Goal: Information Seeking & Learning: Learn about a topic

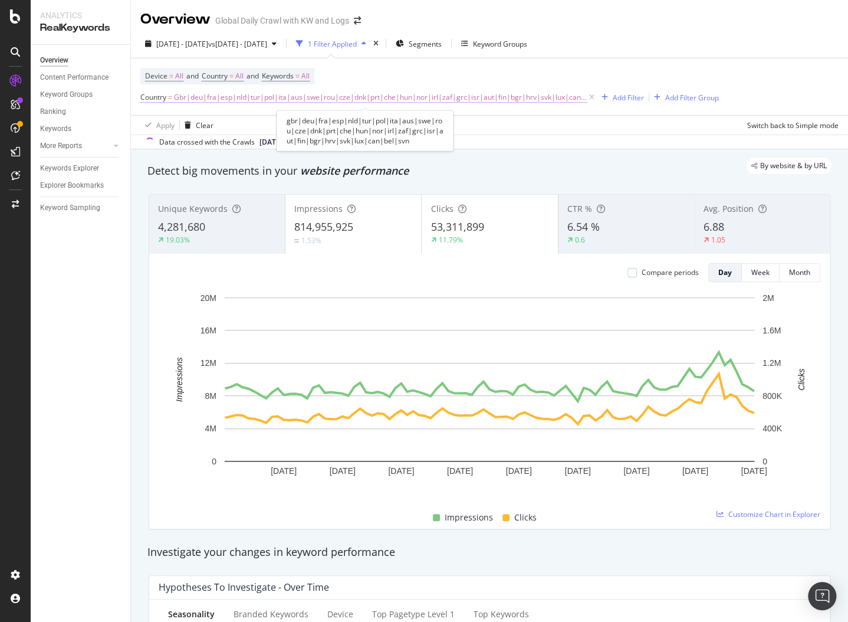
click at [398, 97] on span "Gbr|deu|fra|esp|nld|tur|pol|ita|aus|swe|rou|cze|dnk|prt|che|hun|nor|irl|zaf|grc…" at bounding box center [380, 97] width 413 height 17
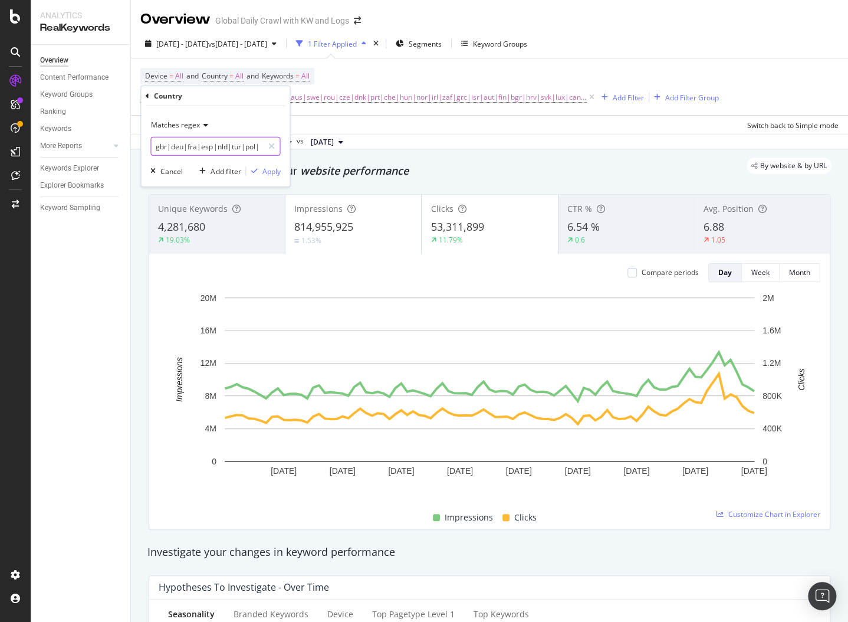
click at [227, 147] on input "gbr|deu|fra|esp|nld|tur|pol|ita|aus|swe|rou|cze|dnk|prt|che|hun|nor|irl|zaf|grc…" at bounding box center [206, 146] width 111 height 19
click at [208, 143] on input "gbr|deu|fra|esp|nld|tur|pol|ita|aus|swe|rou|cze|dnk|prt|che|hun|nor|irl|zaf|grc…" at bounding box center [206, 146] width 111 height 19
click at [176, 147] on input "gbr|deu|fra|esp|nld|tur|pol|ita|aus|swe|rou|cze|dnk|prt|che|hun|nor|irl|zaf|grc…" at bounding box center [206, 146] width 111 height 19
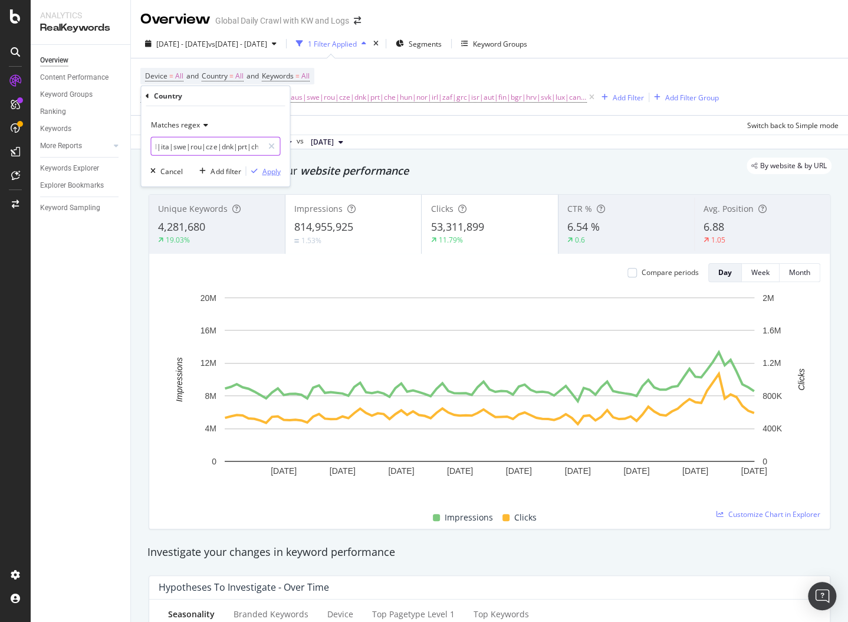
type input "gbr|deu|fra|esp|nld|tur|pol|ita|swe|rou|cze|dnk|prt|che|hun|nor|irl|zaf|grc|isr…"
click at [257, 172] on icon "button" at bounding box center [254, 171] width 6 height 7
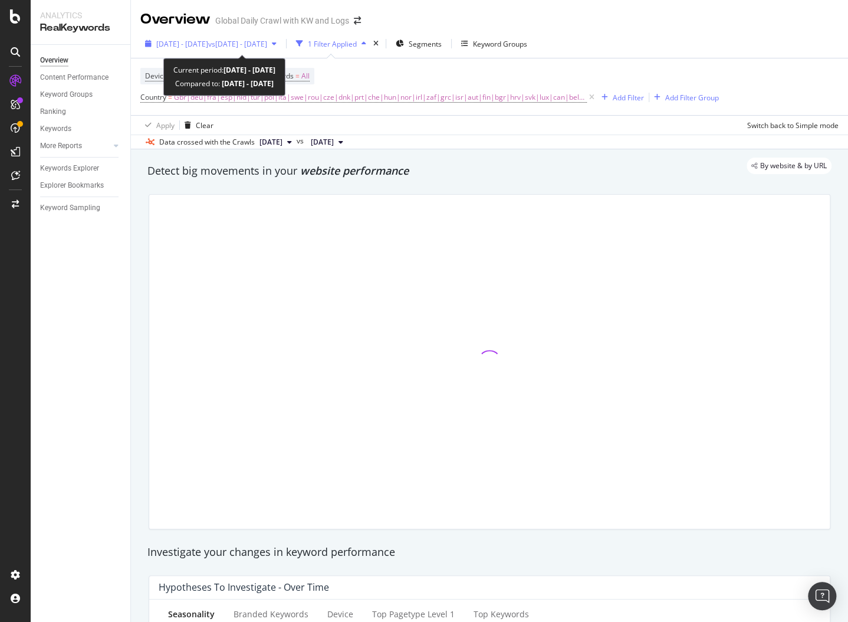
click at [259, 45] on span "vs [DATE] - [DATE]" at bounding box center [237, 44] width 59 height 10
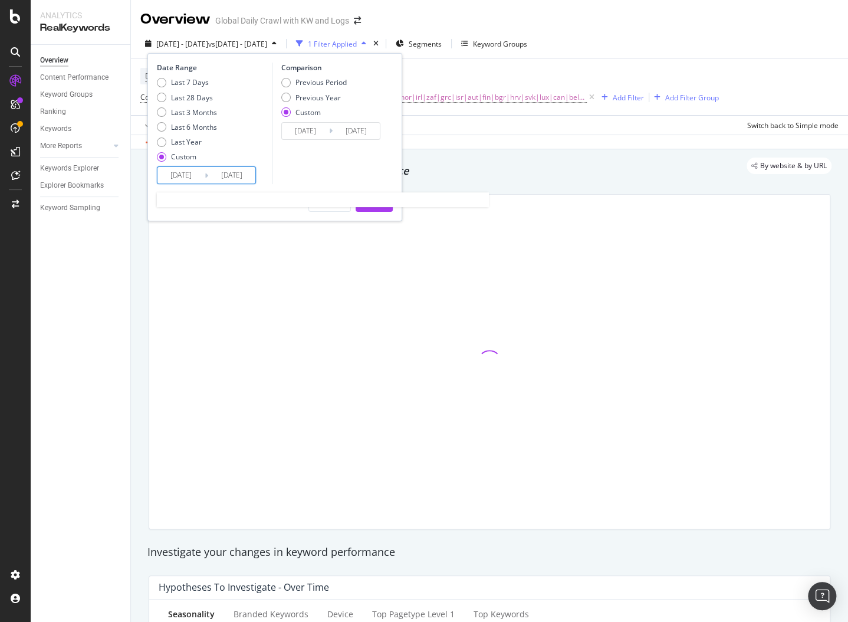
click at [184, 176] on input "[DATE]" at bounding box center [181, 175] width 47 height 17
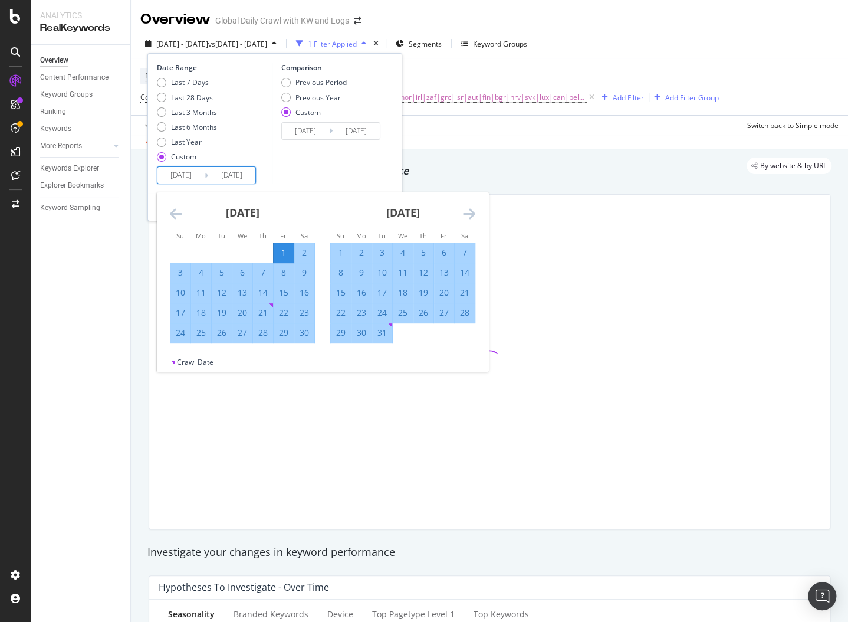
click at [467, 214] on icon "Move forward to switch to the next month." at bounding box center [469, 213] width 12 height 14
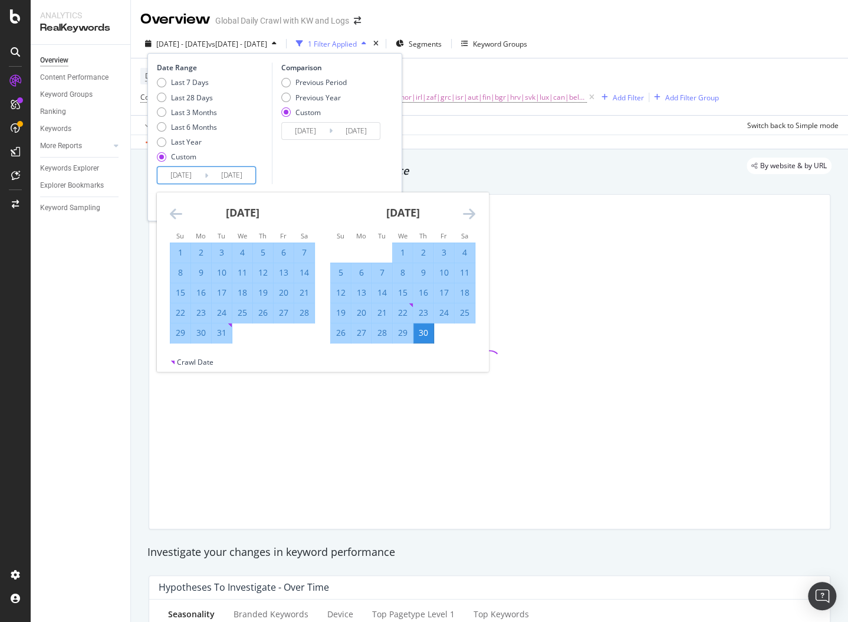
click at [173, 156] on div "Custom" at bounding box center [183, 157] width 25 height 10
type input "[DATE]"
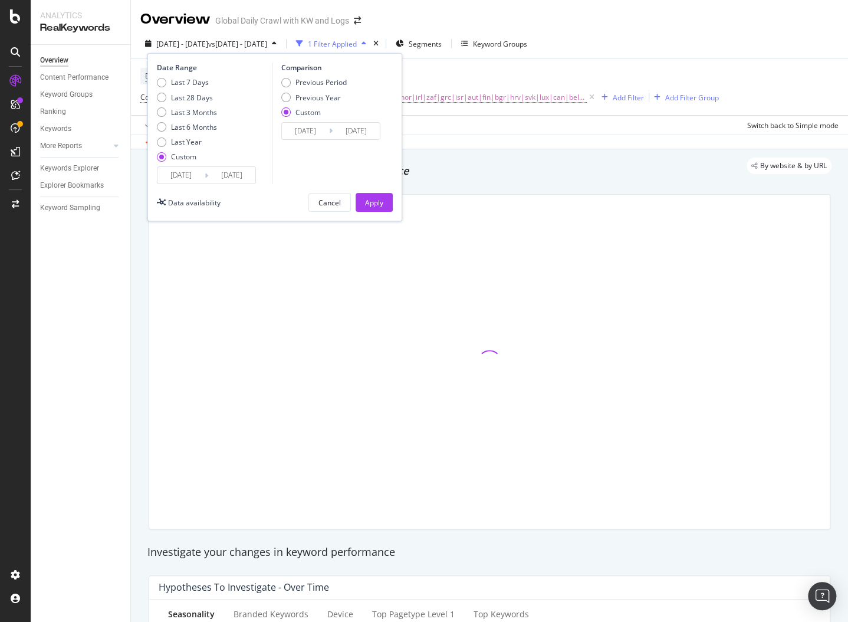
click at [173, 156] on div "Custom" at bounding box center [183, 157] width 25 height 10
click at [189, 177] on input "[DATE]" at bounding box center [181, 175] width 47 height 17
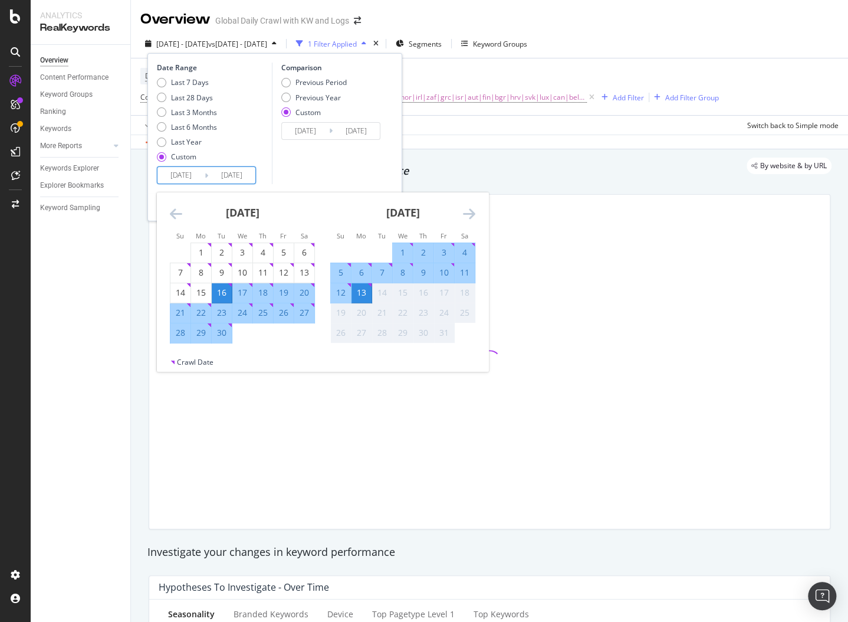
click at [220, 311] on div "23" at bounding box center [222, 313] width 20 height 12
type input "[DATE]"
click at [448, 272] on div "10" at bounding box center [444, 273] width 20 height 12
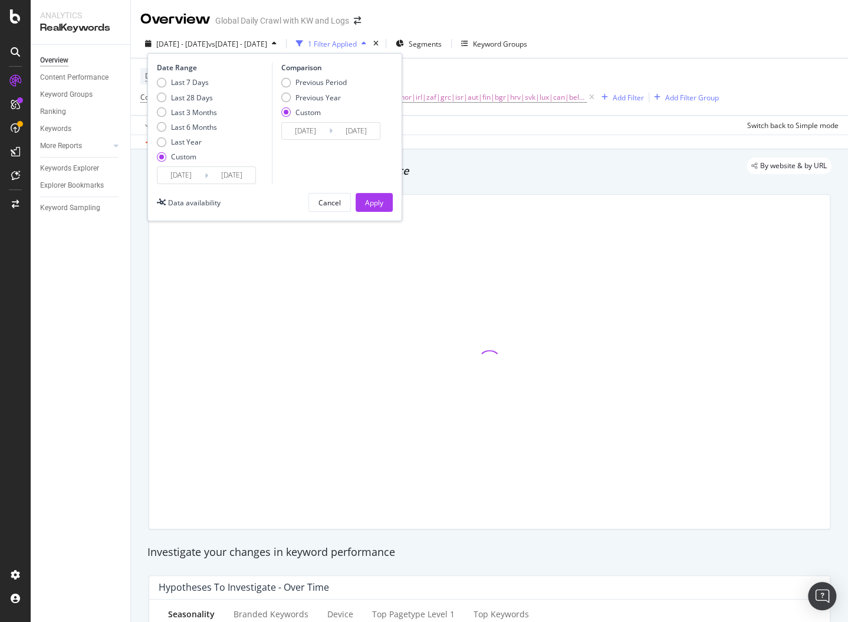
type input "[DATE]"
click at [318, 98] on div "Previous Year" at bounding box center [318, 98] width 45 height 10
type input "[DATE]"
click at [311, 129] on input "[DATE]" at bounding box center [305, 131] width 47 height 17
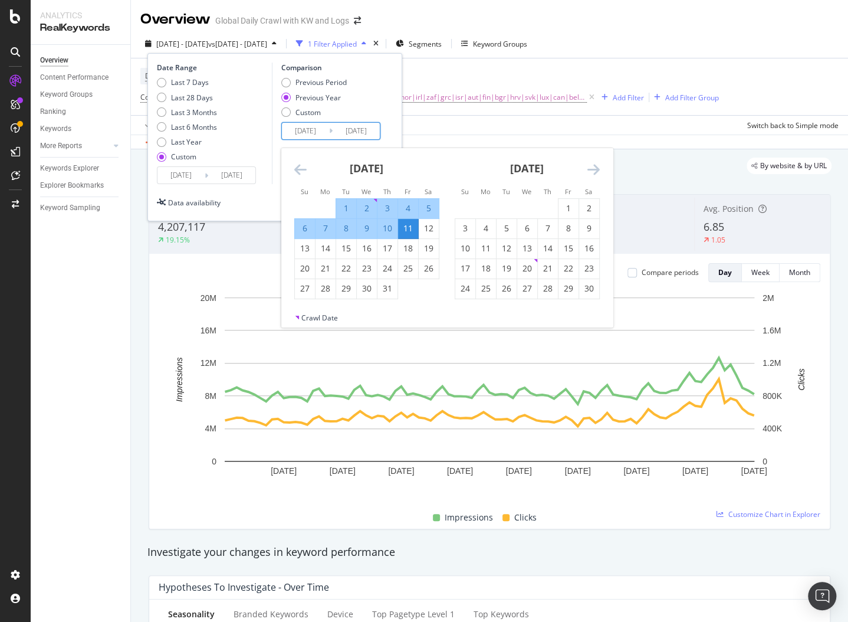
click at [292, 166] on div "[DATE] 1 2 3 4 5 6 7 8 9 10 11 12 13 14 15 16 17 18 19 20 21 22 23 24 25 26 27 …" at bounding box center [367, 223] width 160 height 151
click at [293, 166] on div "[DATE] 1 2 3 4 5 6 7 8 9 10 11 12 13 14 15 16 17 18 19 20 21 22 23 24 25 26 27 …" at bounding box center [367, 223] width 160 height 151
click at [299, 168] on icon "Move backward to switch to the previous month." at bounding box center [300, 169] width 12 height 14
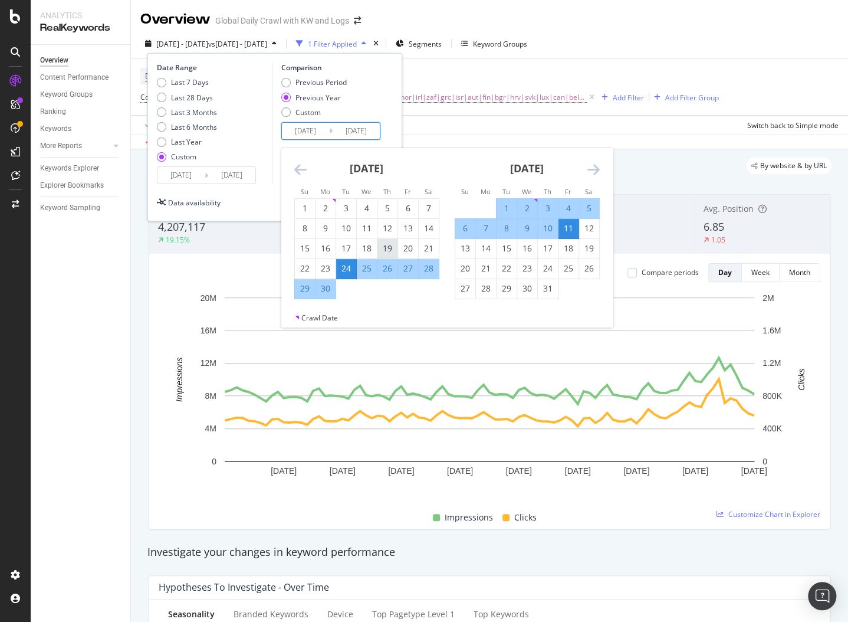
click at [383, 247] on div "19" at bounding box center [388, 248] width 20 height 12
type input "[DATE]"
click at [550, 203] on div "3" at bounding box center [548, 208] width 20 height 12
type input "[DATE]"
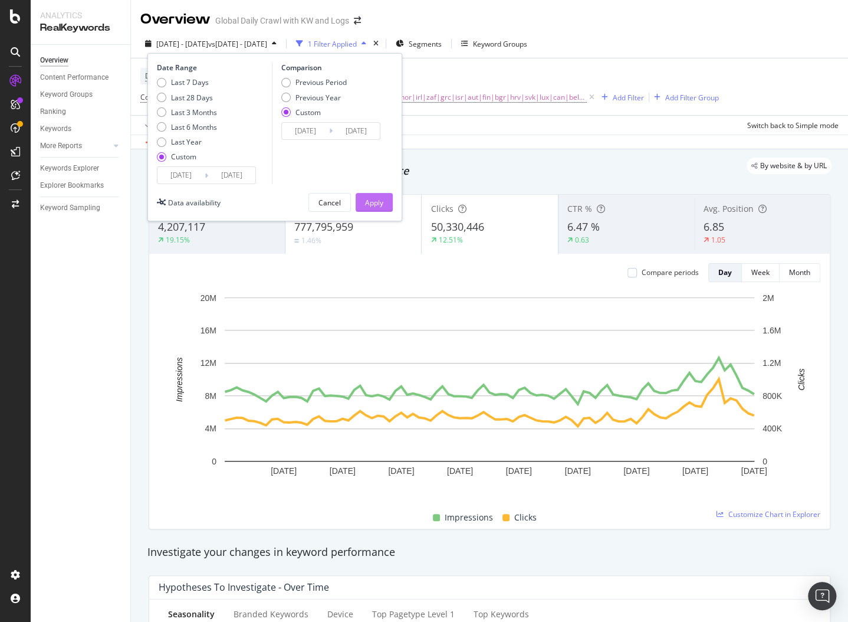
click at [375, 194] on div "Apply" at bounding box center [374, 202] width 18 height 18
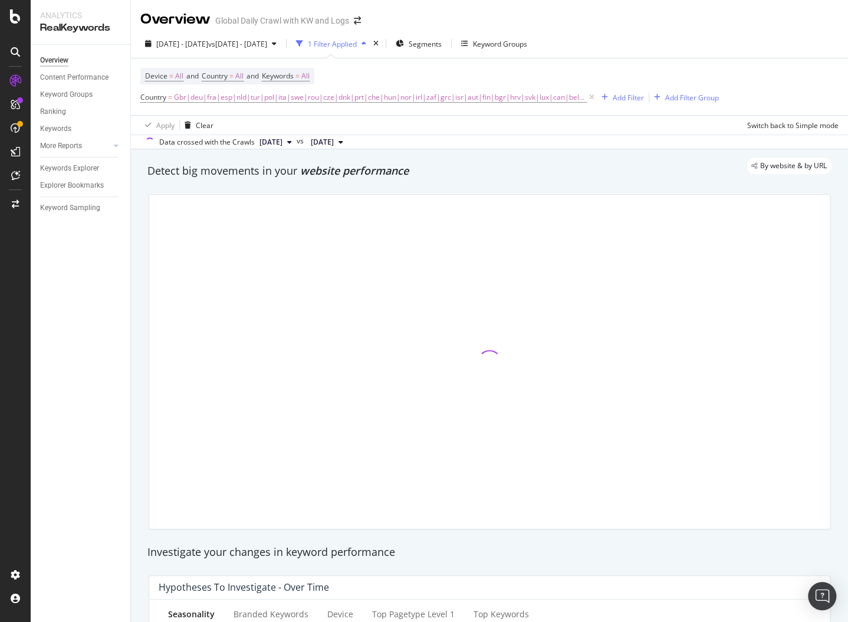
click at [437, 173] on div "By website & by URL" at bounding box center [484, 166] width 696 height 17
click at [389, 166] on div "By website & by URL" at bounding box center [484, 166] width 696 height 17
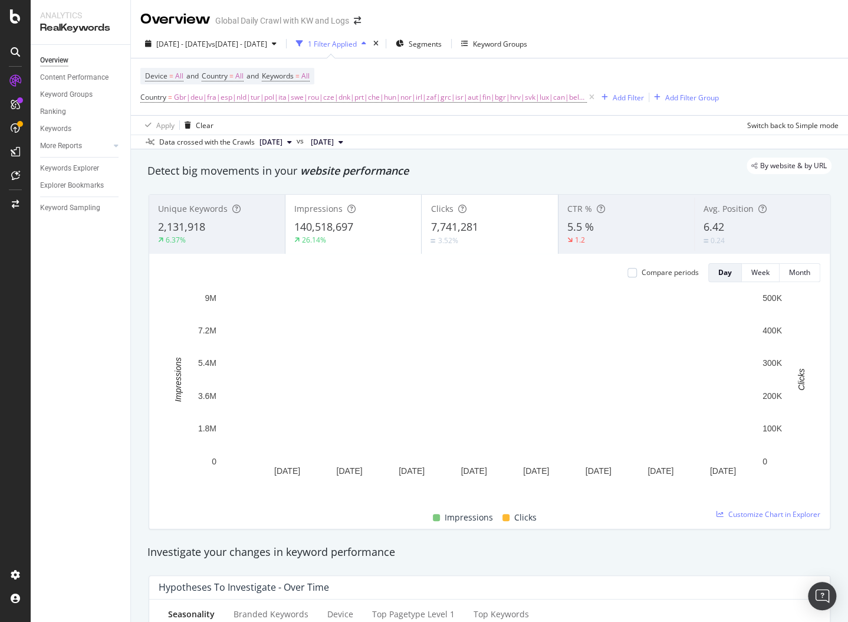
click at [307, 169] on div "By website & by URL" at bounding box center [484, 166] width 696 height 17
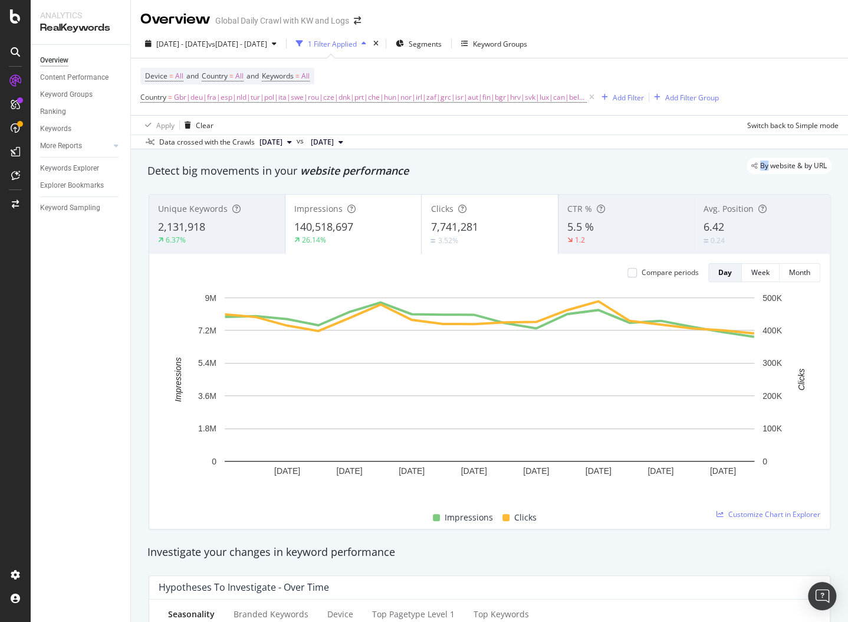
click at [307, 169] on div "By website & by URL" at bounding box center [484, 166] width 696 height 17
click at [388, 101] on span "Gbr|deu|fra|esp|nld|tur|pol|ita|swe|rou|cze|dnk|prt|che|hun|nor|irl|zaf|grc|isr…" at bounding box center [380, 97] width 413 height 17
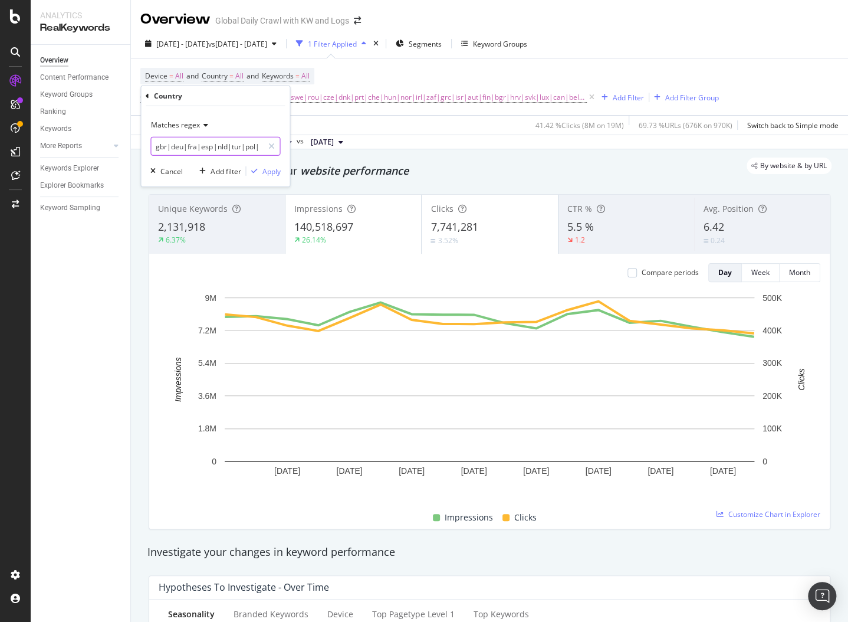
click at [205, 143] on input "gbr|deu|fra|esp|nld|tur|pol|ita|swe|rou|cze|dnk|prt|che|hun|nor|irl|zaf|grc|isr…" at bounding box center [206, 146] width 111 height 19
click at [206, 144] on input "gbr|deu|fra|esp|nld|tur|pol|ita|swe|rou|cze|dnk|prt|che|hun|nor|irl|zaf|grc|isr…" at bounding box center [206, 146] width 111 height 19
click at [222, 148] on input "gbr|deu|fra|esp|nld|tur|pol|ita|swe|rou|cze|dnk|prt|che|hun|nor|irl|zaf|grc|isr…" at bounding box center [206, 146] width 111 height 19
click at [185, 147] on input "gbr|deu|fra|esp|nld|tur|pol|ita|swe|rou|cze|dnk|prt|che|hun|nor|irl|zaf|grc|isr…" at bounding box center [206, 146] width 111 height 19
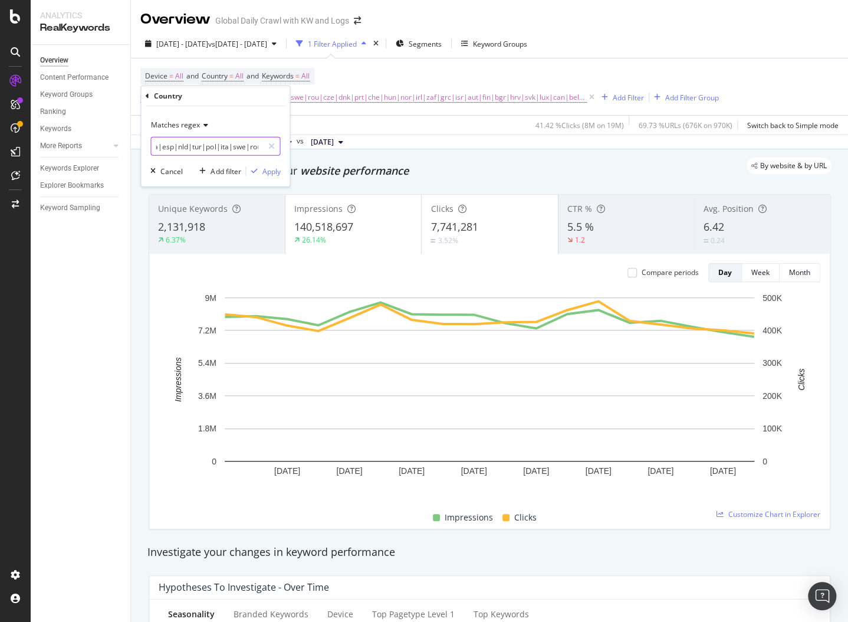
click at [195, 146] on input "gbr|deu|fra|esp|nld|tur|pol|ita|swe|rou|cze|dnk|prt|che|hun|nor|irl|zaf|grc|isr…" at bounding box center [206, 146] width 111 height 19
click at [215, 146] on input "gbr|deu|fra|esp|nld|pol|ita|swe|rou|cze|dnk|prt|che|hun|nor|irl|zaf|grc|isr|aut…" at bounding box center [206, 146] width 111 height 19
click at [208, 146] on input "gbr|deu|fra|esp|nld|pol|ita|swe|rou|cze|dnk|prt|che|hun|nor|irl|zaf|grc|isr|aut…" at bounding box center [206, 146] width 111 height 19
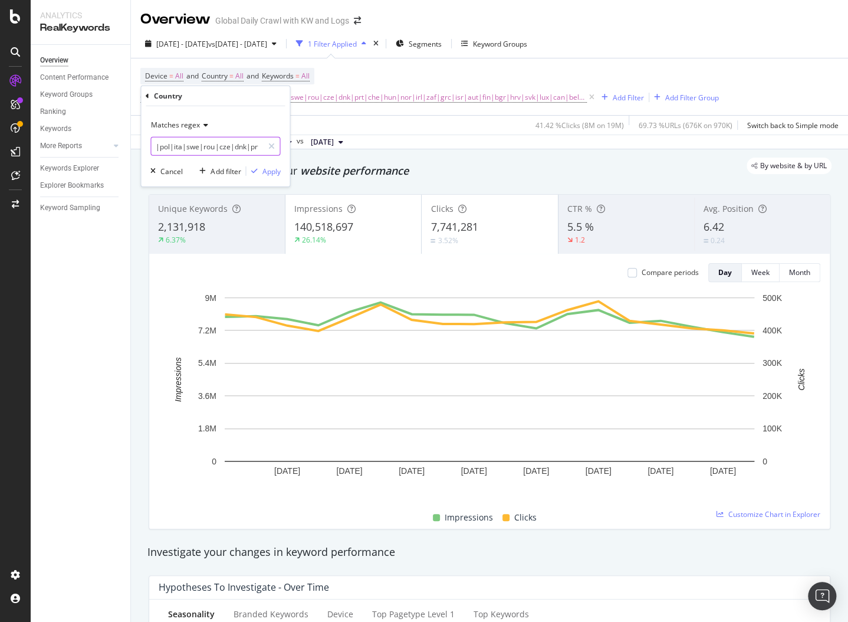
click at [208, 146] on input "gbr|deu|fra|esp|nld|pol|ita|swe|rou|cze|dnk|prt|che|hun|nor|irl|zaf|grc|isr|aut…" at bounding box center [206, 146] width 111 height 19
type input "gbr|deu|fra|esp|nld|pol|ita|swe|cze|dnk|prt|che|hun|nor|irl|zaf|grc|isr|aut|fin…"
click at [233, 145] on input "gbr|deu|fra|esp|nld|pol|ita|swe|cze|dnk|prt|che|hun|nor|irl|zaf|grc|isr|aut|fin…" at bounding box center [206, 146] width 111 height 19
click at [239, 148] on input "gbr|deu|fra|esp|nld|pol|ita|swe|cze|dnk|prt|che|hun|nor|irl|zaf|grc|isr|aut|fin…" at bounding box center [206, 146] width 111 height 19
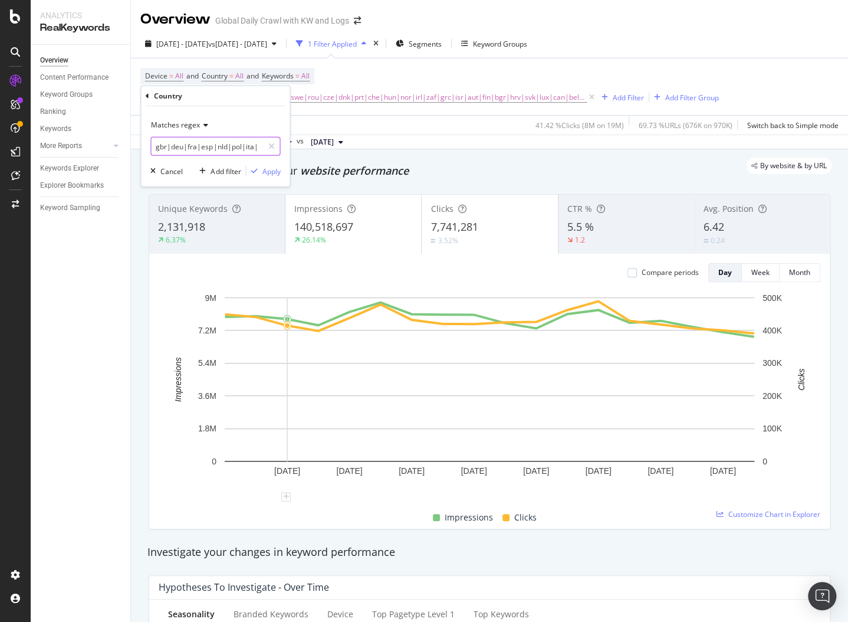
click at [239, 148] on input "gbr|deu|fra|esp|nld|pol|ita|swe|cze|dnk|prt|che|hun|nor|irl|zaf|grc|isr|aut|fin…" at bounding box center [206, 146] width 111 height 19
click at [166, 169] on div "Cancel" at bounding box center [171, 171] width 22 height 10
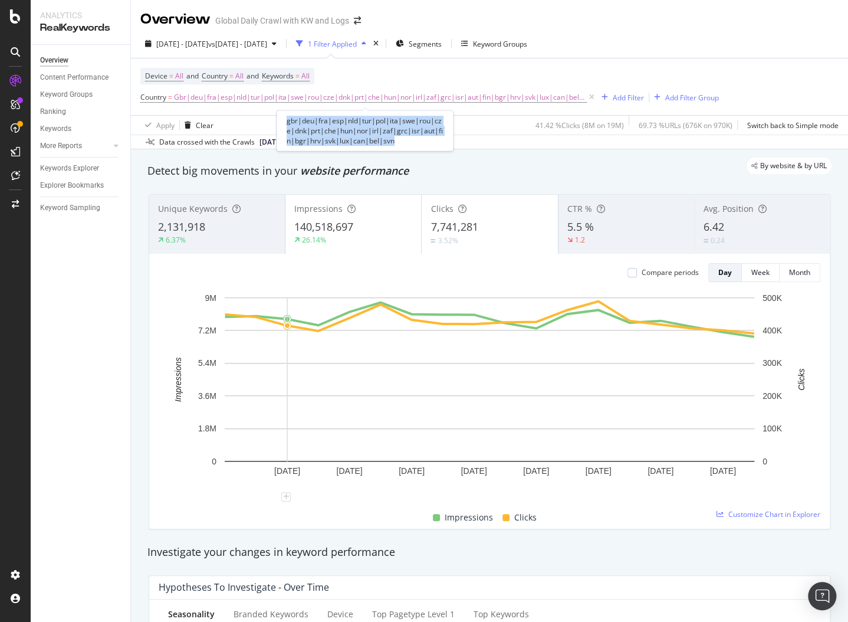
drag, startPoint x: 402, startPoint y: 142, endPoint x: 286, endPoint y: 125, distance: 116.8
click at [286, 125] on div "gbr|deu|fra|esp|nld|tur|pol|ita|swe|rou|cze|dnk|prt|che|hun|nor|irl|zaf|grc|isr…" at bounding box center [365, 130] width 177 height 41
copy div "gbr|deu|fra|esp|nld|tur|pol|ita|swe|rou|cze|dnk|prt|che|hun|nor|irl|zaf|grc|isr…"
click at [241, 93] on span "Gbr|deu|fra|esp|nld|tur|pol|ita|swe|rou|cze|dnk|prt|che|hun|nor|irl|zaf|grc|isr…" at bounding box center [380, 97] width 413 height 17
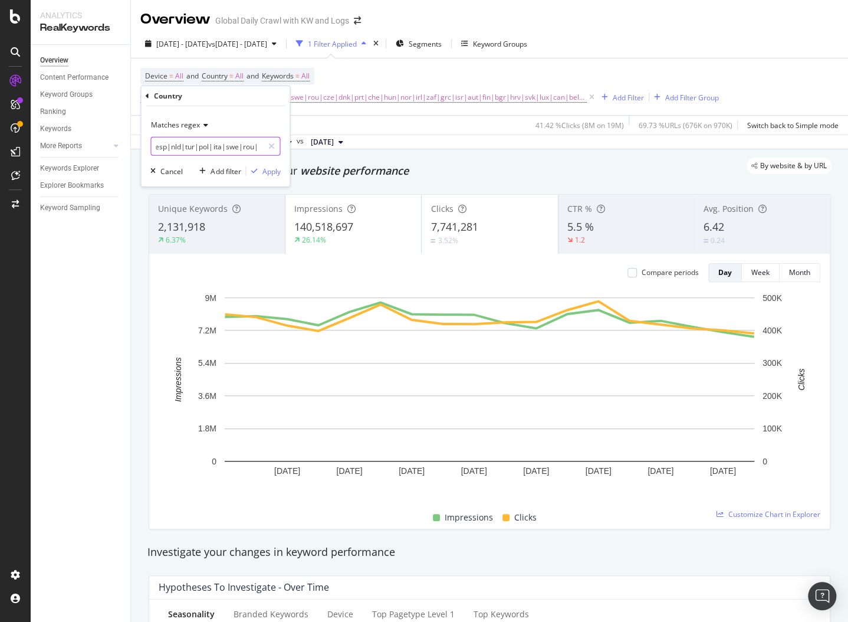
scroll to position [0, 311]
click at [229, 143] on input "gbr|deu|fra|esp|nld|tur|pol|ita|swe|rou|cze|dnk|prt|che|hun|nor|irl|zaf|grc|isr…" at bounding box center [206, 146] width 111 height 19
paste input "lux|deu|fra|gbr|nld|bel|ita|esp|aut|dnk|swe|grc|pol|cze|hun|svn|irl|fin|prt"
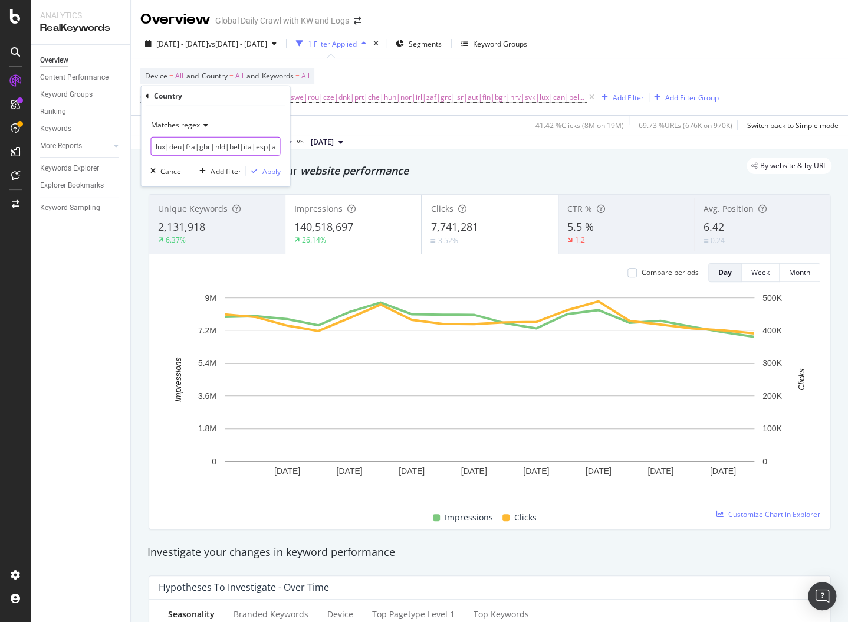
scroll to position [0, 166]
type input "lux|deu|fra|gbr|nld|bel|ita|esp|aut|dnk|swe|grc|pol|cze|hun|svn|irl|fin|prt"
click at [262, 170] on div "Apply" at bounding box center [271, 171] width 18 height 10
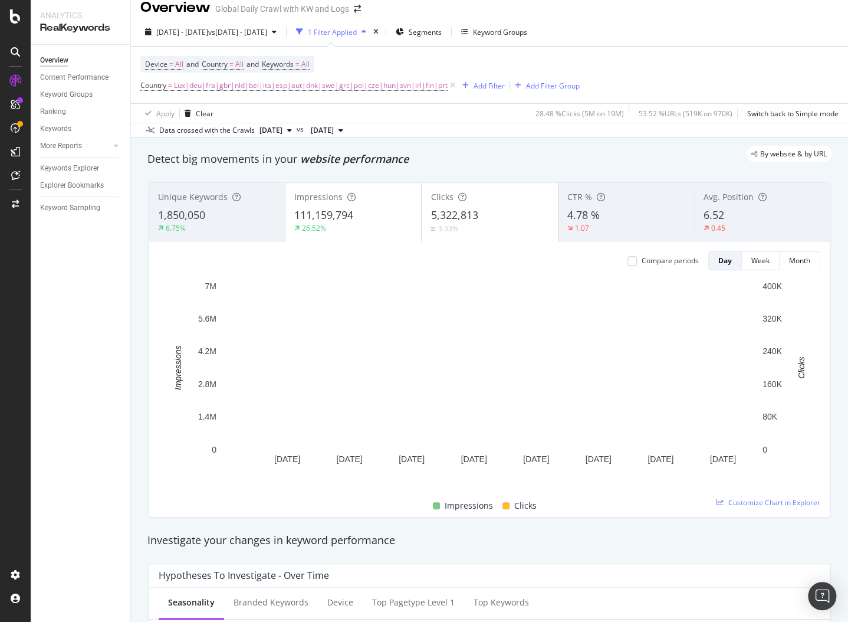
scroll to position [12, 0]
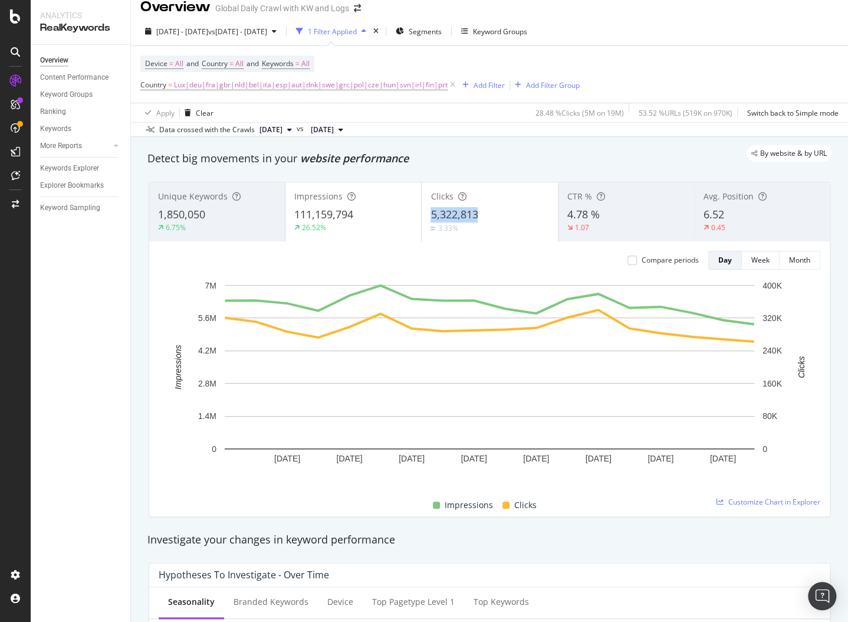
copy span "5,322,813"
drag, startPoint x: 486, startPoint y: 213, endPoint x: 431, endPoint y: 214, distance: 54.3
click at [431, 214] on div "5,322,813" at bounding box center [490, 214] width 118 height 15
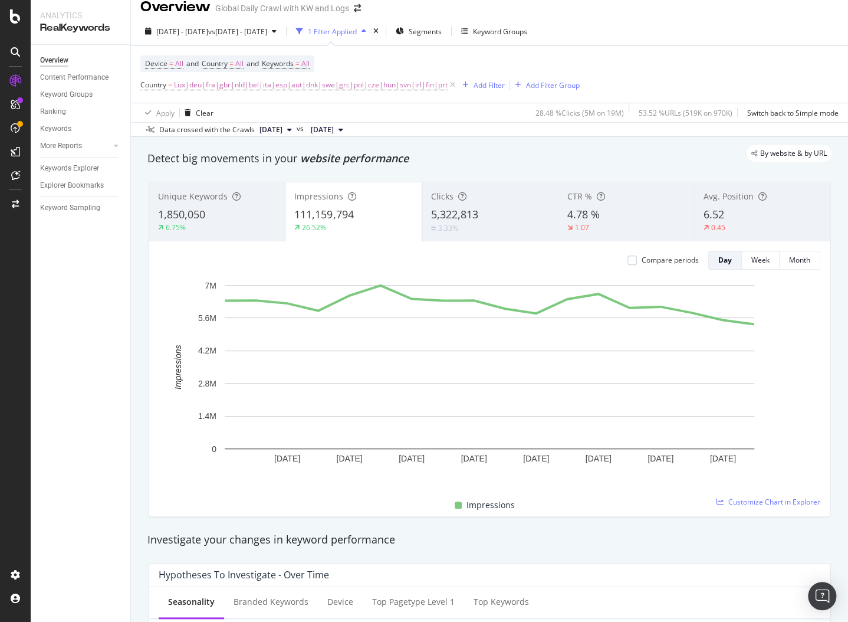
click at [508, 217] on div "5,322,813" at bounding box center [490, 214] width 118 height 15
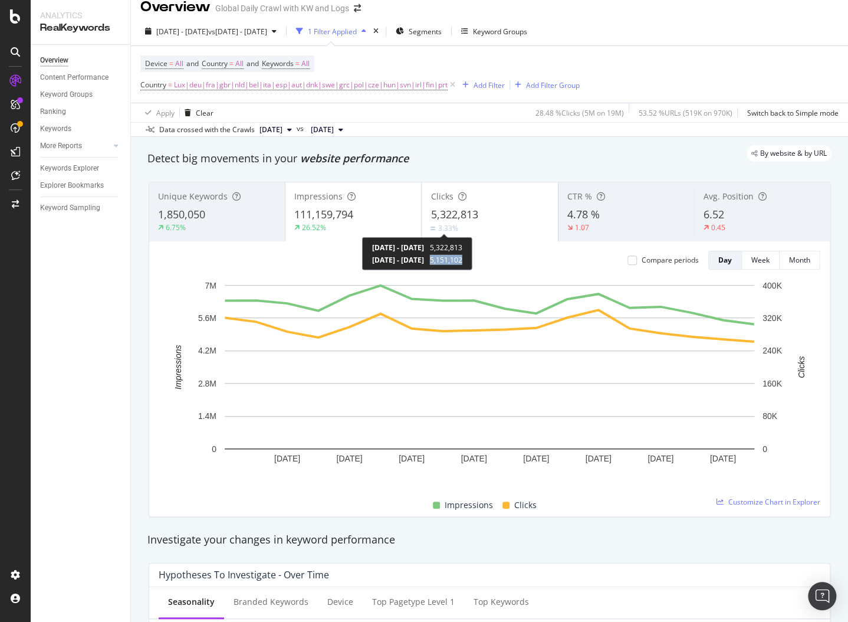
copy span "5,151,102"
drag, startPoint x: 481, startPoint y: 262, endPoint x: 522, endPoint y: 262, distance: 40.7
click at [473, 262] on div "[DATE] - [DATE] 5,322,813 [DATE] - [DATE] 5,151,102" at bounding box center [417, 253] width 110 height 33
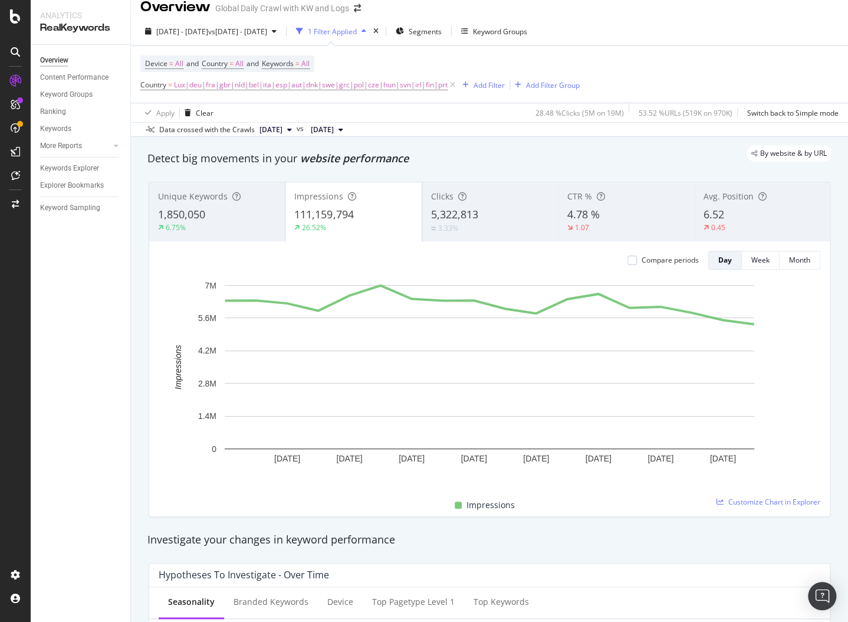
click at [444, 211] on span "5,322,813" at bounding box center [454, 214] width 47 height 14
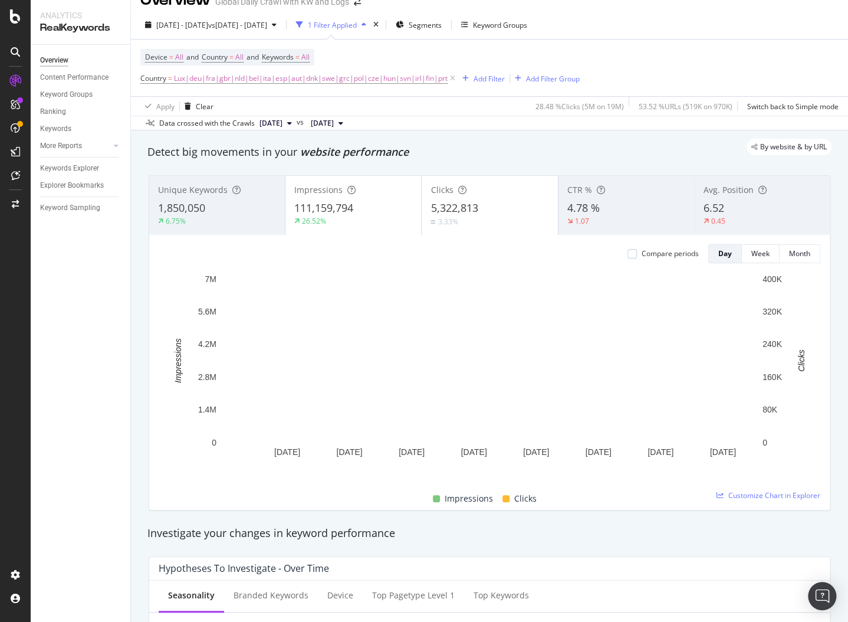
scroll to position [0, 0]
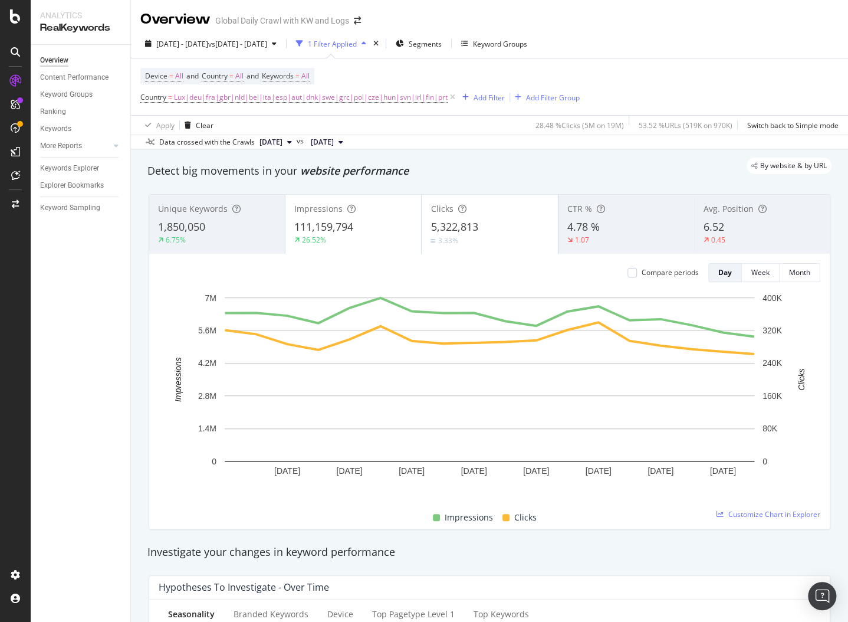
click at [371, 128] on div "Apply Clear 28.48 % Clicks ( 5M on 19M ) 53.52 % URLs ( 519K on 970K ) Switch b…" at bounding box center [489, 124] width 717 height 19
click at [544, 94] on div "Add Filter Group" at bounding box center [553, 98] width 54 height 10
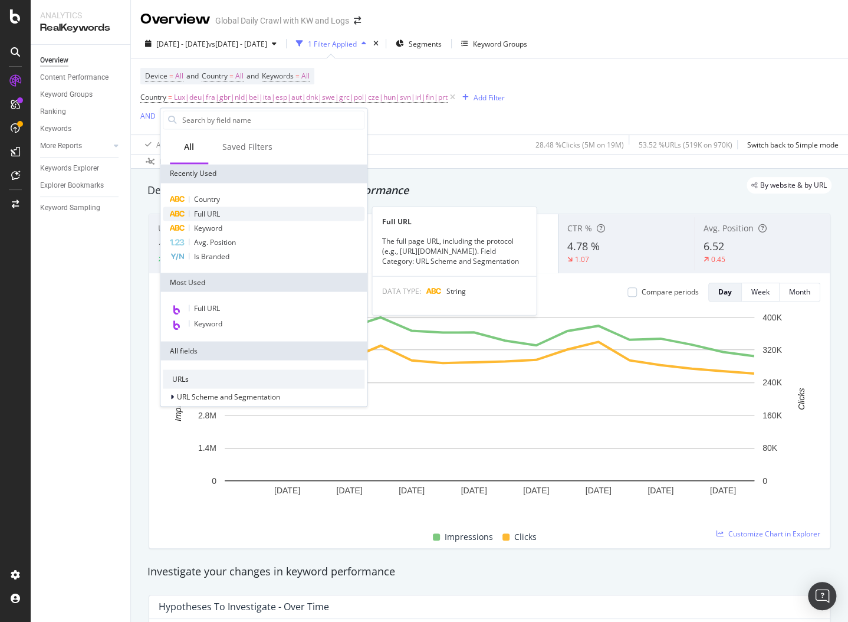
click at [229, 208] on div "Full URL" at bounding box center [264, 213] width 202 height 14
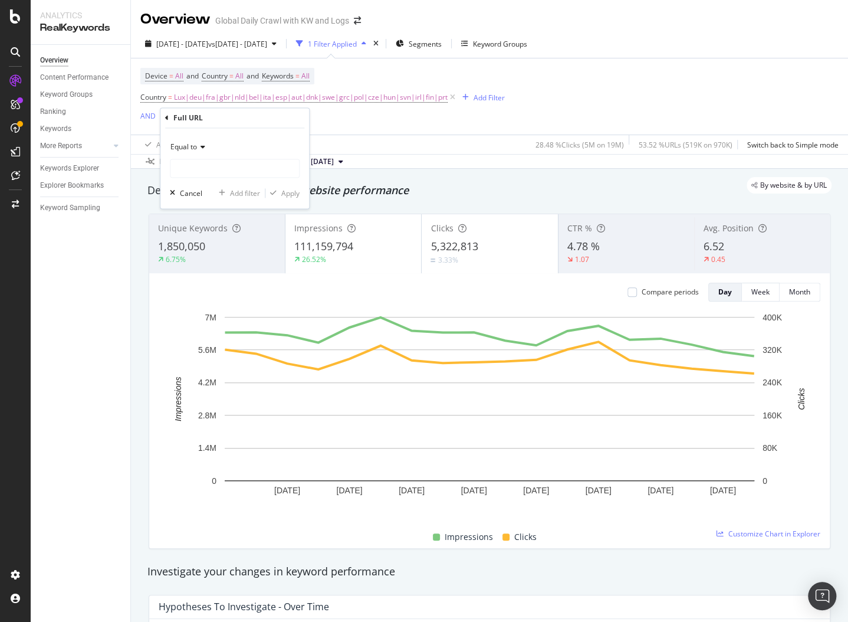
click at [178, 145] on span "Equal to" at bounding box center [183, 147] width 27 height 10
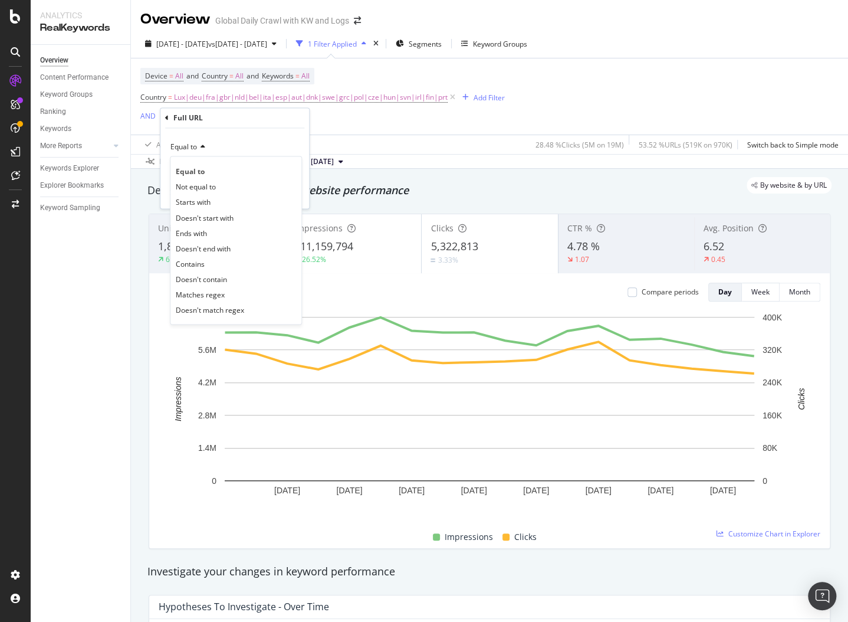
click at [195, 257] on div "Contains" at bounding box center [236, 263] width 126 height 15
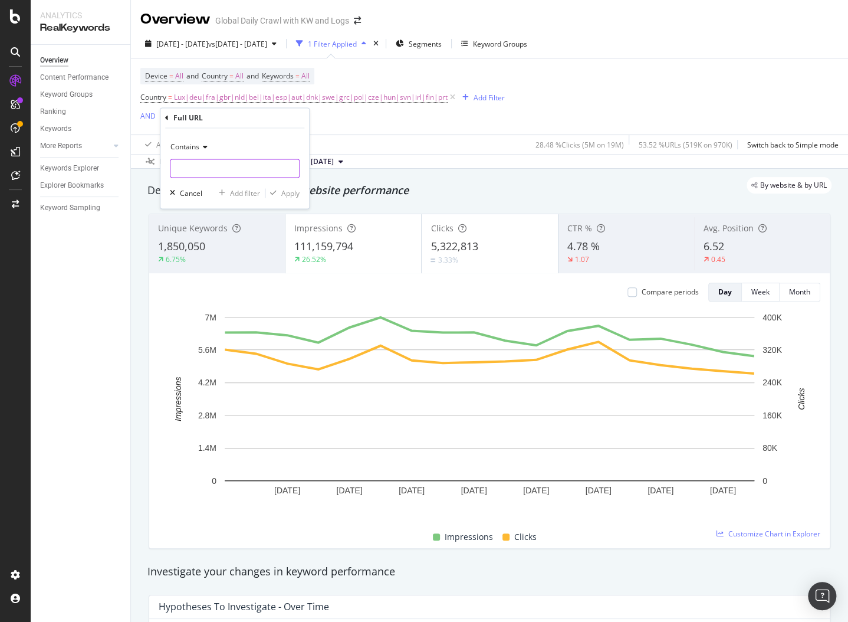
click at [200, 173] on input "text" at bounding box center [234, 168] width 129 height 19
type input "3yaep"
click at [286, 186] on div "Contains 3yaep Cancel Add filter Apply" at bounding box center [234, 169] width 149 height 80
click at [286, 194] on div "Apply" at bounding box center [290, 193] width 18 height 10
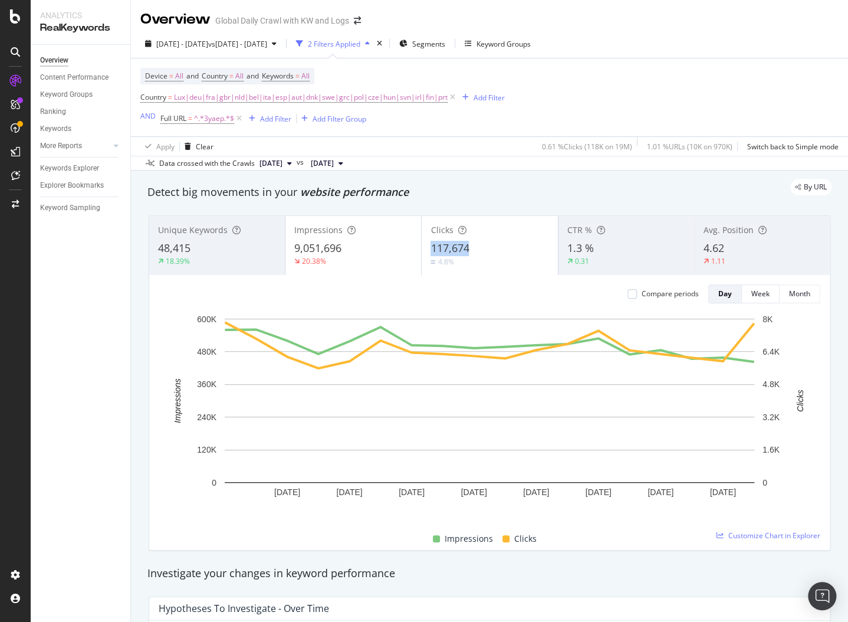
copy span "117,674"
drag, startPoint x: 477, startPoint y: 251, endPoint x: 428, endPoint y: 251, distance: 49.0
click at [428, 251] on div "Clicks 117,674 4.8%" at bounding box center [490, 245] width 136 height 53
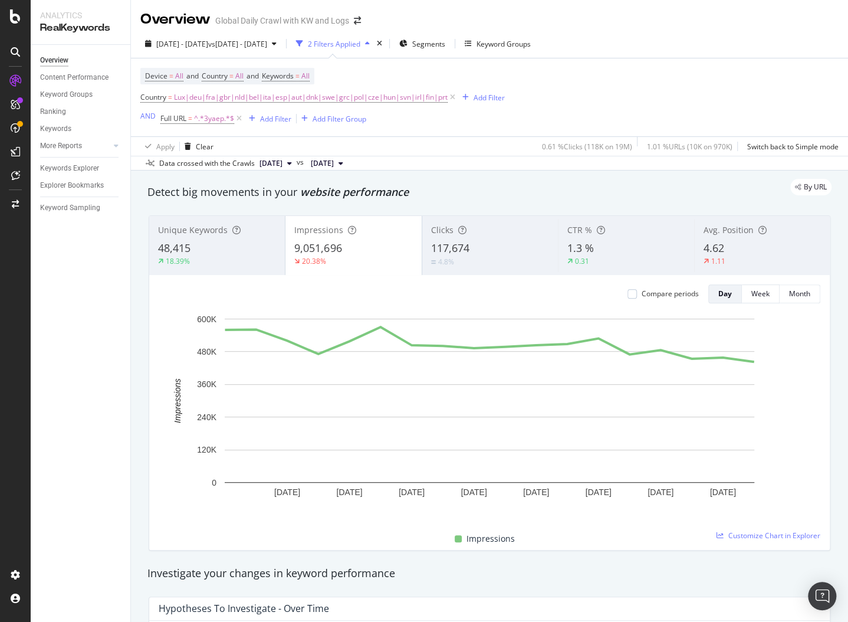
click at [465, 242] on span "117,674" at bounding box center [450, 248] width 38 height 14
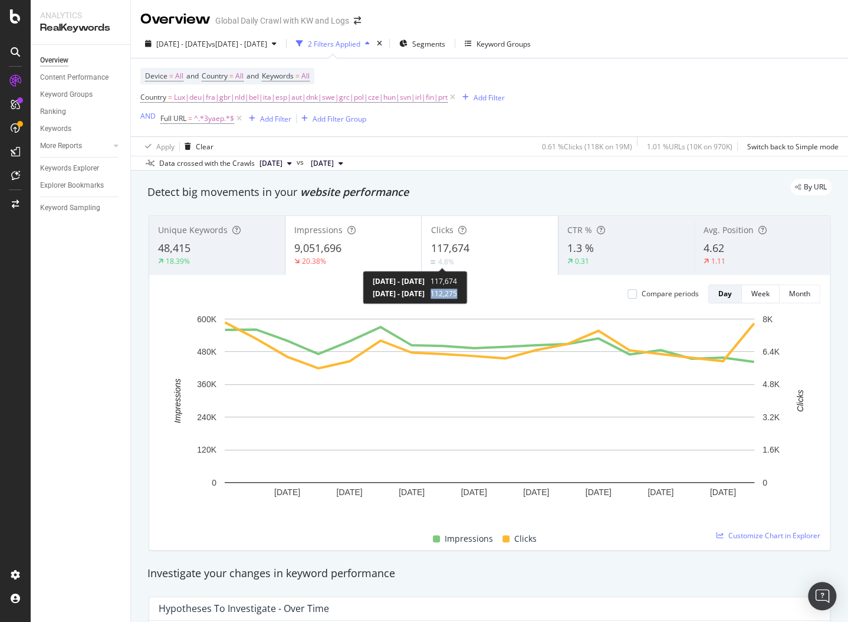
copy span "112,275"
drag, startPoint x: 485, startPoint y: 294, endPoint x: 517, endPoint y: 294, distance: 32.5
click at [467, 294] on div "[DATE] - [DATE] 117,674 [DATE] - [DATE] 112,275" at bounding box center [415, 287] width 104 height 33
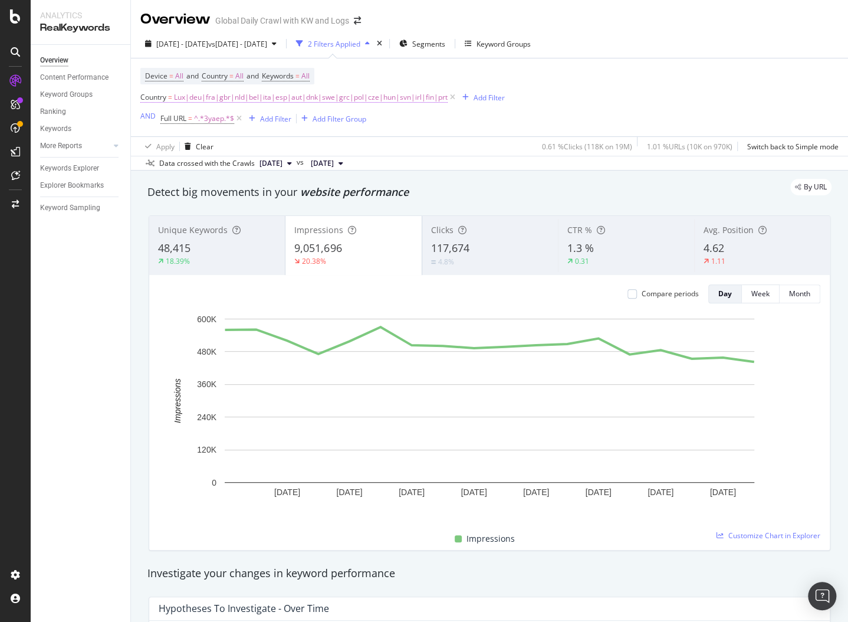
click at [261, 97] on span "Lux|deu|fra|gbr|nld|bel|ita|esp|aut|dnk|swe|grc|pol|cze|hun|svn|irl|fin|prt" at bounding box center [311, 97] width 274 height 17
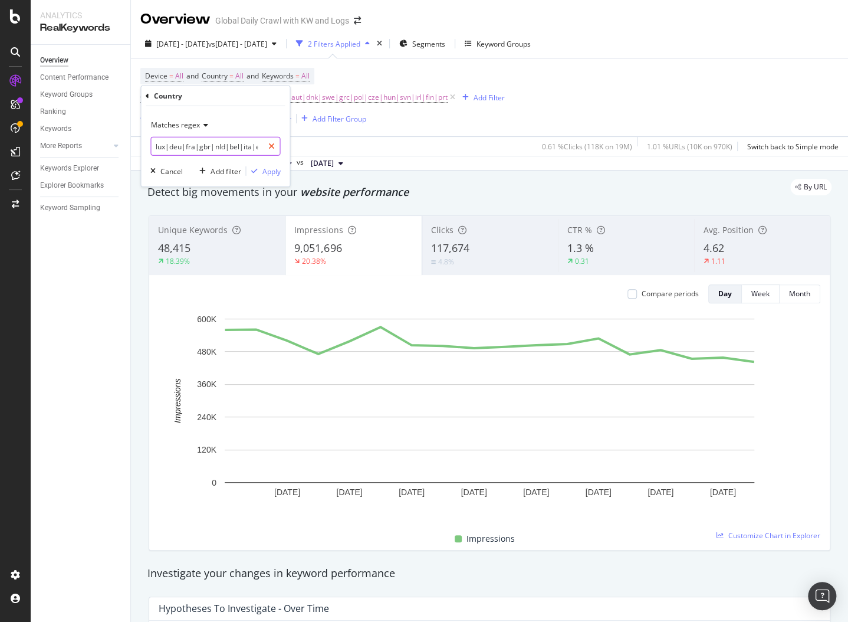
click at [274, 144] on icon at bounding box center [271, 146] width 6 height 8
click at [205, 149] on input "text" at bounding box center [215, 146] width 129 height 19
paste input "svk|nor|bgr|hrv|rou|che"
type input "svk|nor|bgr|hrv|rou|che"
click at [268, 173] on div "Apply" at bounding box center [271, 171] width 18 height 10
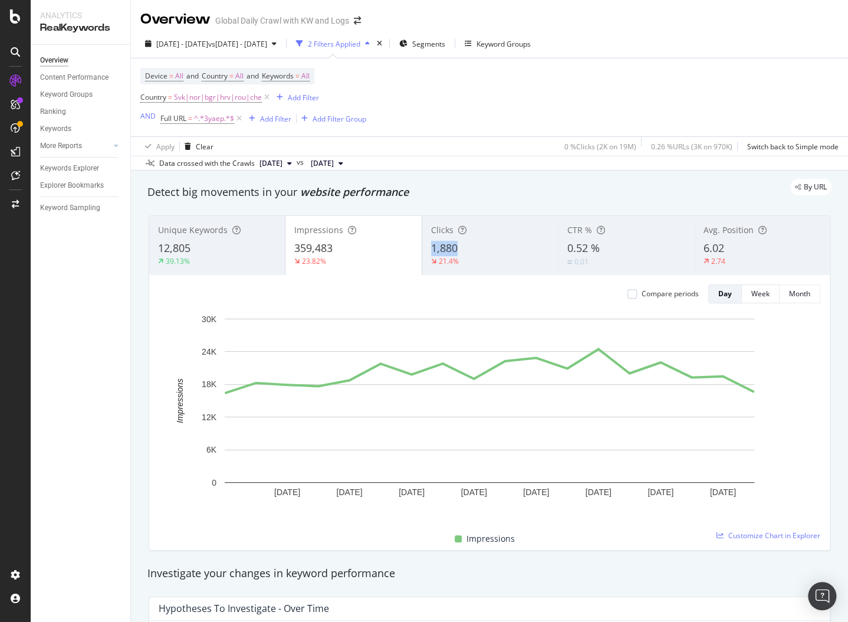
copy span "1,880"
drag, startPoint x: 463, startPoint y: 245, endPoint x: 432, endPoint y: 244, distance: 31.3
click at [432, 244] on div "1,880" at bounding box center [490, 248] width 118 height 15
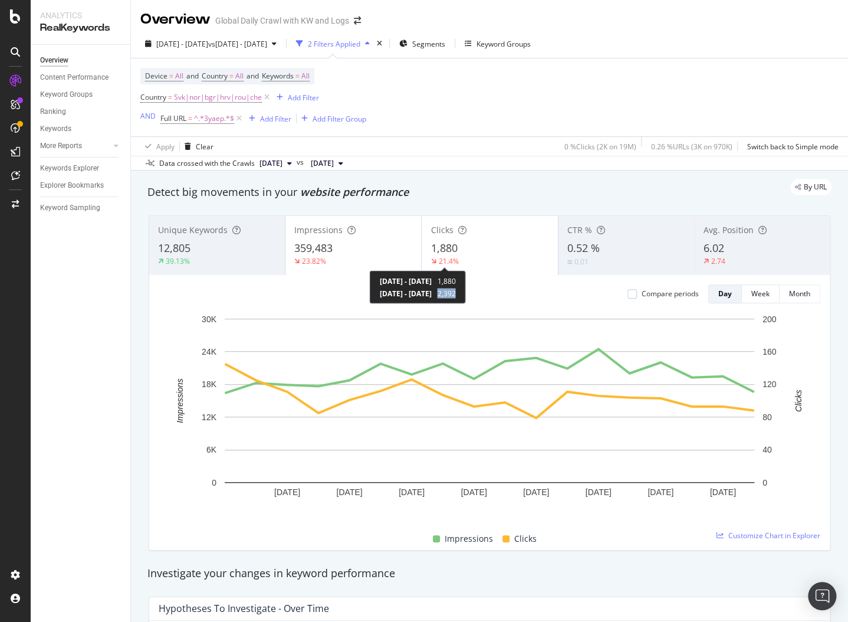
copy span "2,392"
drag, startPoint x: 487, startPoint y: 291, endPoint x: 519, endPoint y: 291, distance: 31.9
click at [465, 291] on div "[DATE] - [DATE] 1,880 [DATE] - [DATE] 2,392" at bounding box center [417, 286] width 96 height 33
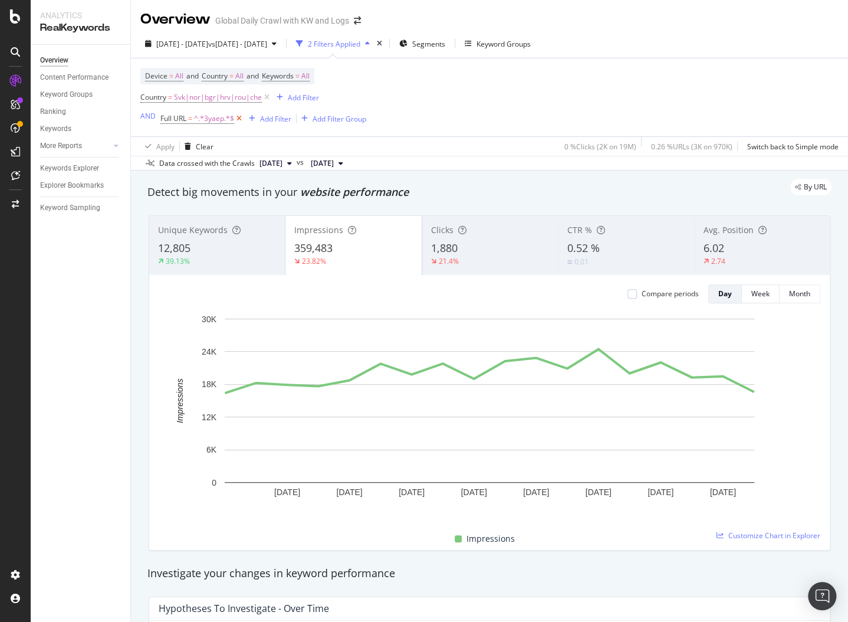
click at [237, 119] on icon at bounding box center [239, 119] width 10 height 12
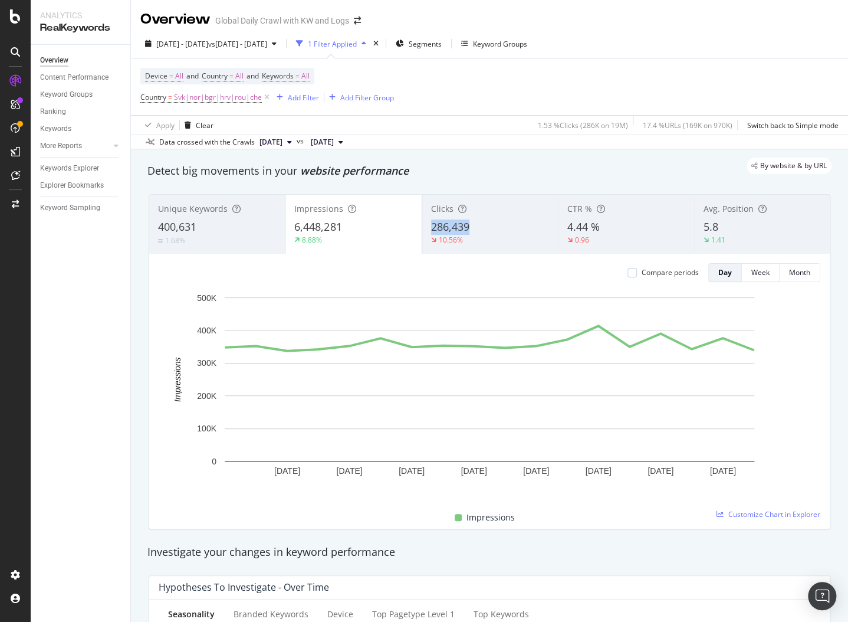
copy span "286,439"
drag, startPoint x: 475, startPoint y: 233, endPoint x: 428, endPoint y: 232, distance: 46.6
click at [428, 232] on div "Clicks 286,439 10.56%" at bounding box center [490, 224] width 136 height 53
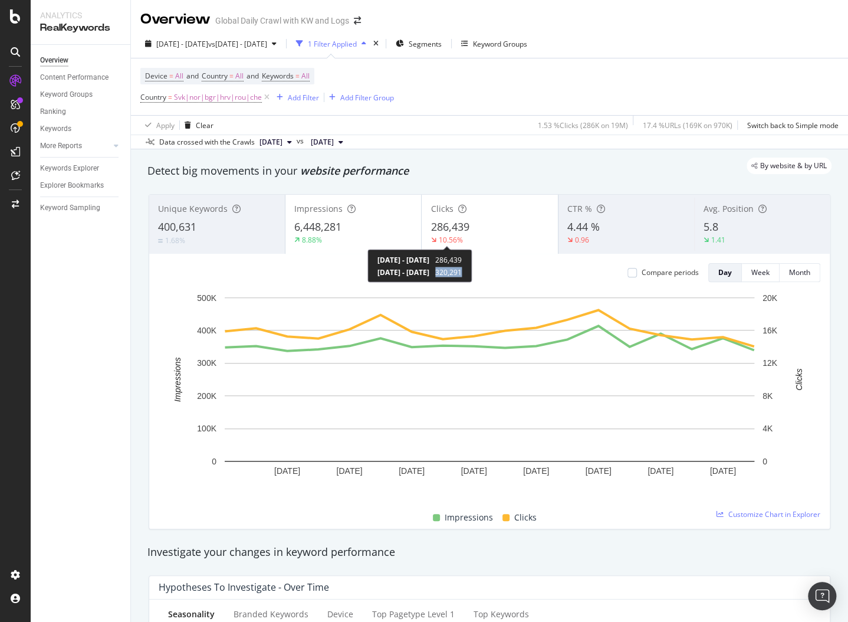
copy span "320,291"
drag, startPoint x: 487, startPoint y: 271, endPoint x: 521, endPoint y: 271, distance: 34.2
click at [472, 271] on div "[DATE] - [DATE] 286,439 [DATE] - [DATE] 320,291" at bounding box center [420, 265] width 104 height 33
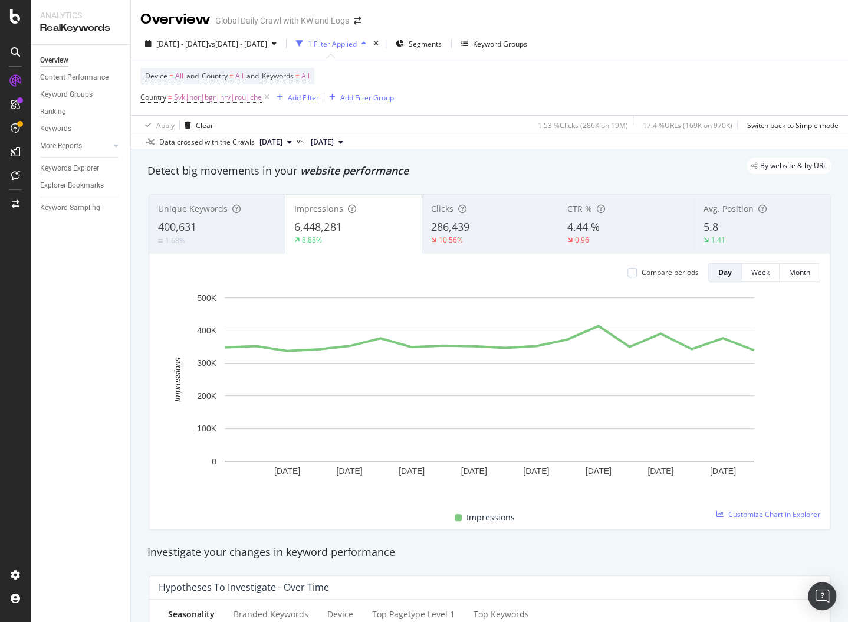
click at [470, 220] on div "286,439" at bounding box center [490, 226] width 118 height 15
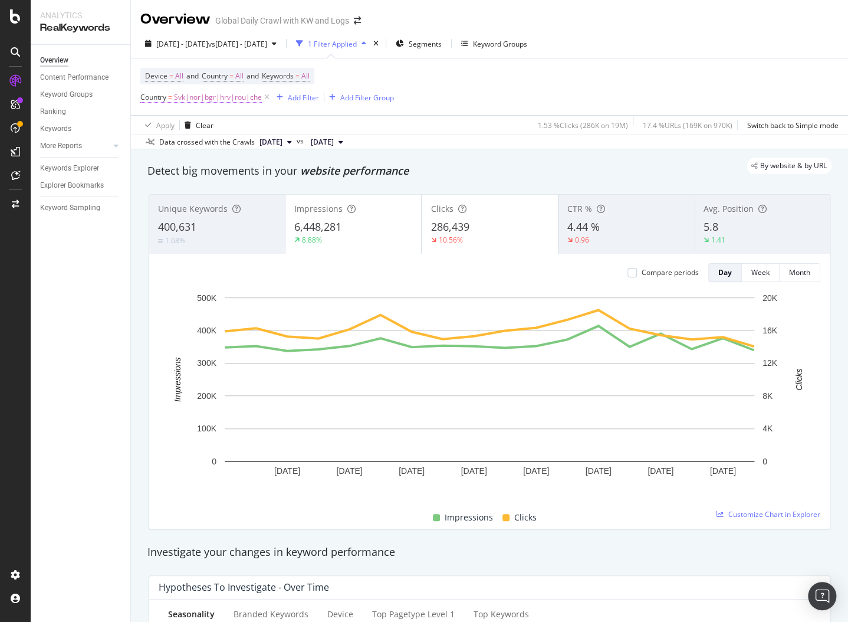
click at [240, 98] on span "Svk|nor|bgr|hrv|rou|che" at bounding box center [218, 97] width 88 height 17
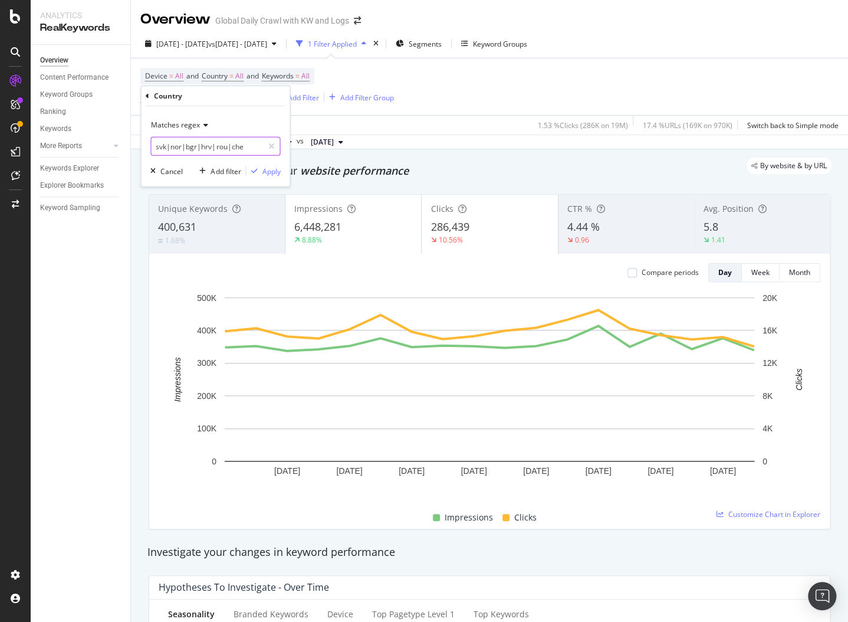
click at [254, 145] on input "svk|nor|bgr|hrv|rou|che" at bounding box center [206, 146] width 111 height 19
paste input "lux|deu|fra|gbr|nld|bel|ita|esp|aut|dnk|swe|grc|pol|cze|hun|svn|irl|fin|prt"
type input "svk|nor|bgr|hrv|rou|che|lux|deu|fra|gbr|nld|bel|ita|esp|aut|dnk|swe|grc|pol|cze…"
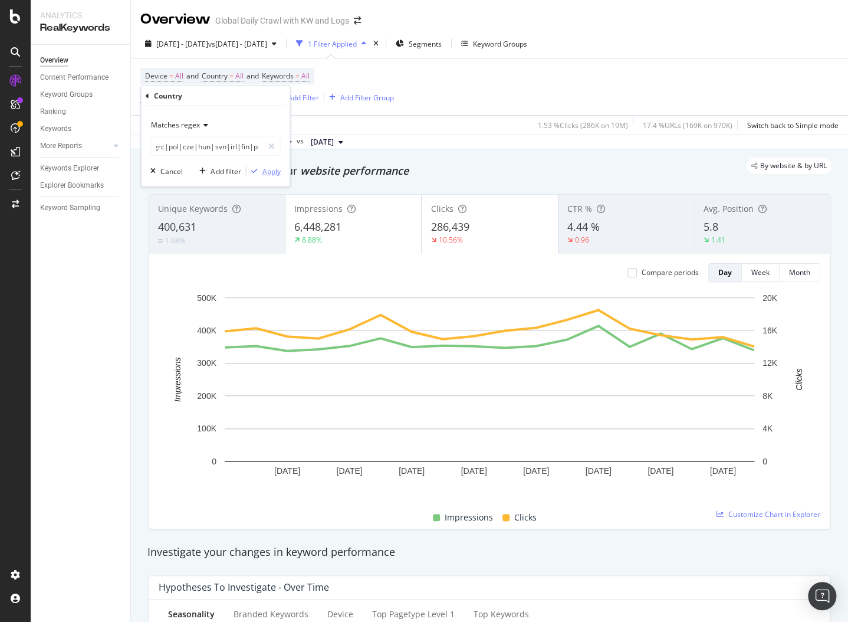
click at [265, 170] on div "Apply" at bounding box center [271, 171] width 18 height 10
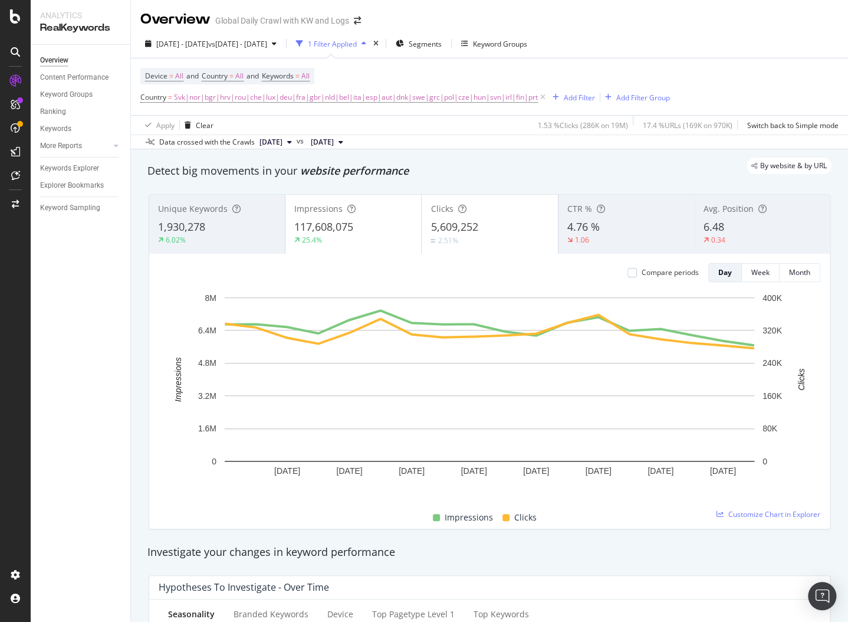
click at [380, 170] on div "By website & by URL" at bounding box center [484, 166] width 696 height 17
click at [626, 94] on div "Add Filter Group" at bounding box center [643, 98] width 54 height 10
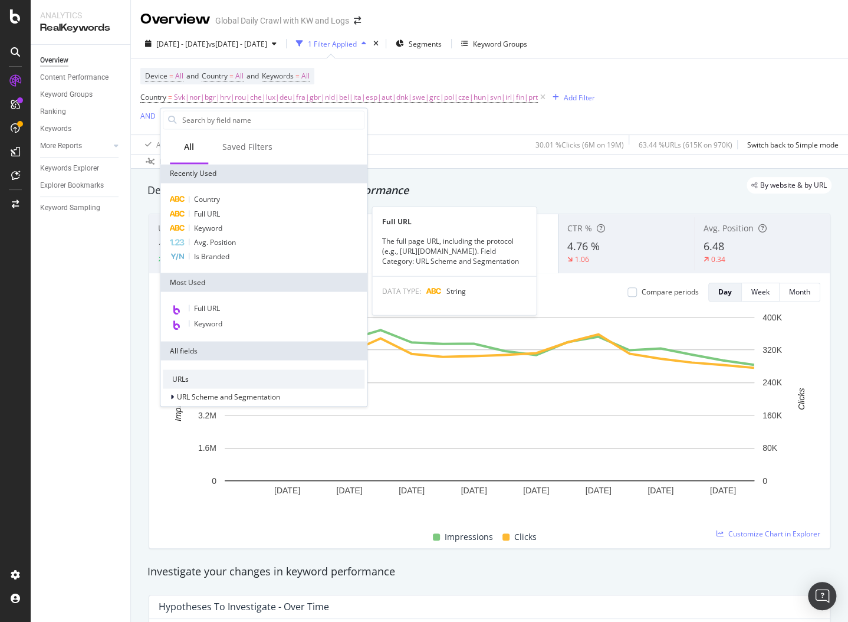
click at [213, 212] on span "Full URL" at bounding box center [207, 213] width 26 height 10
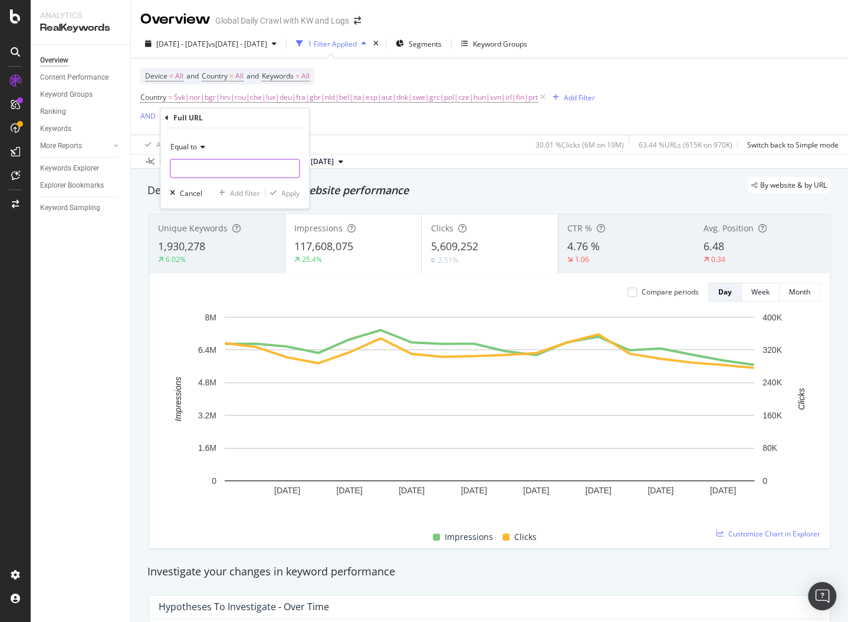
click at [249, 163] on input "text" at bounding box center [234, 168] width 129 height 19
type input "3yaep"
click at [287, 188] on div "Apply" at bounding box center [290, 193] width 18 height 10
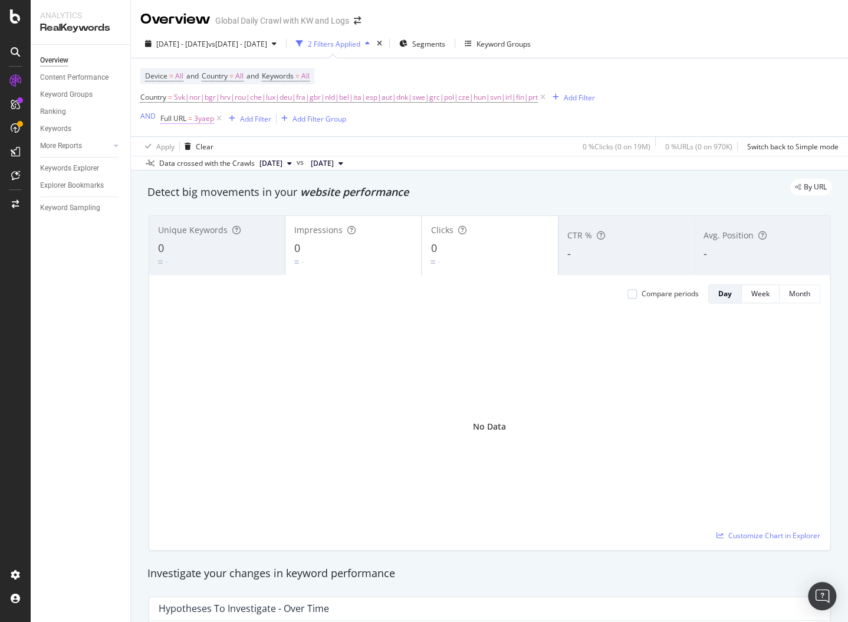
click at [181, 123] on span "Full URL" at bounding box center [173, 118] width 26 height 10
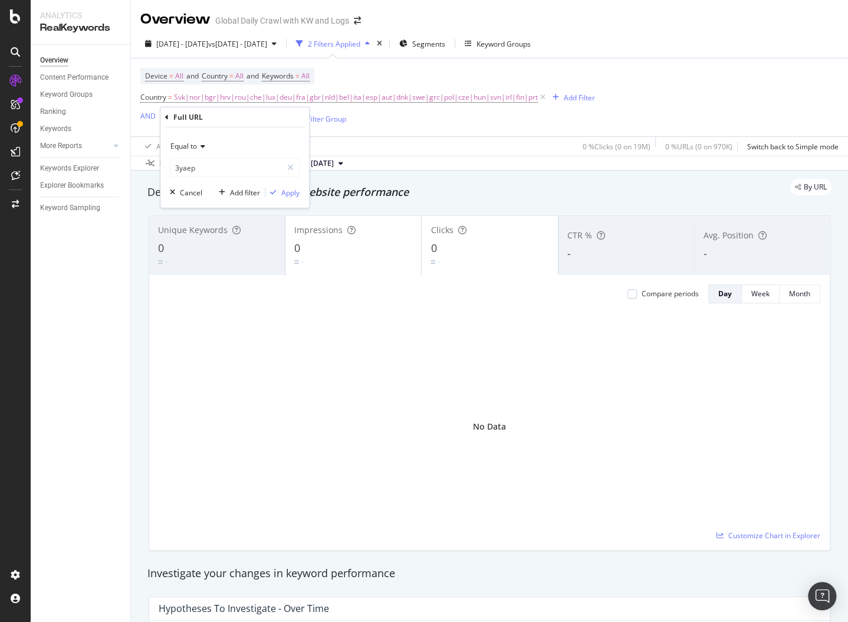
click at [193, 147] on span "Equal to" at bounding box center [183, 146] width 27 height 10
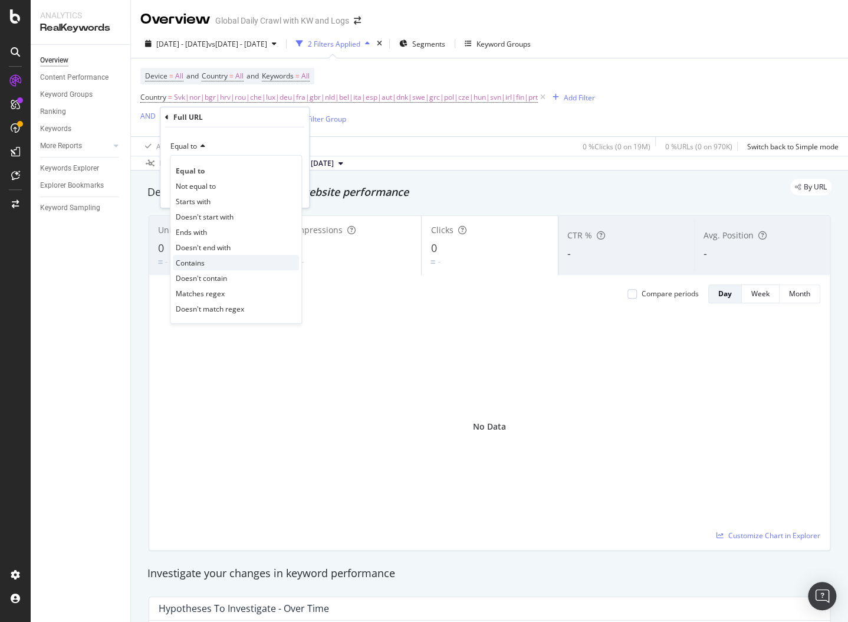
click at [202, 265] on span "Contains" at bounding box center [190, 262] width 29 height 10
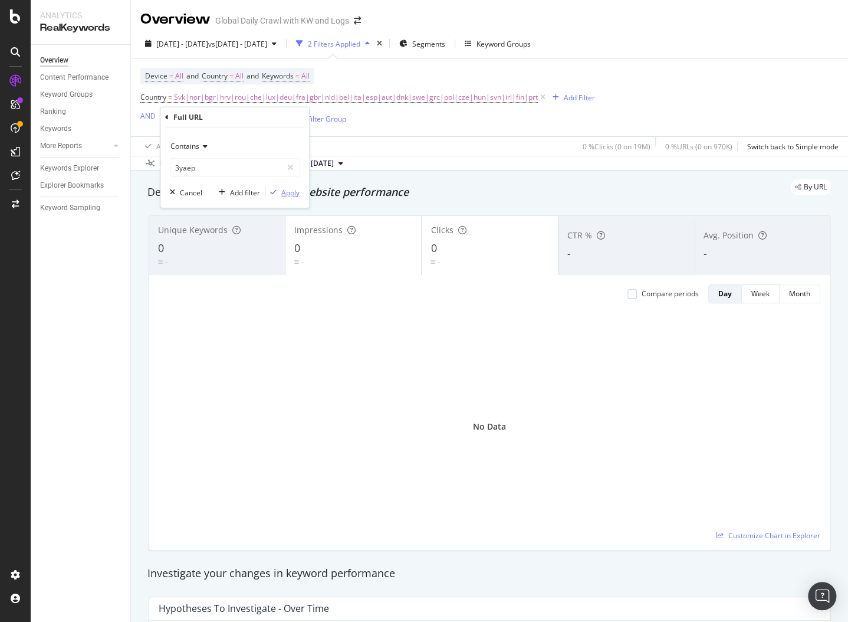
drag, startPoint x: 288, startPoint y: 195, endPoint x: 636, endPoint y: 64, distance: 371.5
click at [288, 195] on div "Apply" at bounding box center [290, 192] width 18 height 10
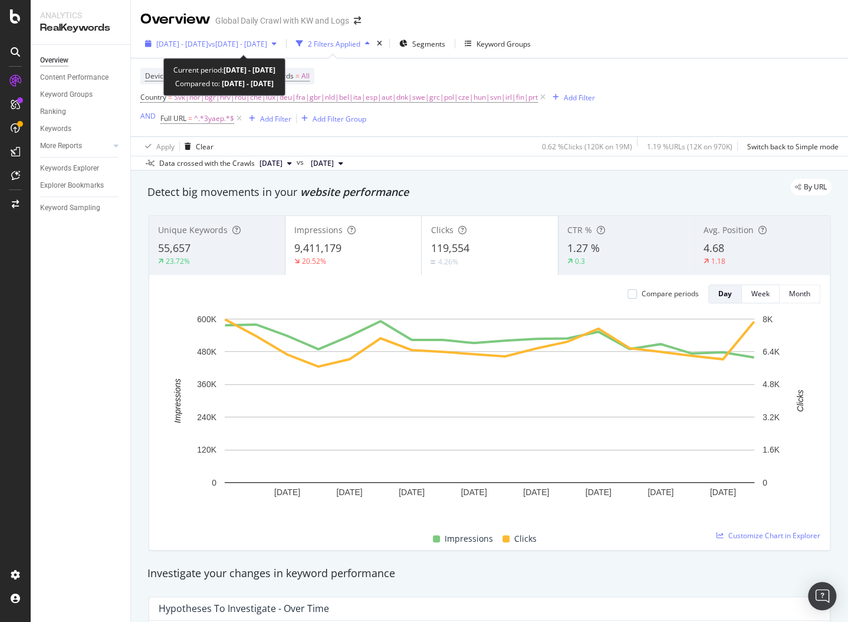
click at [246, 45] on span "vs [DATE] - [DATE]" at bounding box center [237, 44] width 59 height 10
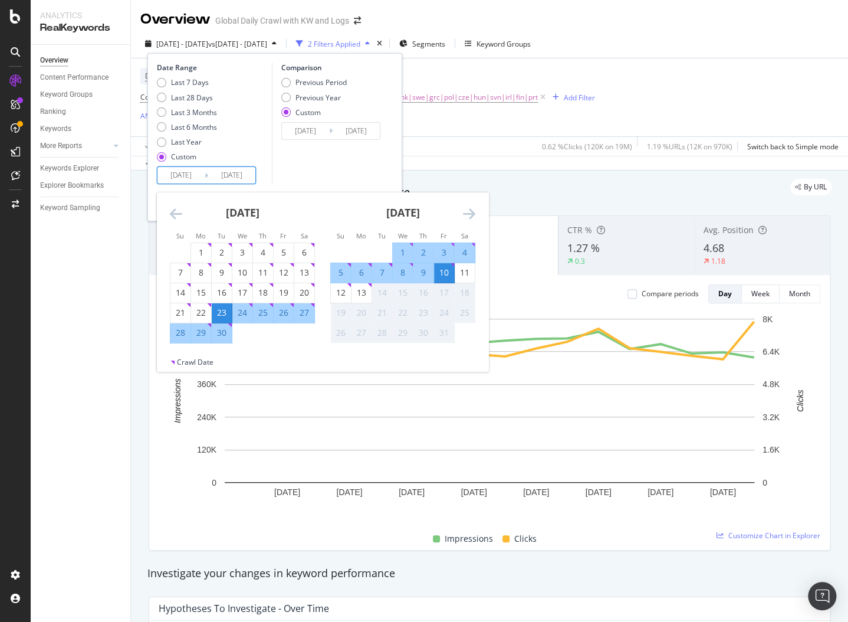
click at [189, 169] on input "[DATE]" at bounding box center [181, 175] width 47 height 17
click at [176, 309] on div "21" at bounding box center [180, 313] width 20 height 12
type input "[DATE]"
click at [345, 292] on div "12" at bounding box center [341, 293] width 20 height 12
type input "[DATE]"
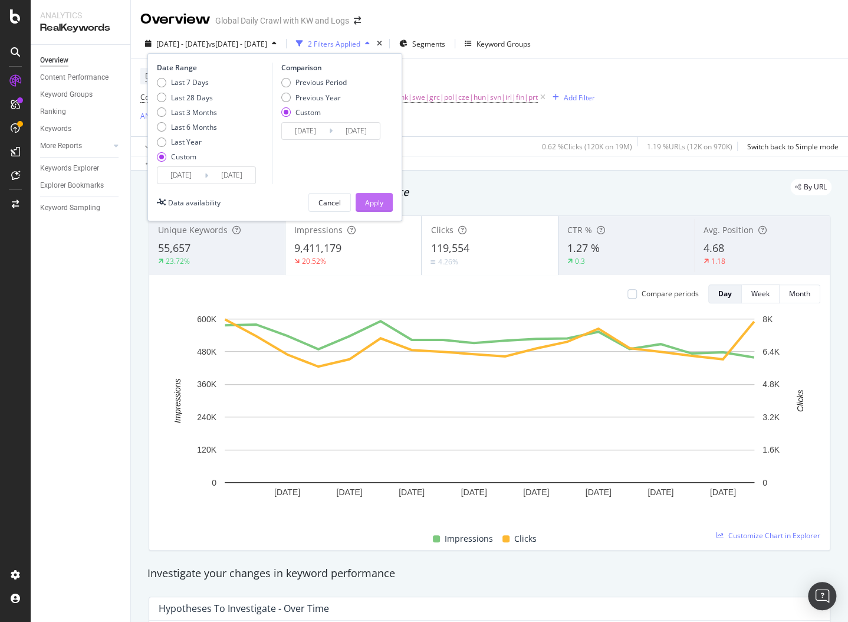
click at [379, 195] on div "Apply" at bounding box center [374, 202] width 18 height 18
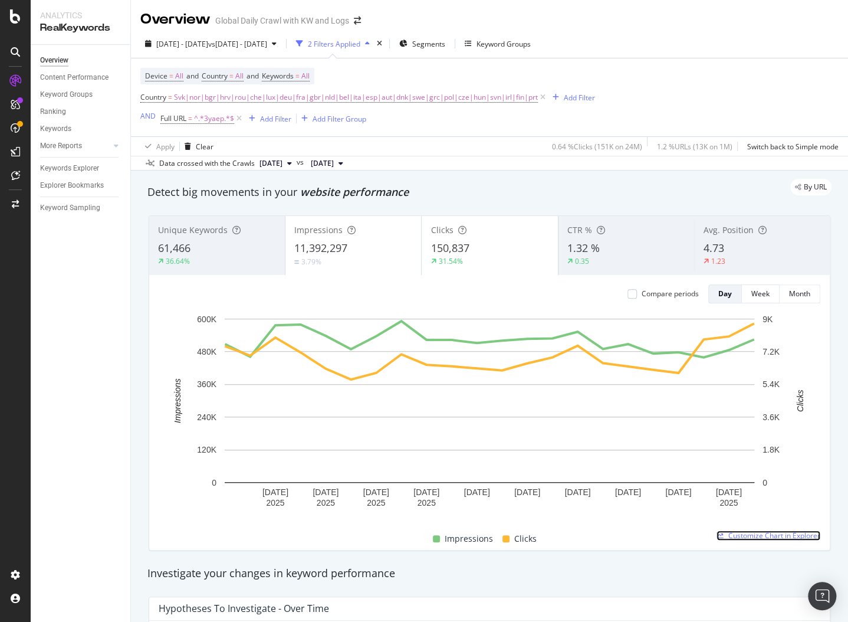
click at [760, 533] on span "Customize Chart in Explorer" at bounding box center [775, 535] width 92 height 10
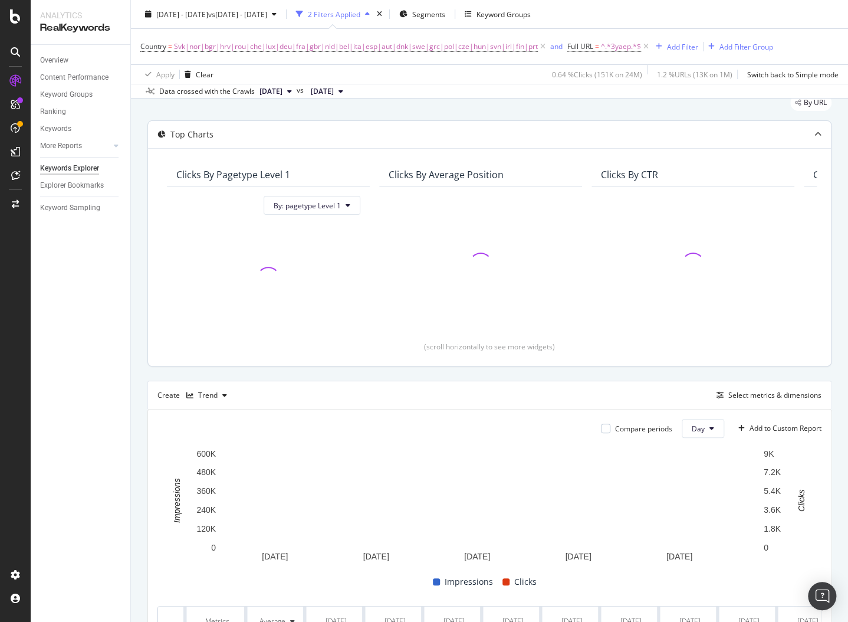
scroll to position [175, 0]
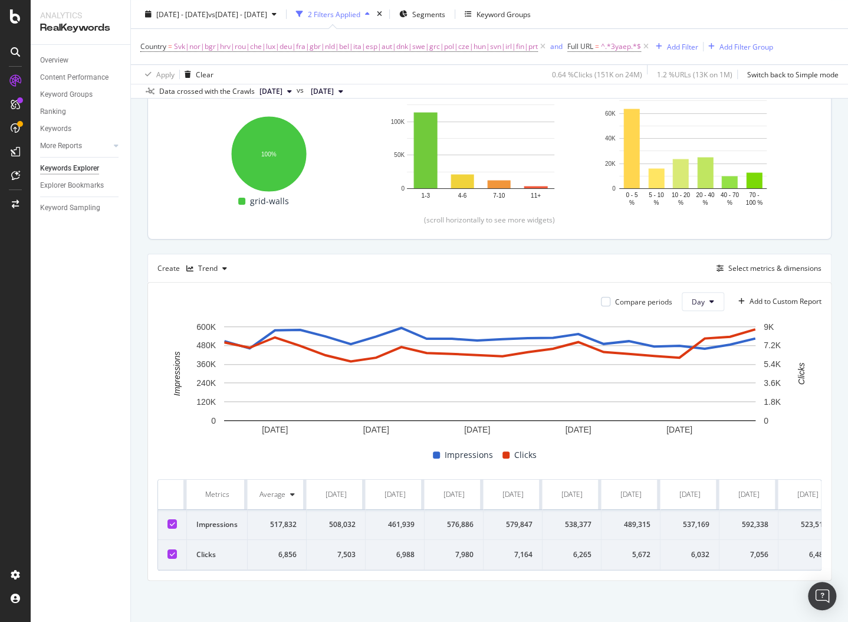
click at [337, 559] on div "7,503" at bounding box center [336, 554] width 40 height 11
click at [337, 553] on div "7,503" at bounding box center [336, 554] width 40 height 11
click at [340, 562] on td "7,503" at bounding box center [336, 555] width 59 height 30
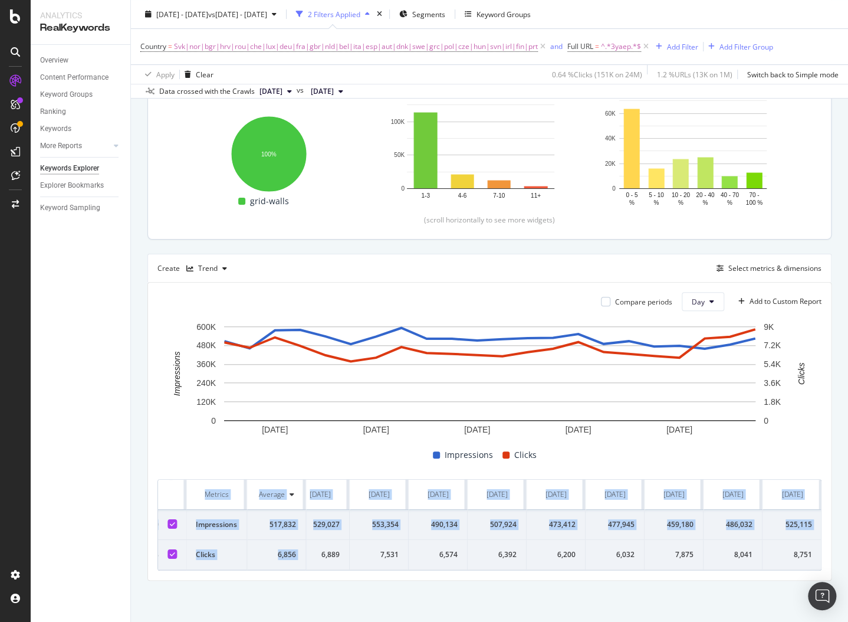
drag, startPoint x: 337, startPoint y: 555, endPoint x: 833, endPoint y: 556, distance: 495.5
click at [833, 556] on div "By URL Top Charts Clicks By pagetype Level 1 By: pagetype Level 1 Hold CMD (⌘) …" at bounding box center [489, 290] width 717 height 662
copy table "Metrics Average [DATE] [DATE] [DATE] [DATE] [DATE] [DATE] [DATE] [DATE] [DATE] …"
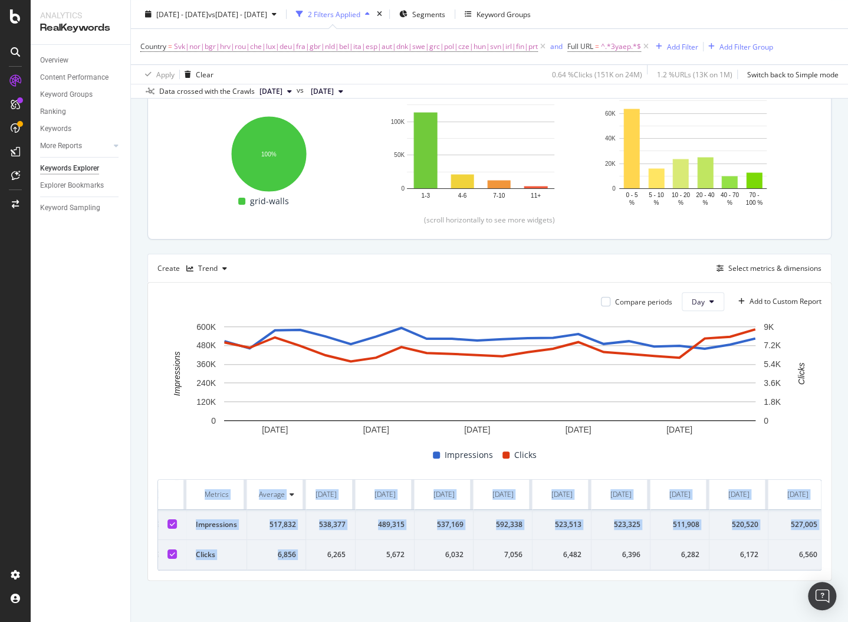
scroll to position [0, 0]
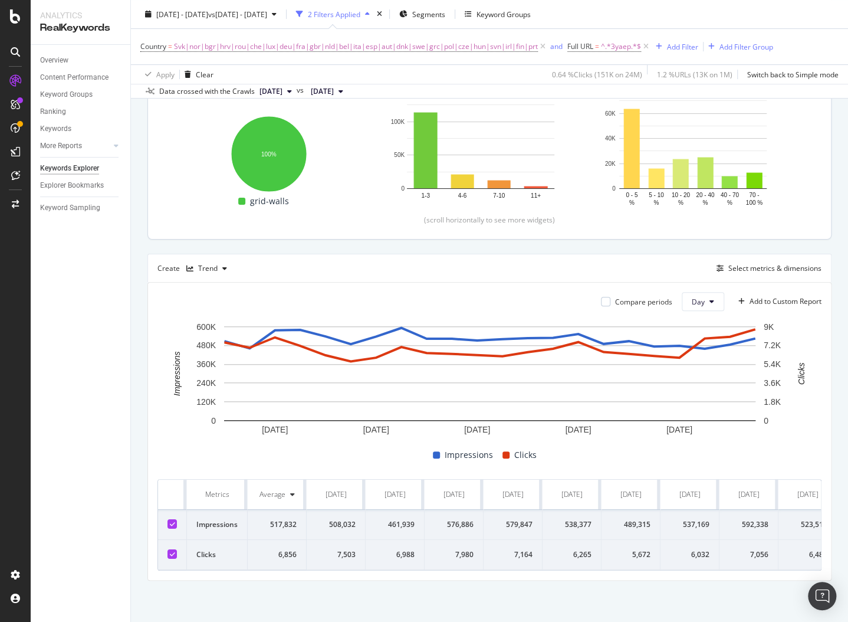
click at [342, 489] on div "[DATE]" at bounding box center [336, 494] width 21 height 11
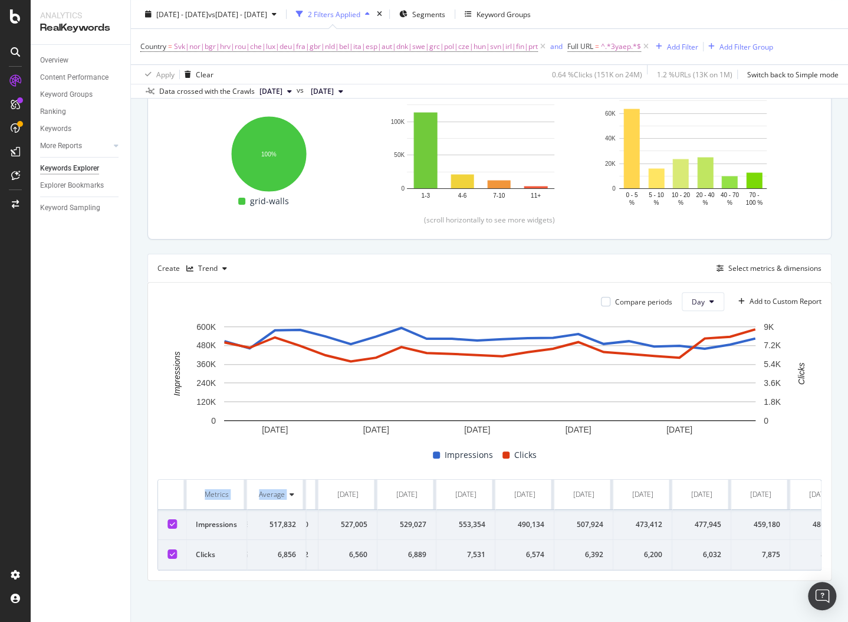
scroll to position [0, 783]
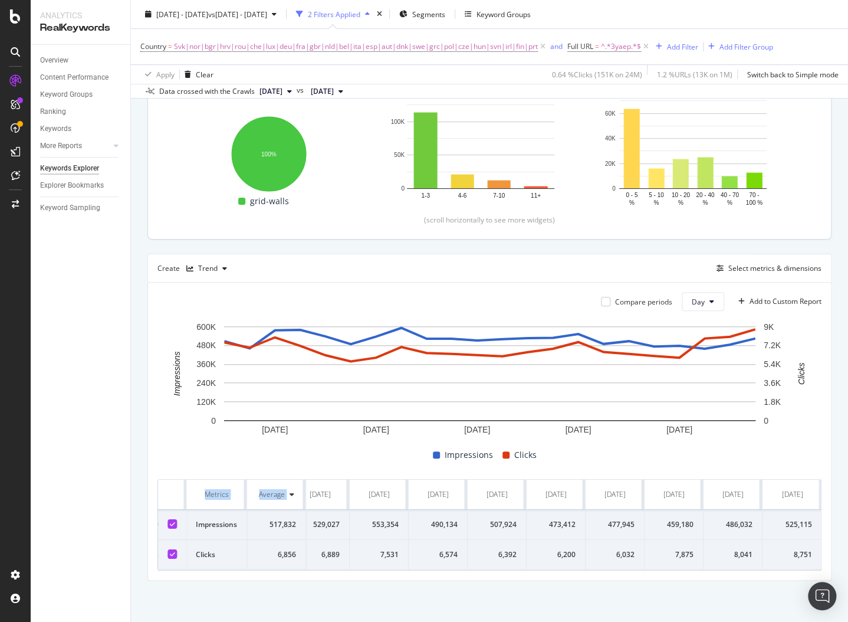
drag, startPoint x: 316, startPoint y: 484, endPoint x: 812, endPoint y: 486, distance: 495.5
click at [812, 486] on tr "Metrics Average [DATE] [DATE] [DATE] [DATE] [DATE] [DATE] [DATE] [DATE] [DATE] …" at bounding box center [98, 495] width 1446 height 30
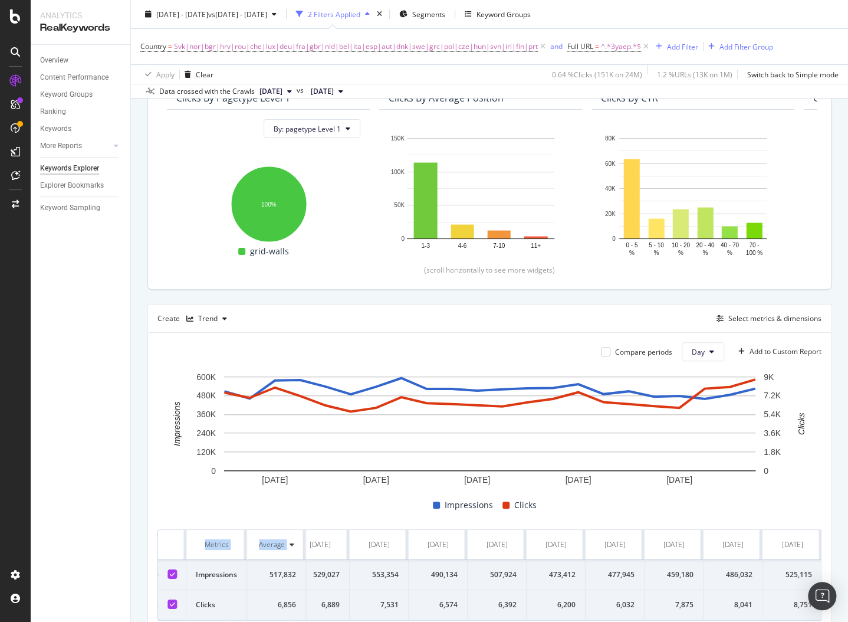
scroll to position [19, 0]
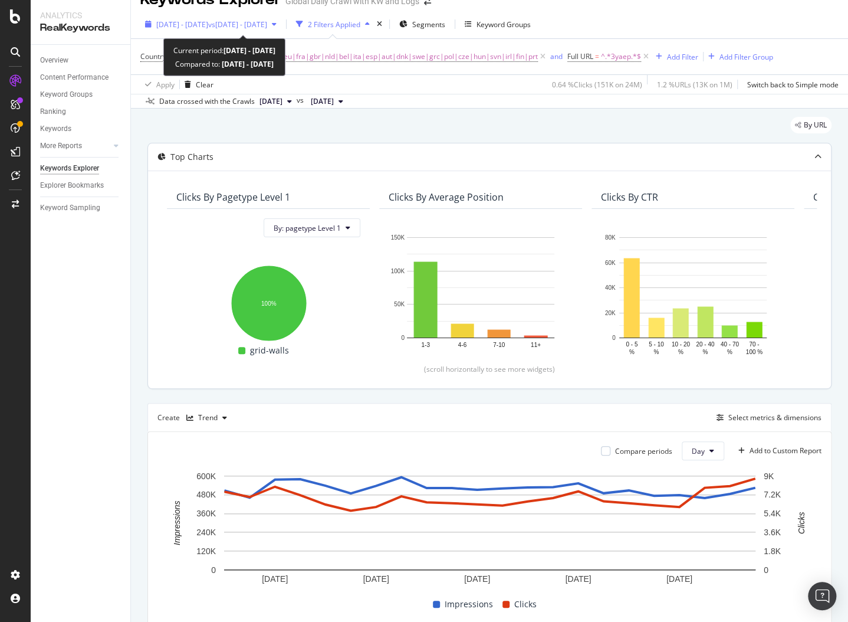
click at [267, 25] on span "vs [DATE] - [DATE]" at bounding box center [237, 24] width 59 height 10
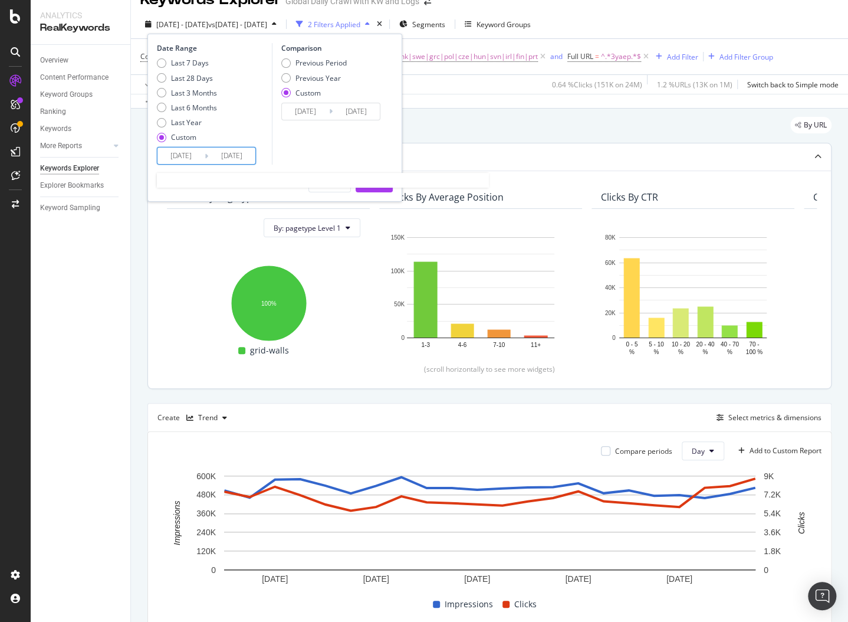
click at [186, 152] on input "[DATE]" at bounding box center [181, 155] width 47 height 17
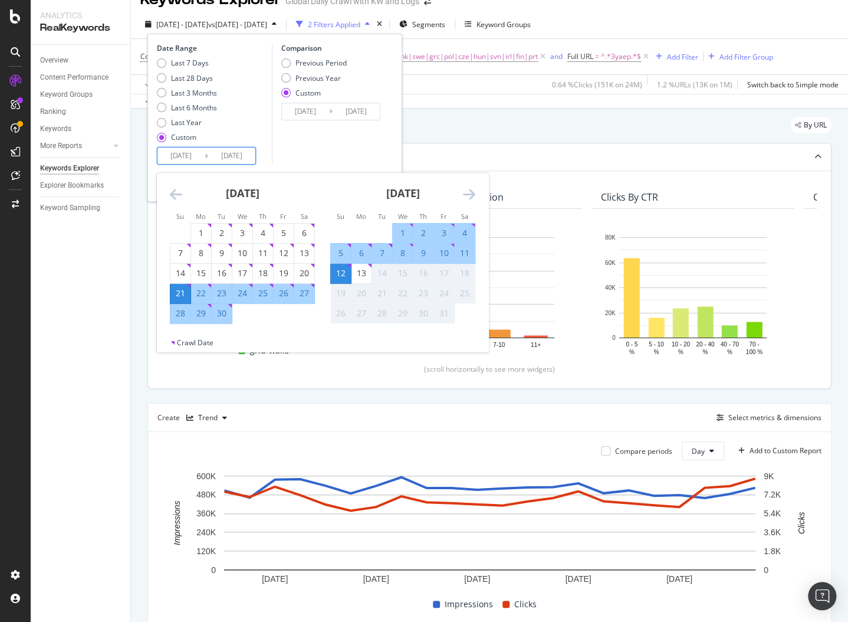
click at [175, 190] on icon "Move backward to switch to the previous month." at bounding box center [176, 194] width 12 height 14
click at [175, 191] on icon "Move backward to switch to the previous month." at bounding box center [176, 194] width 12 height 14
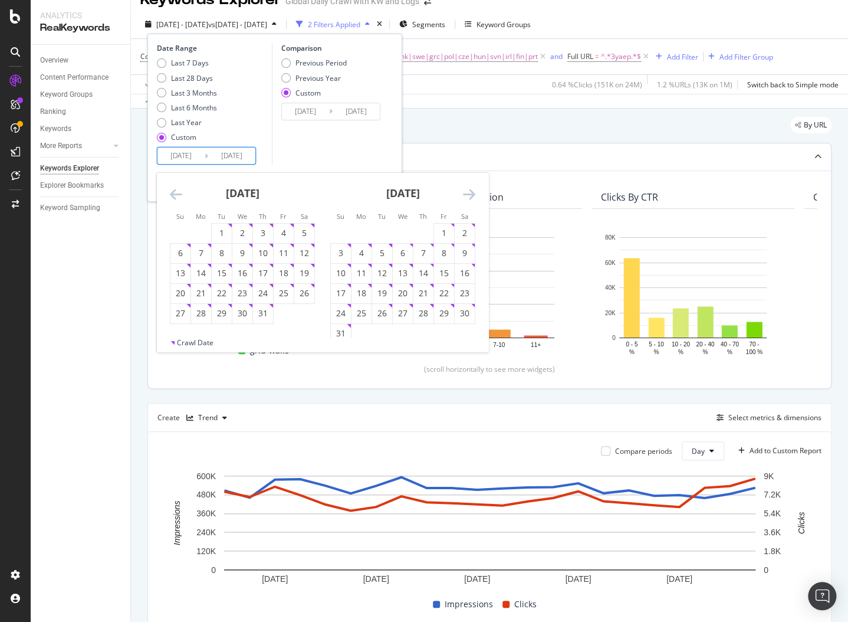
click at [175, 191] on icon "Move backward to switch to the previous month." at bounding box center [176, 194] width 12 height 14
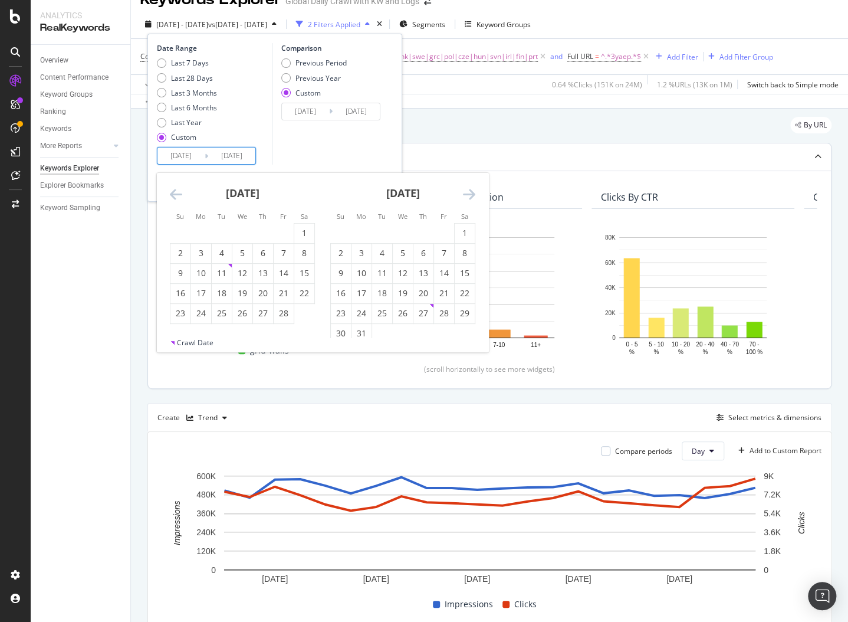
click at [175, 191] on icon "Move backward to switch to the previous month." at bounding box center [176, 194] width 12 height 14
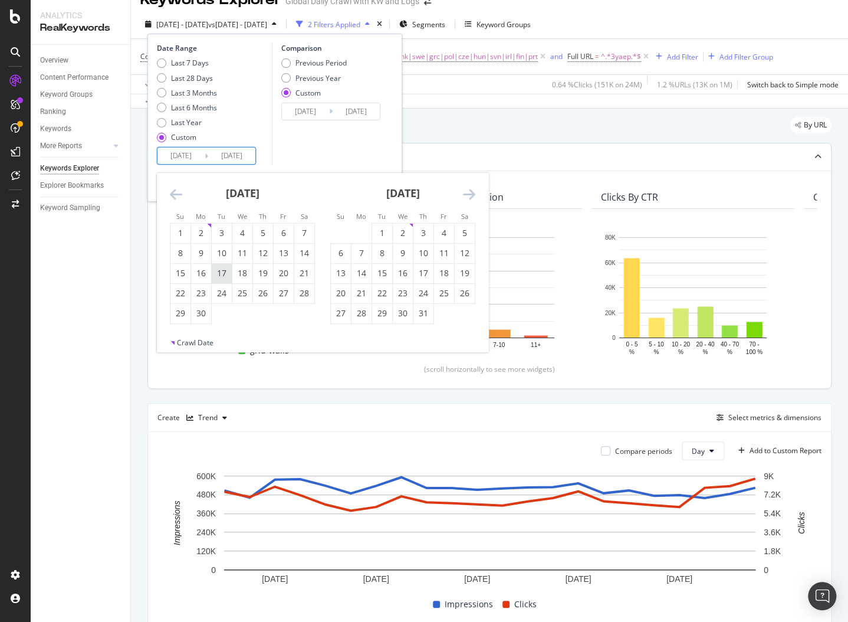
click at [219, 271] on div "17" at bounding box center [222, 273] width 20 height 12
type input "[DATE]"
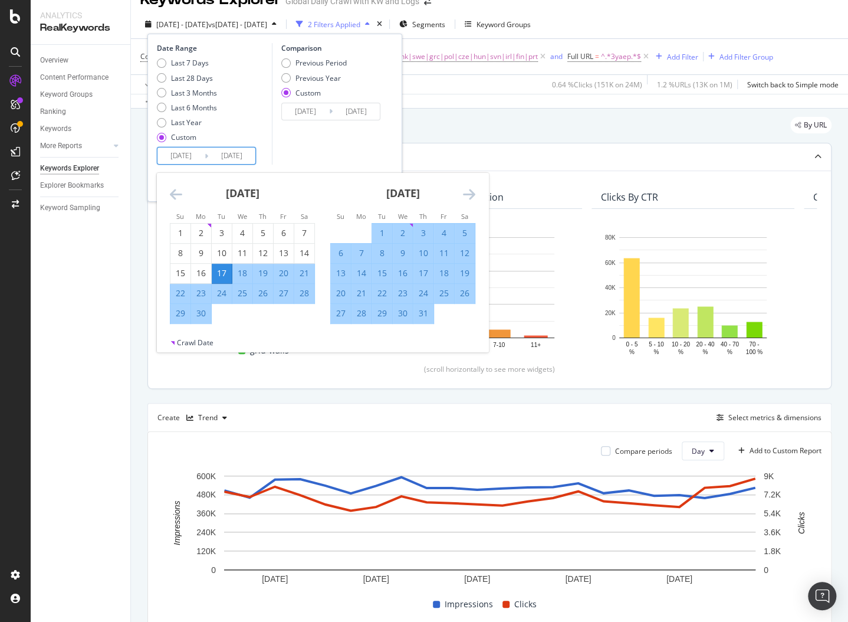
click at [465, 232] on div "5" at bounding box center [465, 233] width 20 height 12
type input "[DATE]"
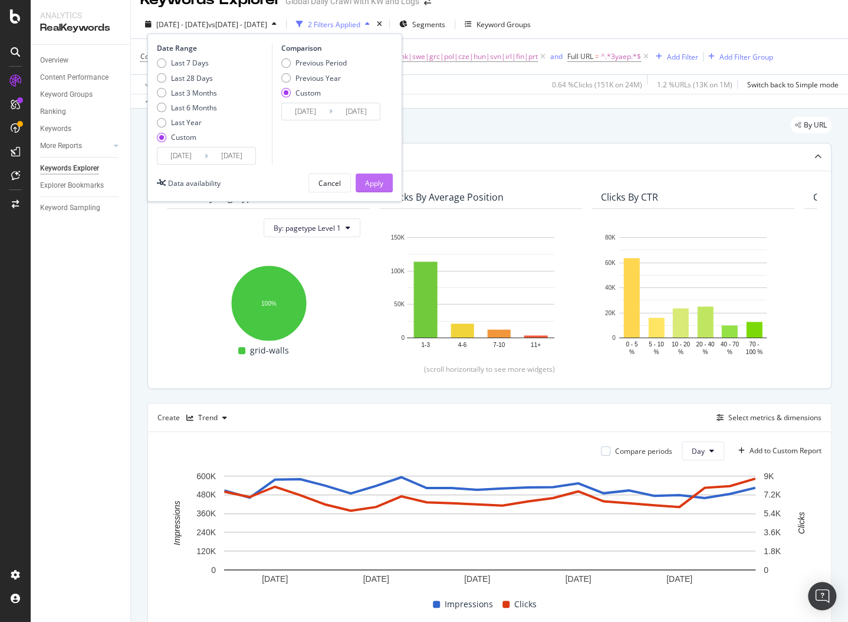
click at [382, 183] on div "Apply" at bounding box center [374, 183] width 18 height 10
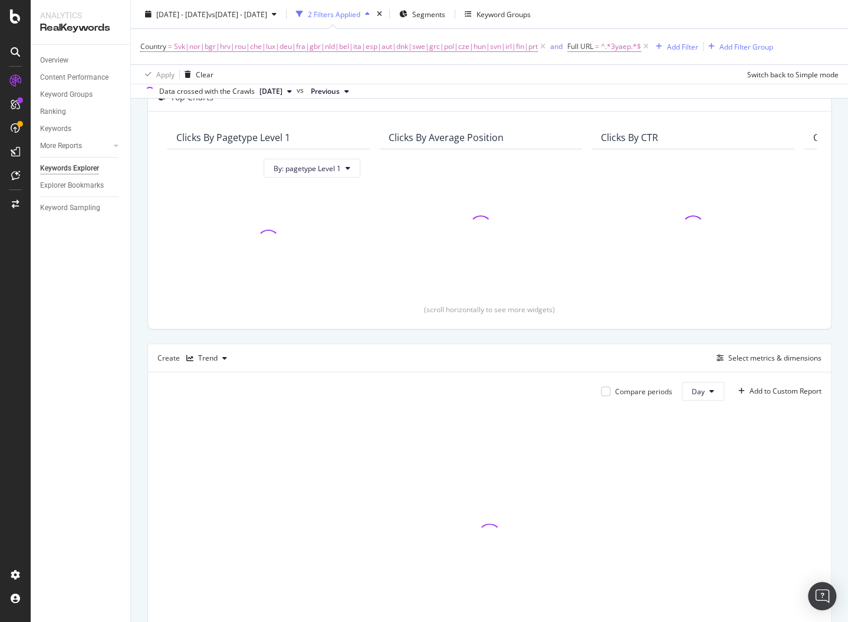
scroll to position [168, 0]
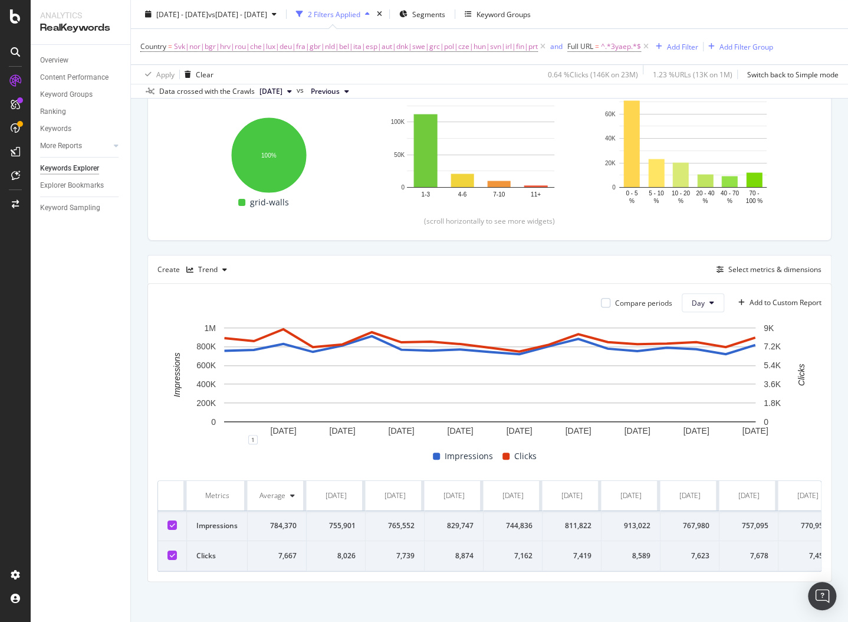
click at [339, 533] on td "755,901" at bounding box center [336, 526] width 59 height 30
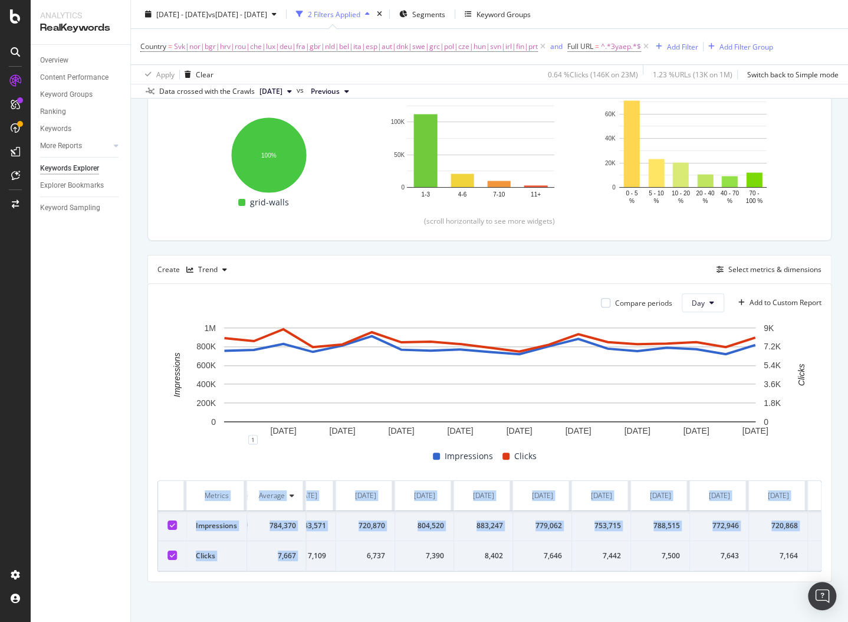
scroll to position [0, 606]
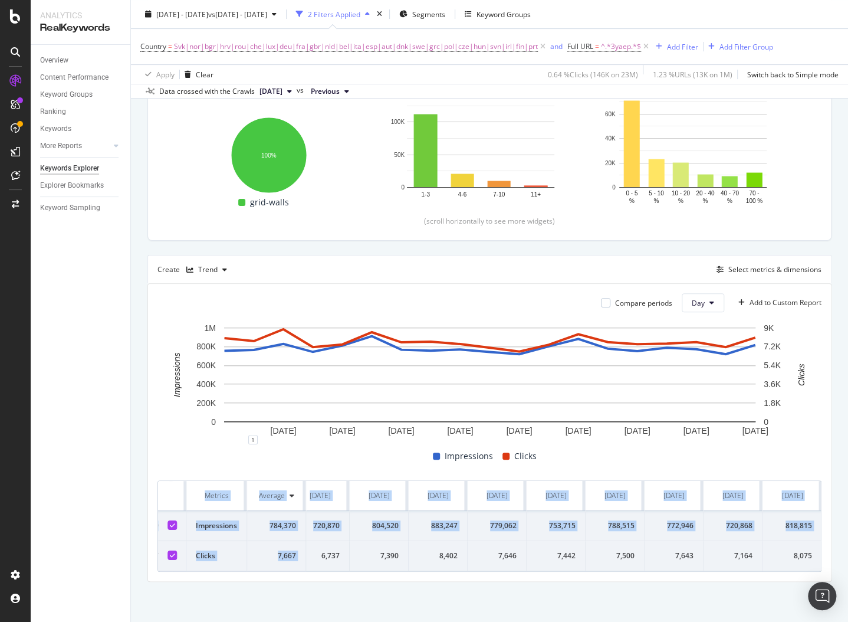
drag, startPoint x: 332, startPoint y: 563, endPoint x: 839, endPoint y: 569, distance: 506.8
click at [839, 569] on div "By URL Top Charts Clicks By pagetype Level 1 By: pagetype Level 1 Hold CMD (⌘) …" at bounding box center [489, 291] width 717 height 662
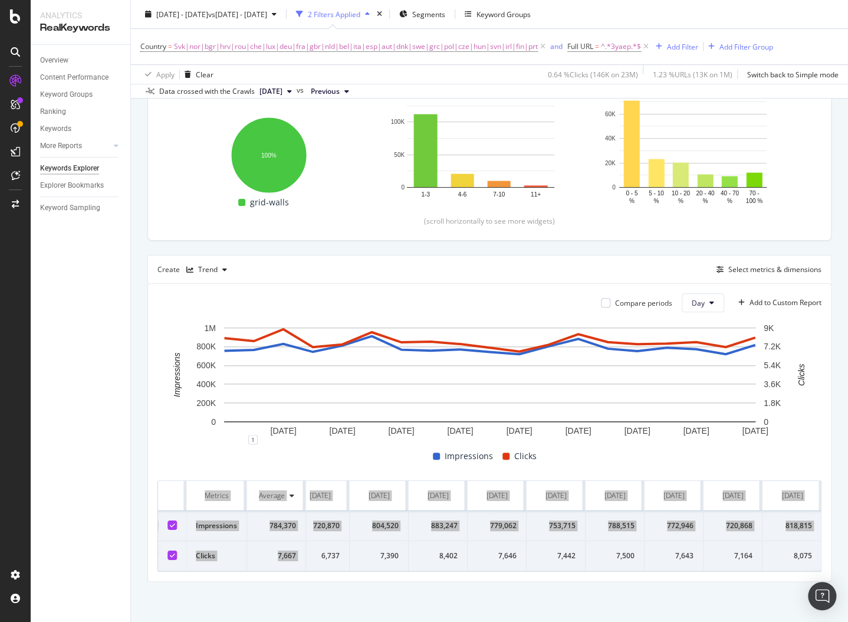
scroll to position [168, 0]
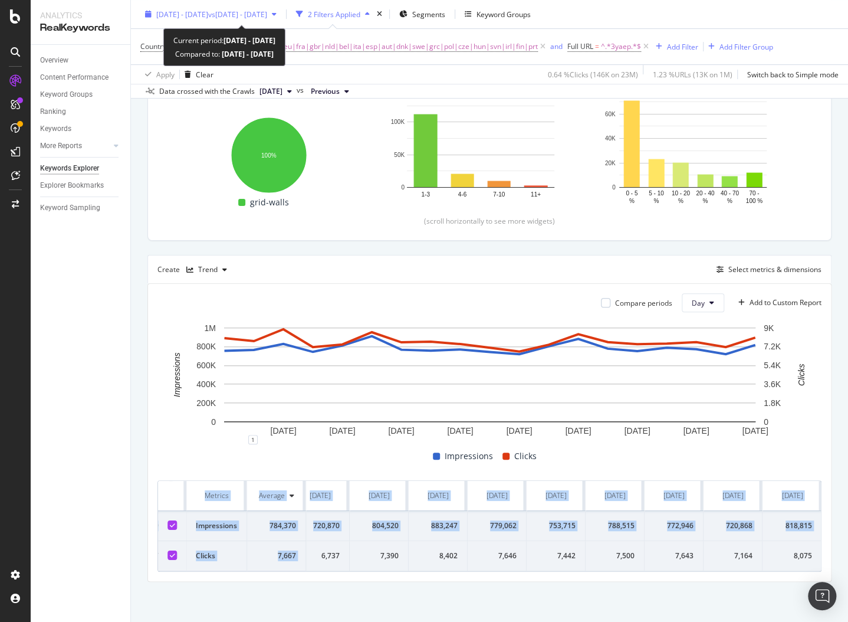
click at [281, 8] on div "[DATE] - [DATE] vs [DATE] - [DATE]" at bounding box center [210, 14] width 141 height 18
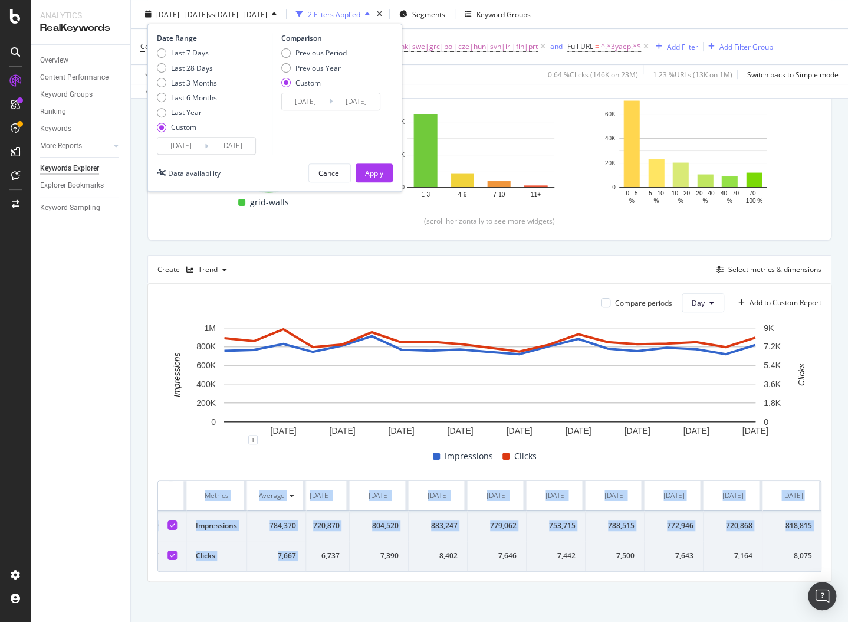
click at [214, 152] on input "[DATE]" at bounding box center [231, 145] width 47 height 17
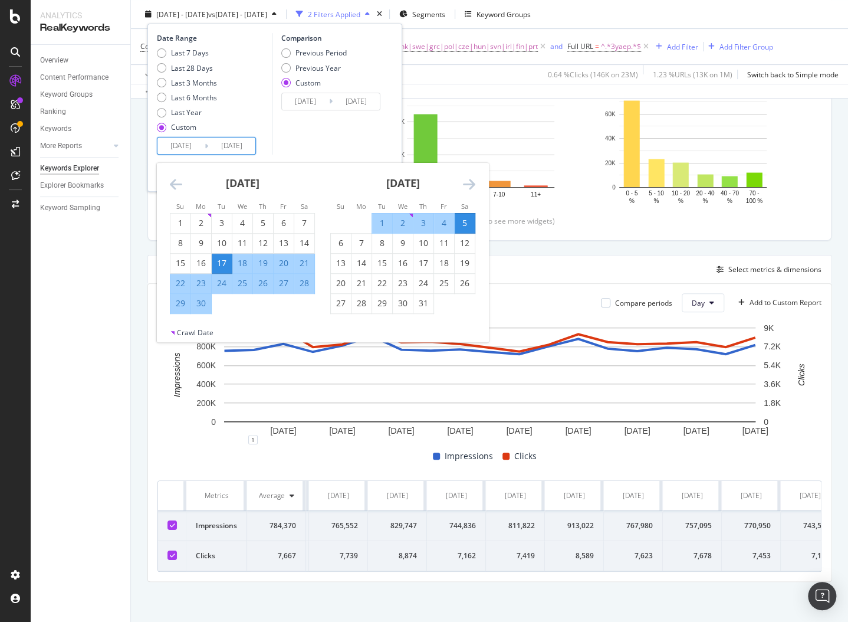
scroll to position [0, 0]
click at [339, 561] on div "8,026" at bounding box center [336, 555] width 40 height 11
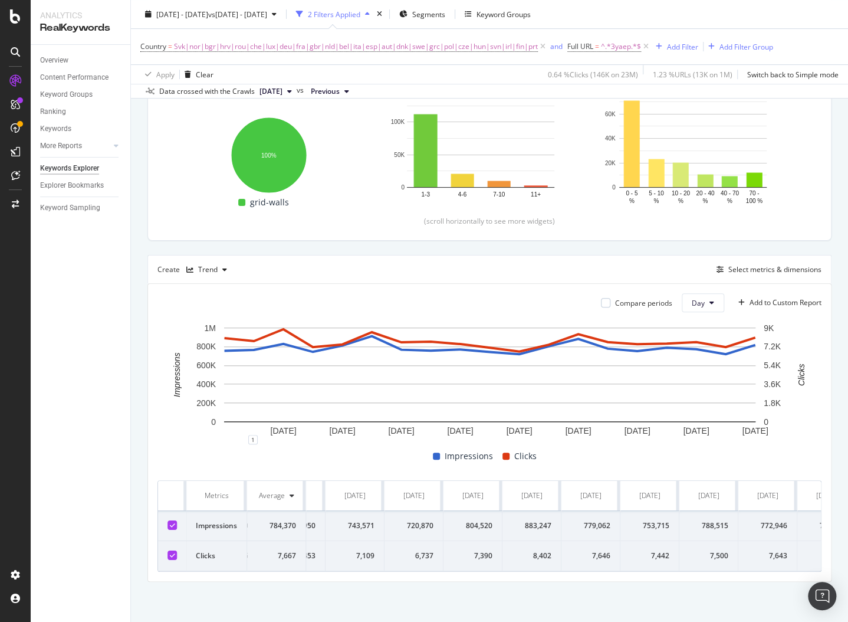
scroll to position [0, 606]
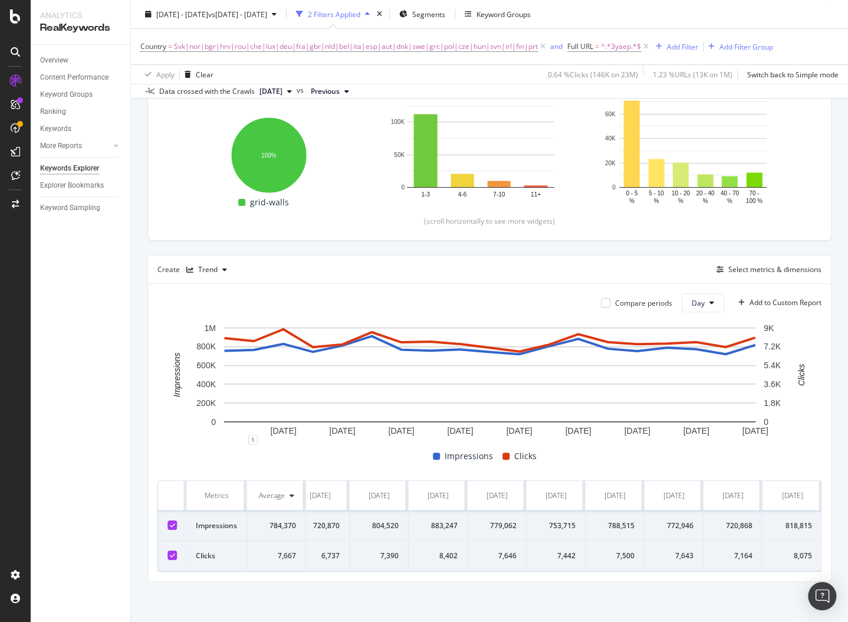
click at [522, 73] on div "Apply Clear 0.64 % Clicks ( 146K on 23M ) 1.23 % URLs ( 13K on 1M ) Switch back…" at bounding box center [489, 73] width 717 height 19
click at [406, 268] on div "Create Trend Select metrics & dimensions" at bounding box center [489, 269] width 684 height 28
click at [267, 8] on div "[DATE] - [DATE] vs [DATE] - [DATE]" at bounding box center [210, 14] width 141 height 18
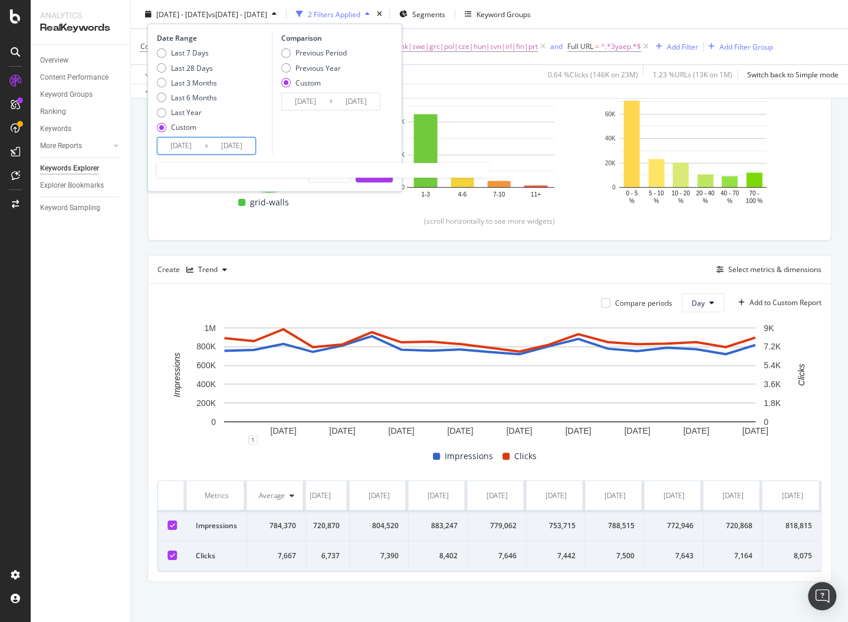
click at [232, 145] on input "[DATE]" at bounding box center [231, 145] width 47 height 17
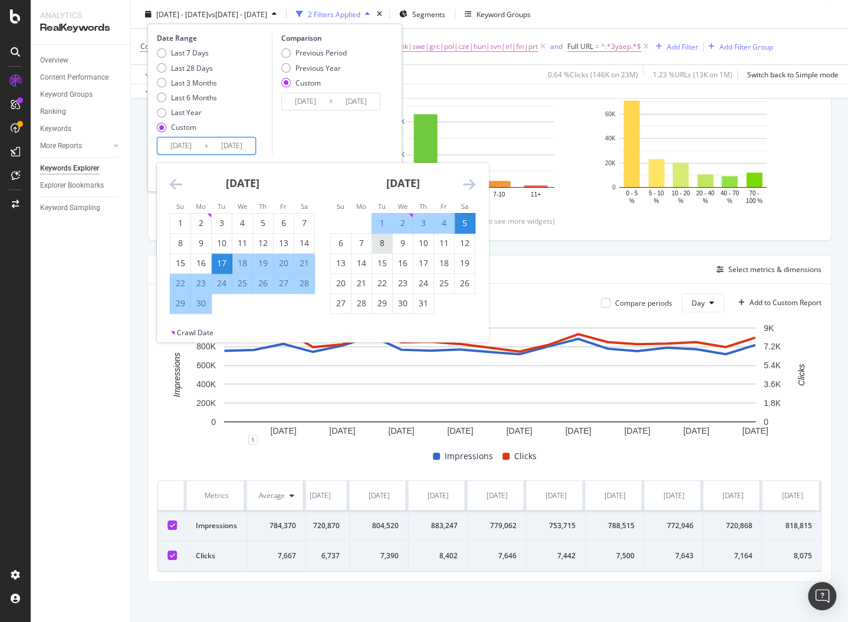
click at [383, 241] on div "8" at bounding box center [382, 243] width 20 height 12
type input "[DATE]"
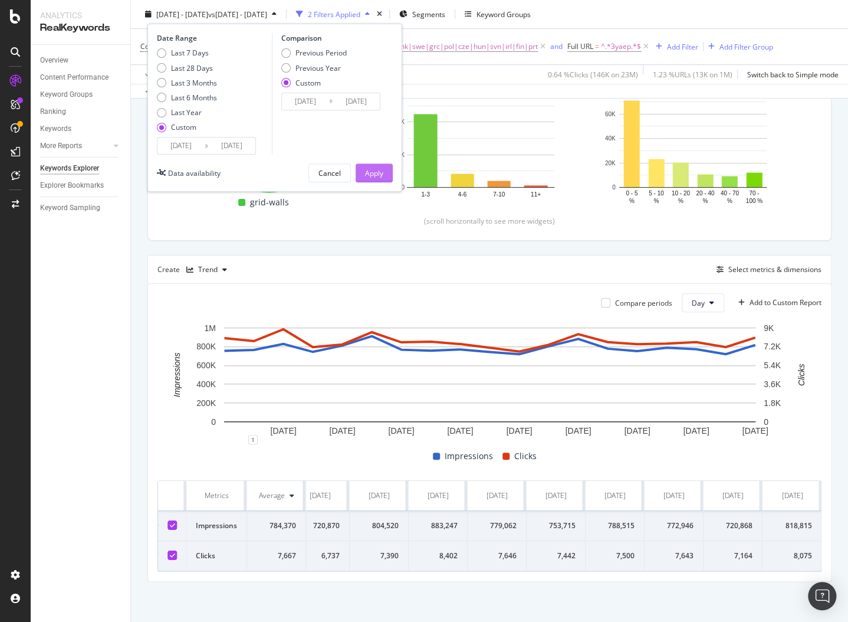
click at [370, 169] on div "Apply" at bounding box center [374, 173] width 18 height 10
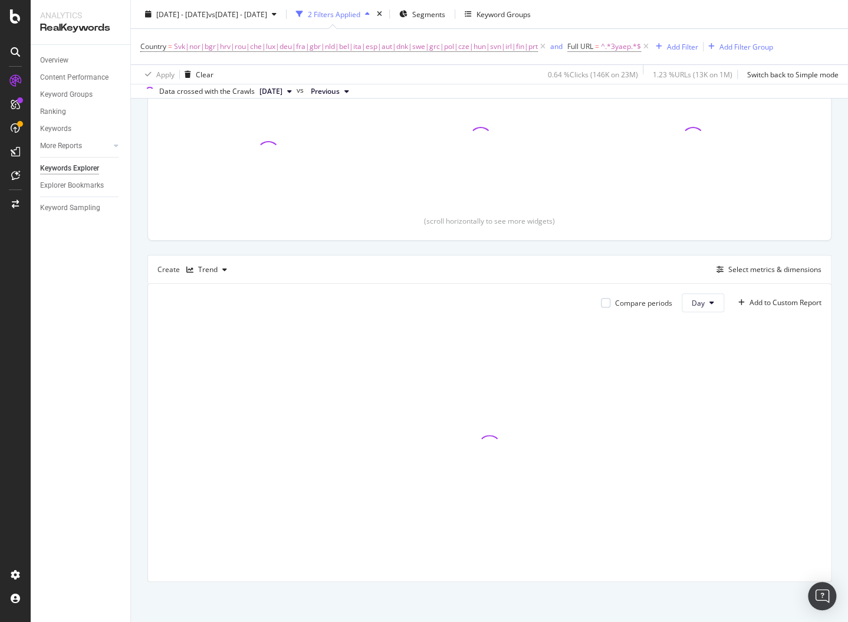
scroll to position [168, 0]
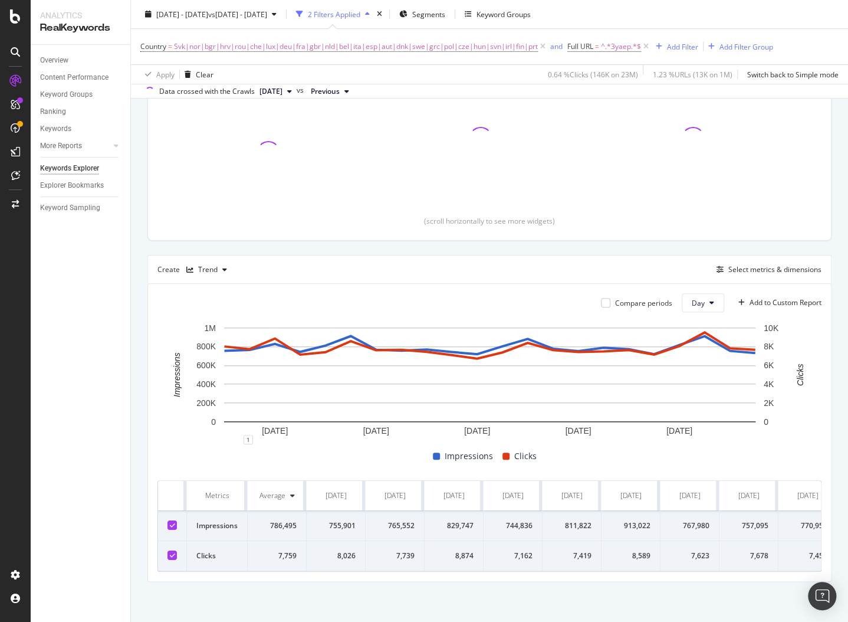
click at [395, 561] on div "7,739" at bounding box center [395, 555] width 40 height 11
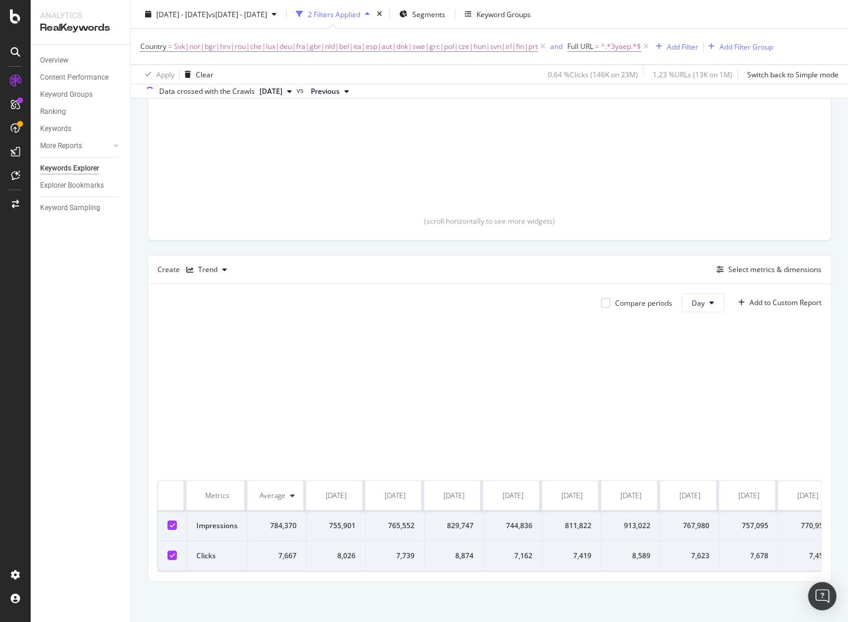
click at [323, 559] on div "8,026" at bounding box center [336, 555] width 40 height 11
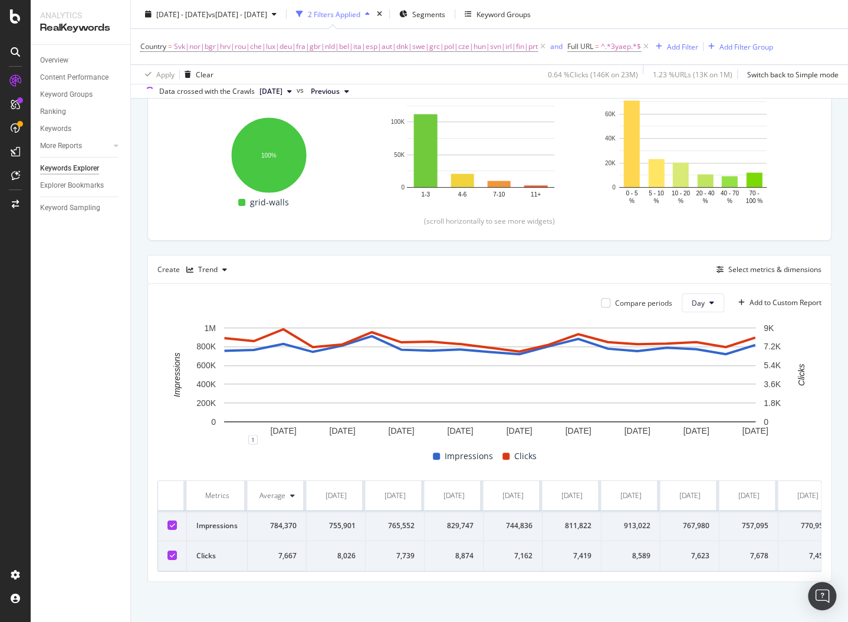
click at [337, 560] on div "8,026" at bounding box center [336, 555] width 40 height 11
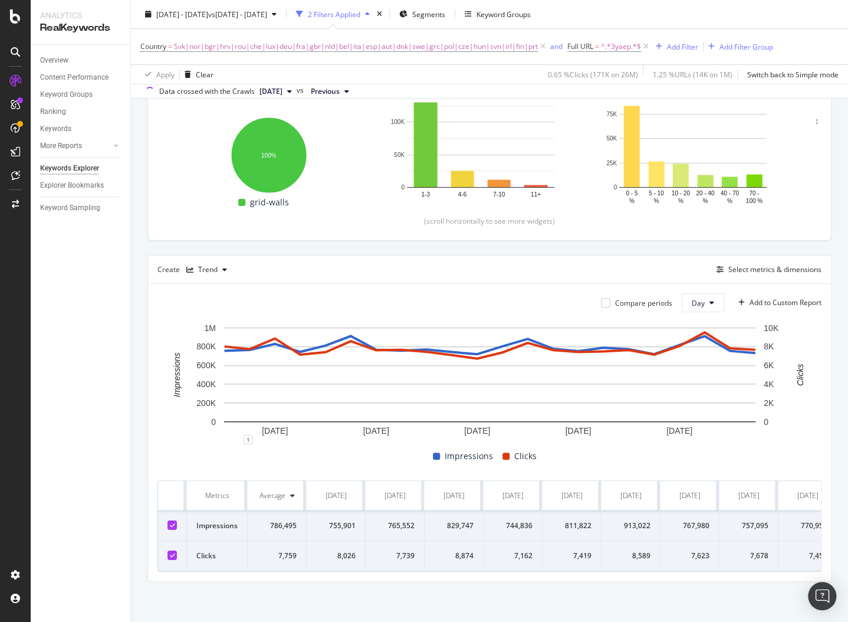
click at [416, 68] on div "Apply Clear 0.65 % Clicks ( 171K on 26M ) 1.25 % URLs ( 14K on 1M ) Switch back…" at bounding box center [489, 73] width 717 height 19
click at [347, 561] on div "8,026" at bounding box center [336, 555] width 40 height 11
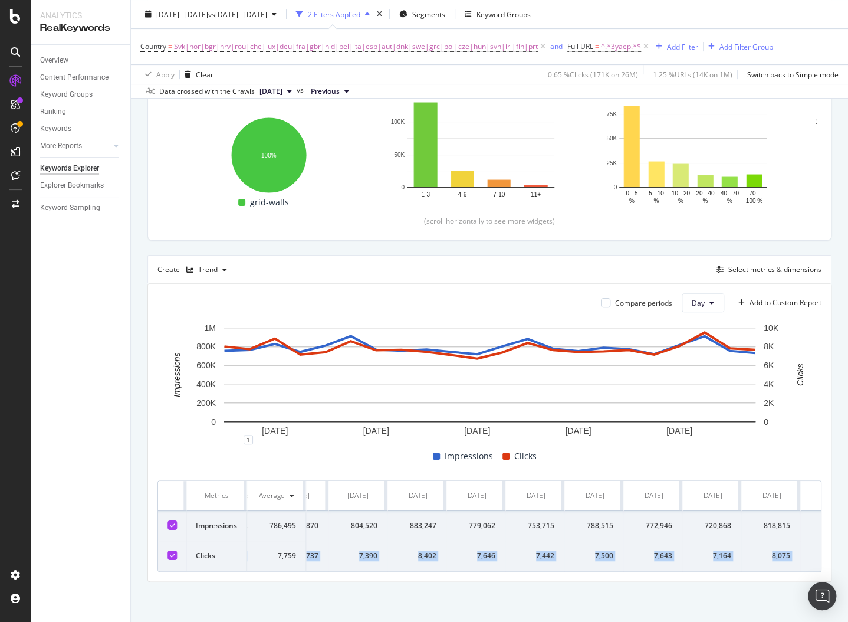
scroll to position [0, 783]
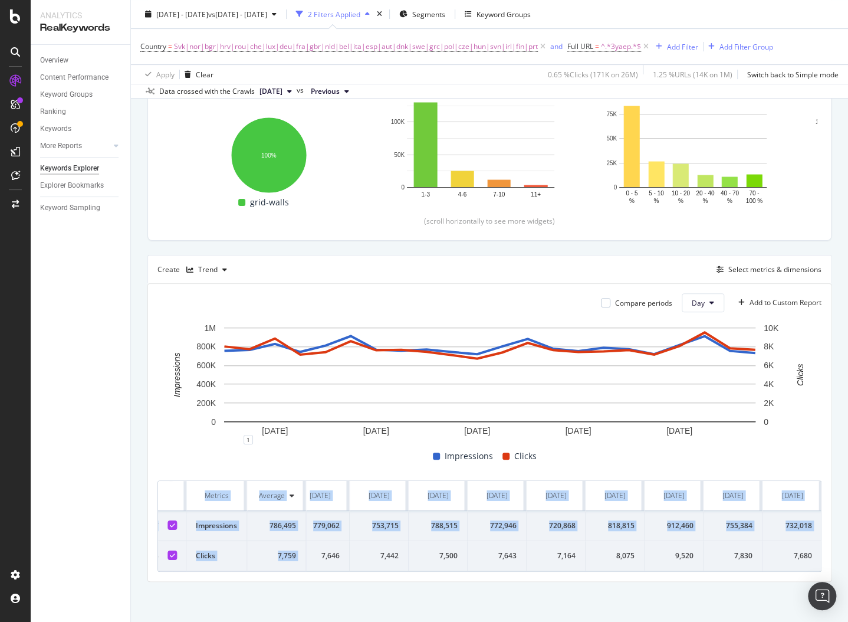
drag, startPoint x: 335, startPoint y: 561, endPoint x: 829, endPoint y: 556, distance: 493.8
click at [829, 556] on div "Compare periods Day Add to Custom Report [DATE] [DATE] [DATE] [DATE] [DATE] 0 2…" at bounding box center [489, 432] width 683 height 297
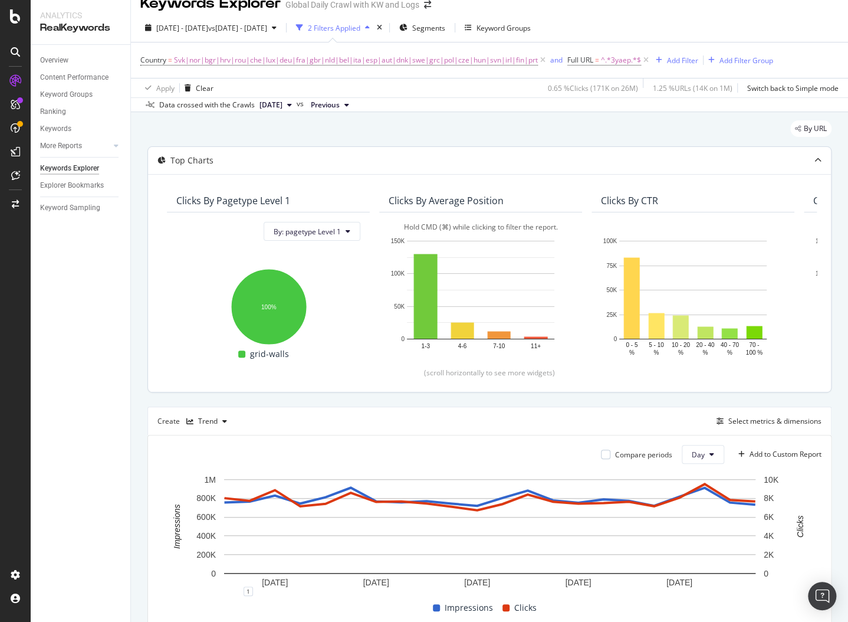
scroll to position [0, 0]
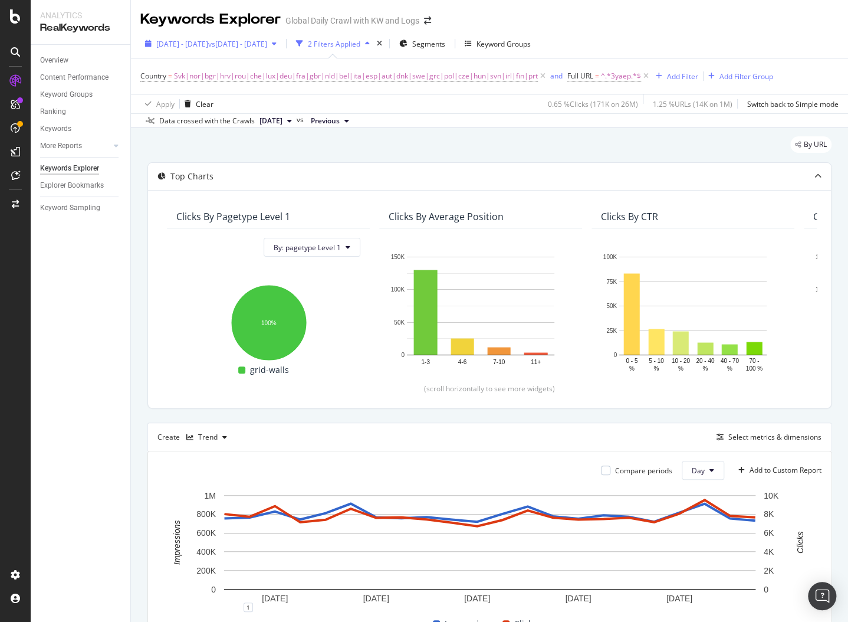
click at [247, 49] on div "[DATE] - [DATE] vs [DATE] - [DATE]" at bounding box center [210, 44] width 141 height 18
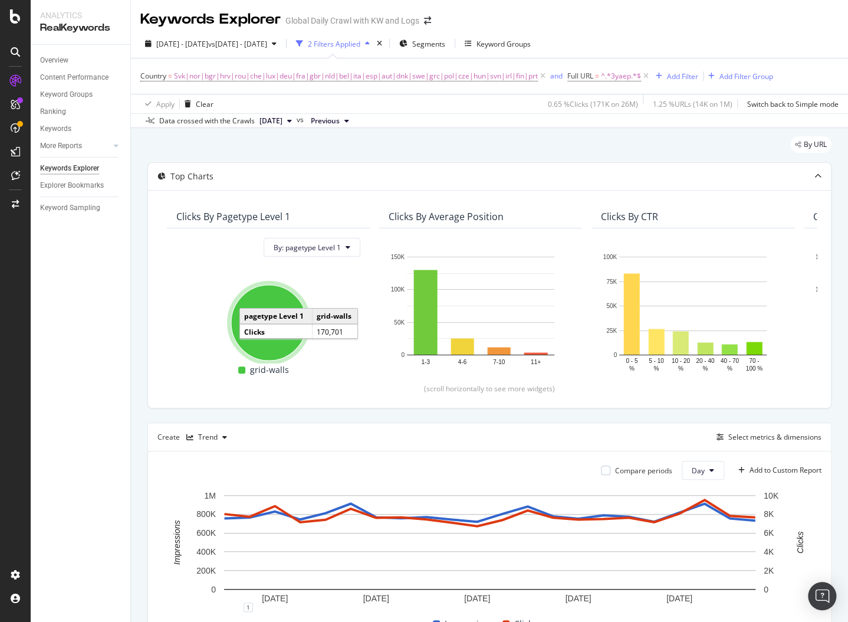
click at [321, 420] on div "Top Charts Clicks By pagetype Level 1 By: pagetype Level 1 Hold CMD (⌘) while c…" at bounding box center [489, 455] width 684 height 587
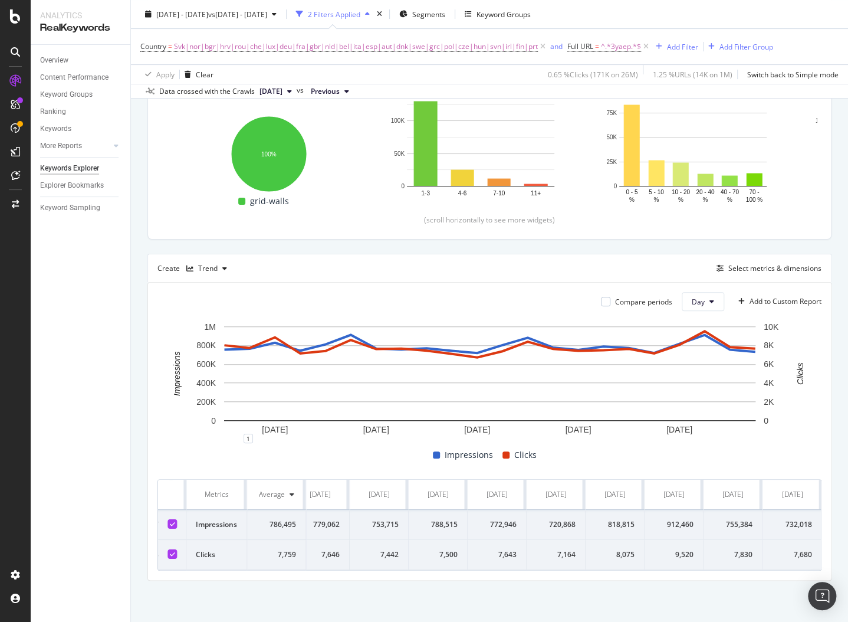
click at [326, 489] on div "[DATE]" at bounding box center [320, 494] width 21 height 11
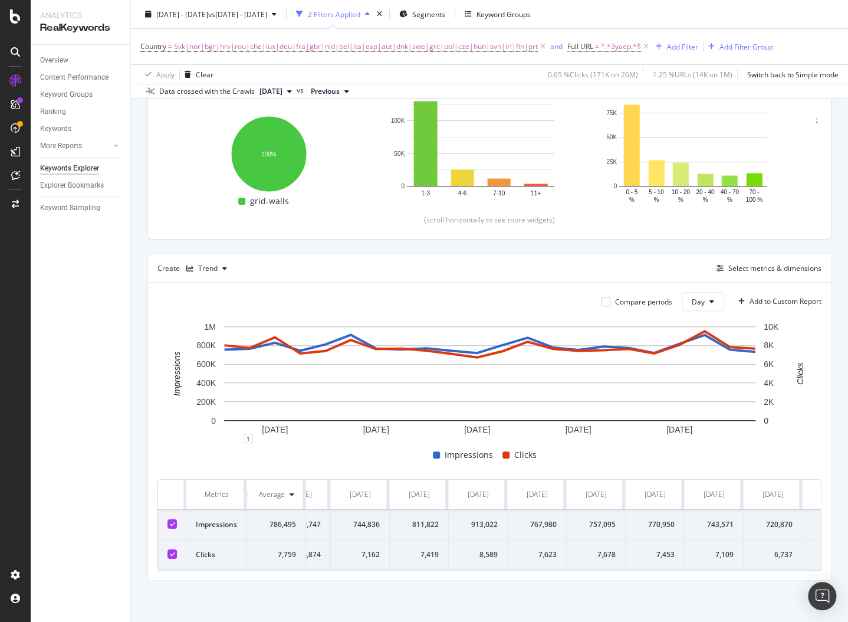
scroll to position [0, 0]
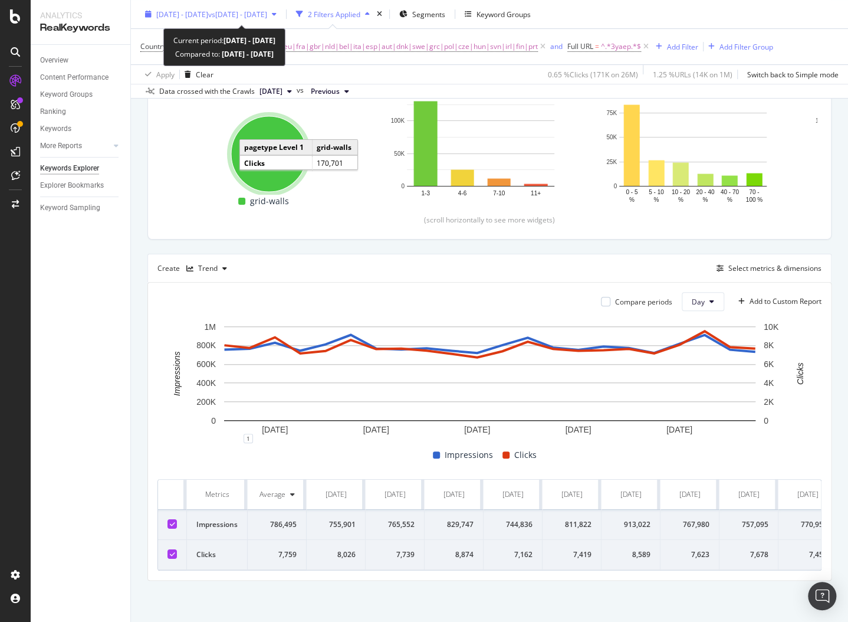
click at [208, 15] on span "[DATE] - [DATE]" at bounding box center [182, 14] width 52 height 10
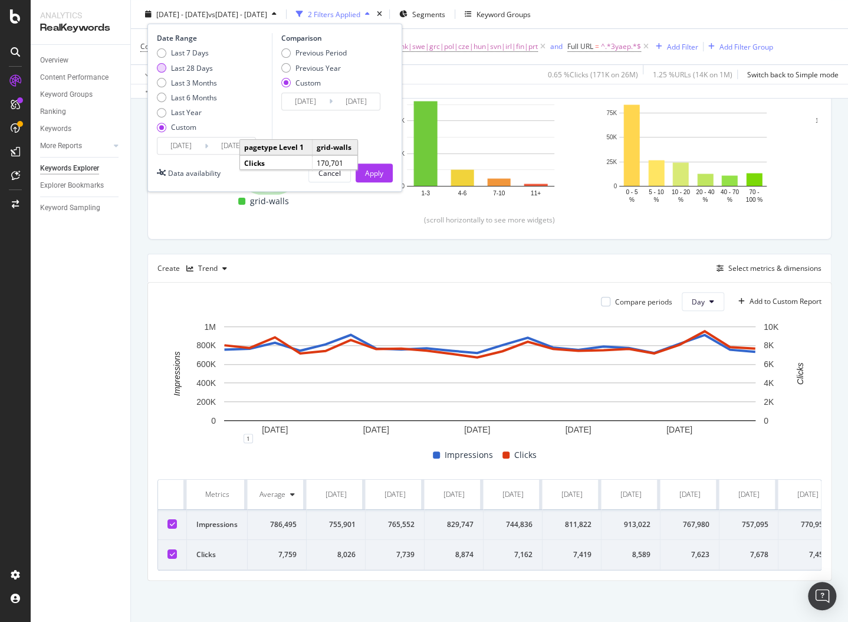
click at [185, 66] on div "Last 28 Days" at bounding box center [192, 68] width 42 height 10
type input "[DATE]"
click at [195, 143] on input "[DATE]" at bounding box center [181, 145] width 47 height 17
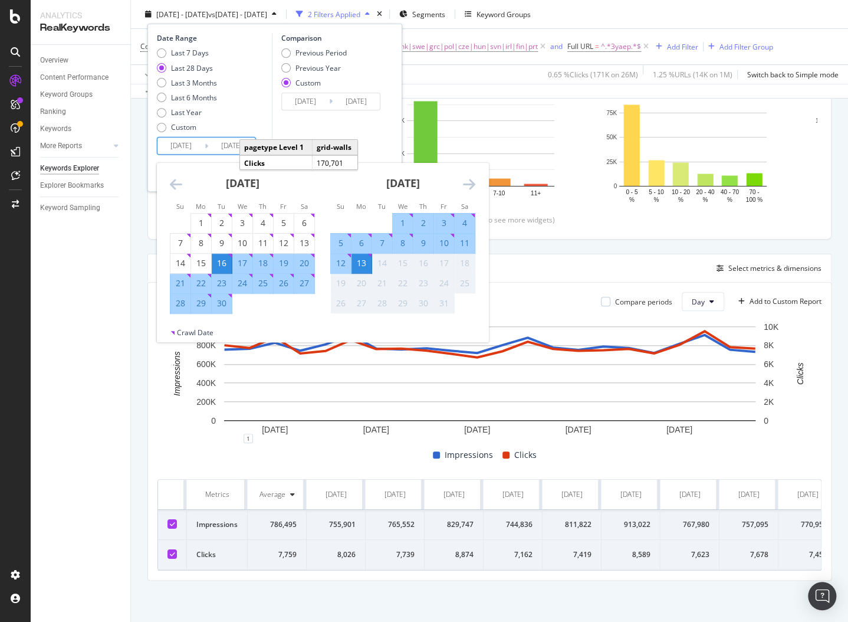
click at [222, 286] on div "23" at bounding box center [222, 283] width 20 height 12
type input "[DATE]"
click at [442, 241] on div "10" at bounding box center [444, 243] width 20 height 12
type input "[DATE]"
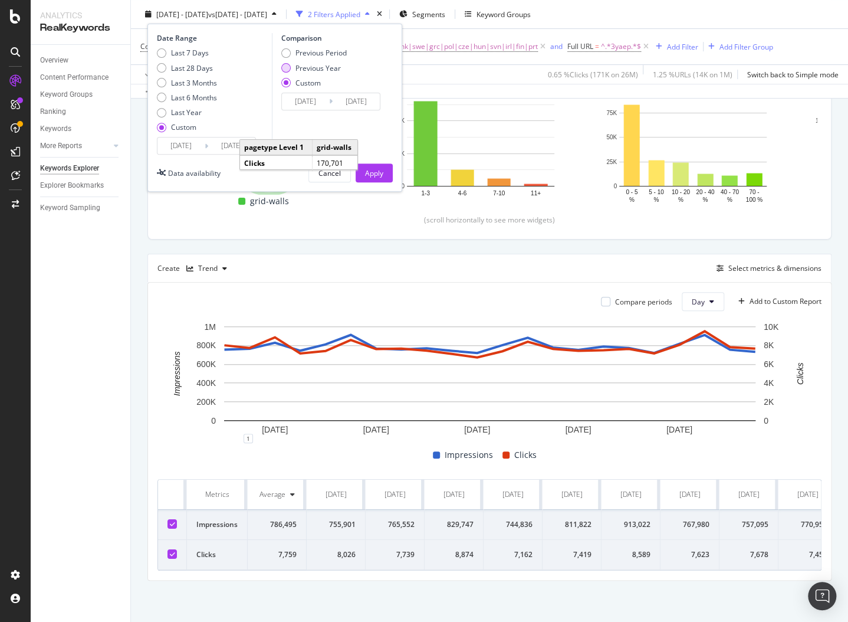
click at [315, 69] on div "Previous Year" at bounding box center [318, 68] width 45 height 10
type input "[DATE]"
click at [307, 100] on input "[DATE]" at bounding box center [305, 101] width 47 height 17
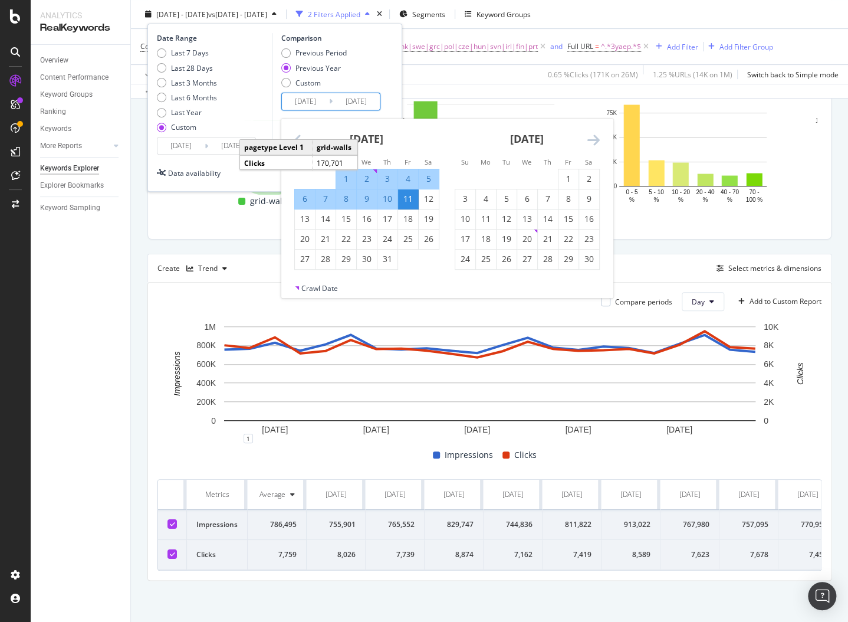
click at [383, 139] on strong "[DATE]" at bounding box center [367, 139] width 34 height 14
click at [319, 142] on div "[DATE]" at bounding box center [366, 144] width 145 height 50
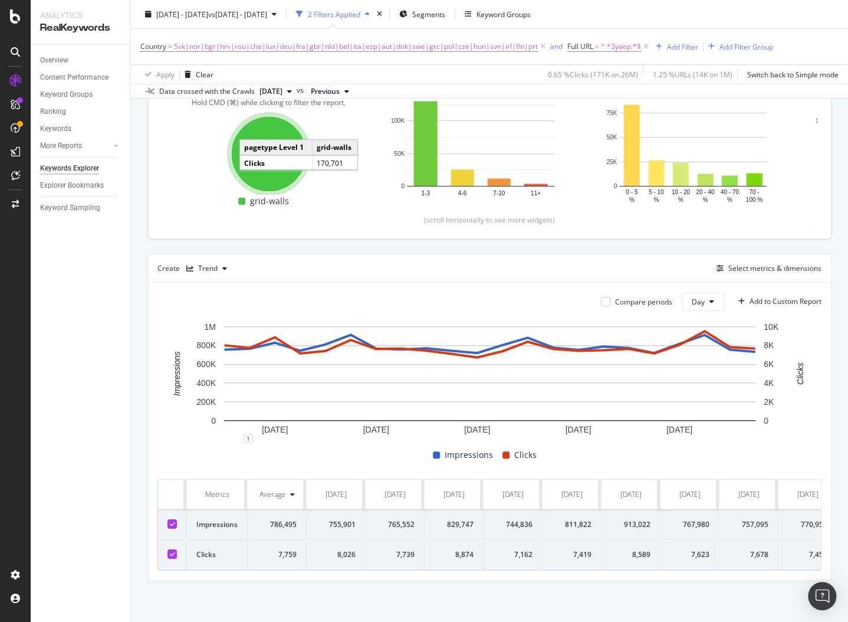
click at [237, 200] on div "grid-walls" at bounding box center [264, 201] width 60 height 14
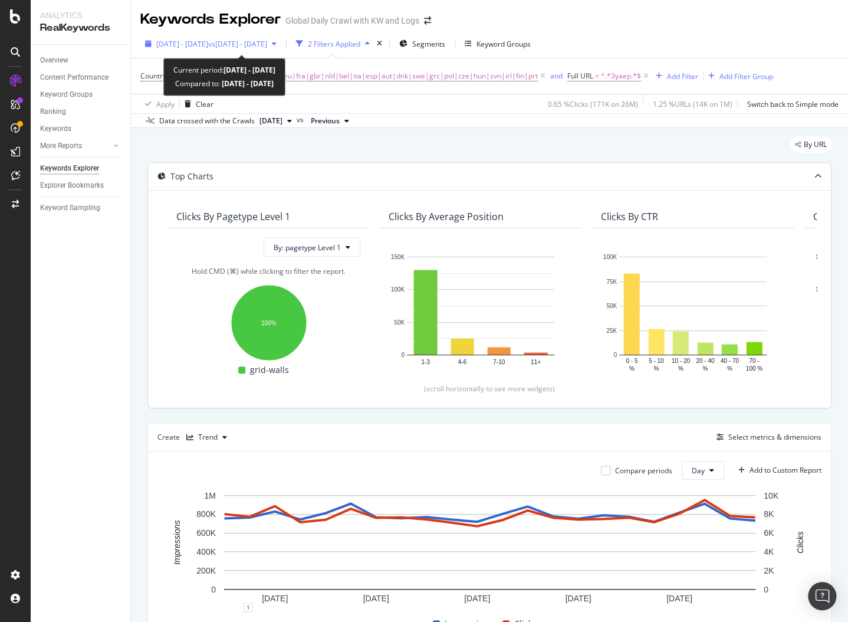
click at [232, 38] on div "[DATE] - [DATE] vs [DATE] - [DATE]" at bounding box center [210, 44] width 141 height 18
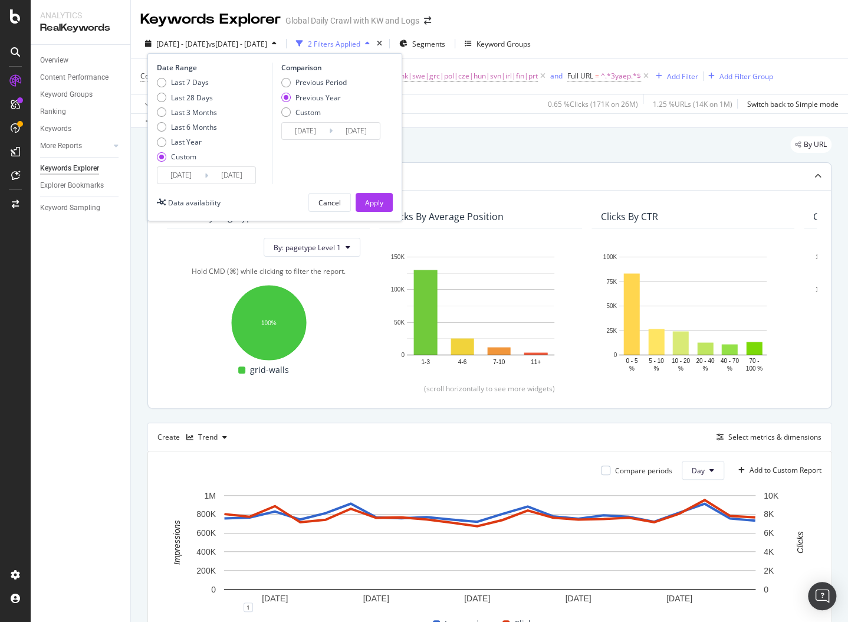
click at [189, 176] on input "[DATE]" at bounding box center [181, 175] width 47 height 17
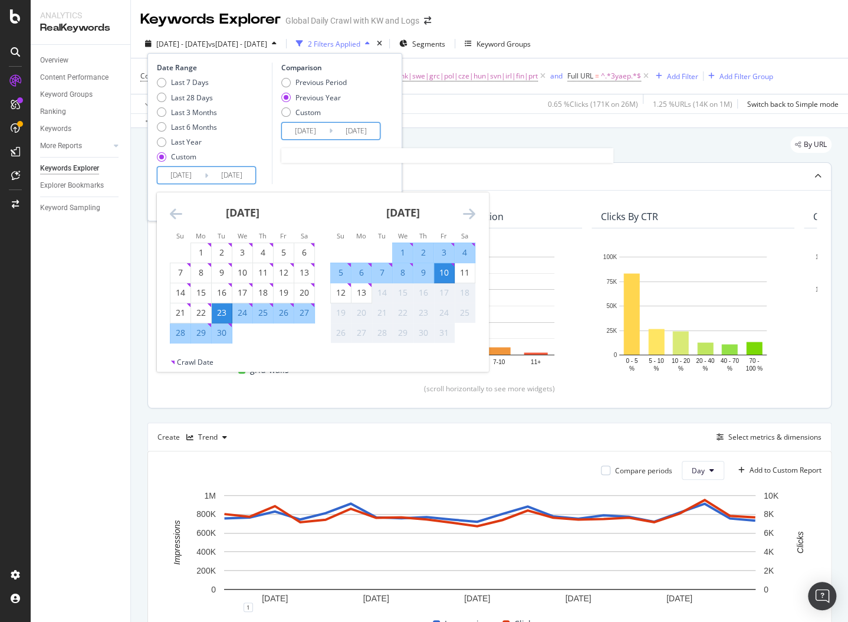
click at [314, 132] on input "[DATE]" at bounding box center [305, 131] width 47 height 17
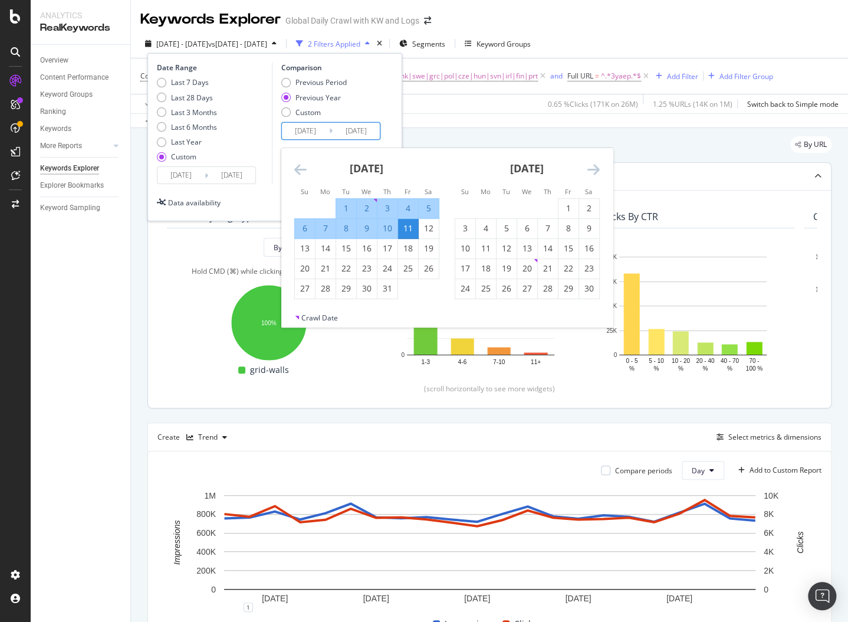
click at [304, 172] on icon "Move backward to switch to the previous month." at bounding box center [300, 169] width 12 height 14
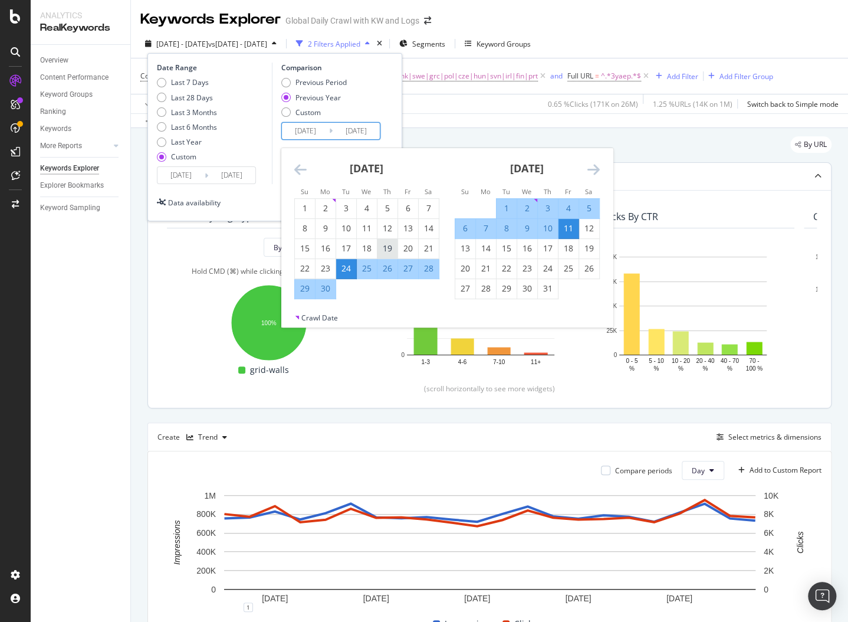
click at [388, 250] on div "19" at bounding box center [388, 248] width 20 height 12
type input "[DATE]"
click at [547, 204] on div "3" at bounding box center [548, 208] width 20 height 12
type input "[DATE]"
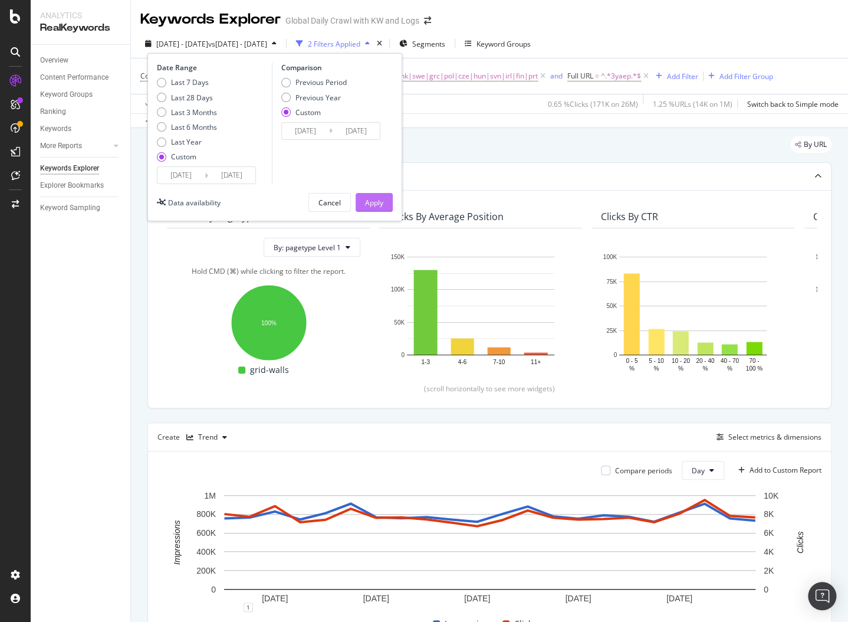
click at [370, 199] on div "Apply" at bounding box center [374, 203] width 18 height 10
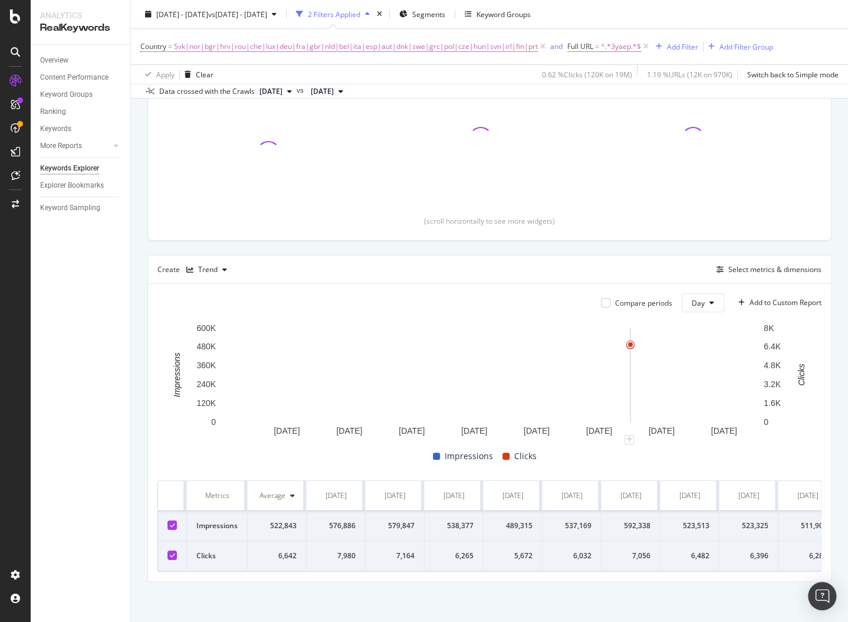
scroll to position [175, 0]
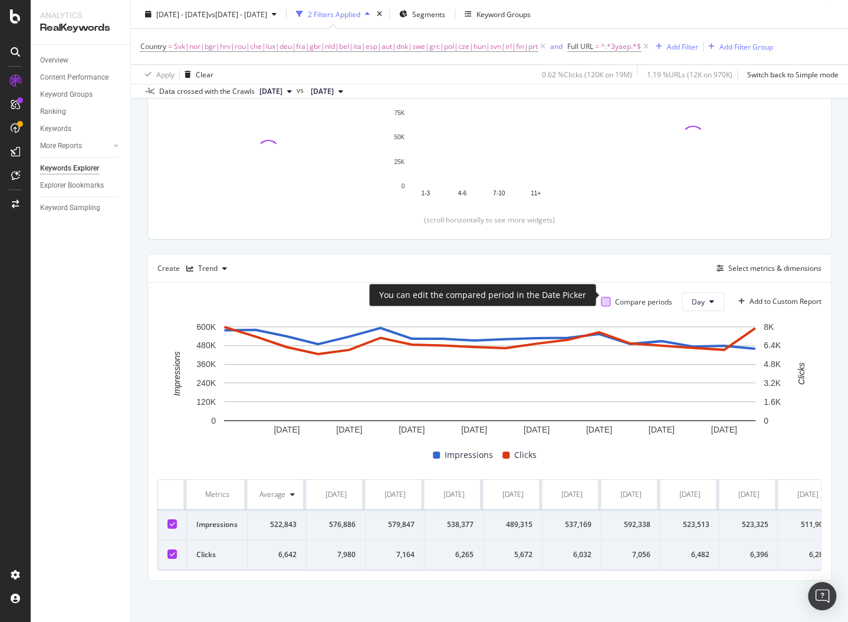
click at [609, 297] on div at bounding box center [605, 301] width 9 height 9
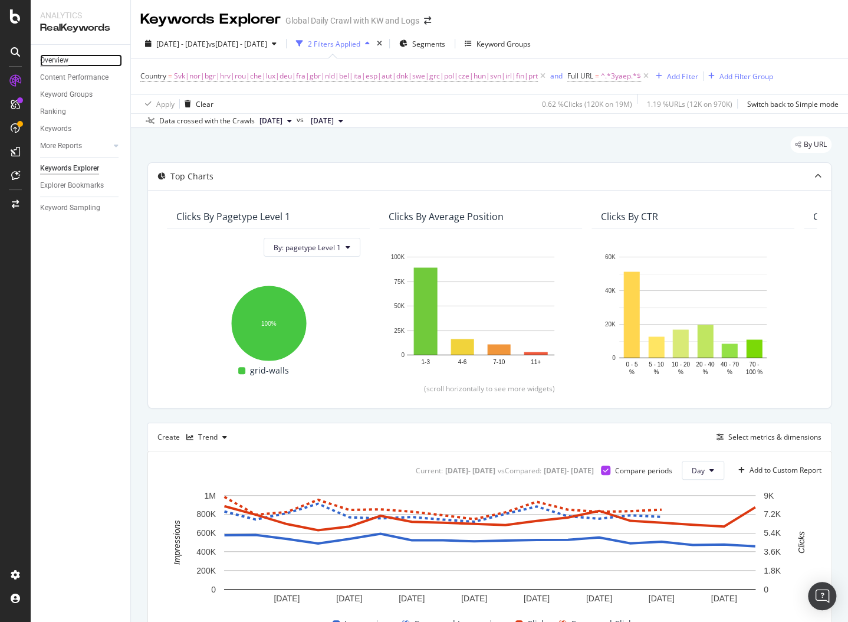
click at [54, 65] on div "Overview" at bounding box center [54, 60] width 28 height 12
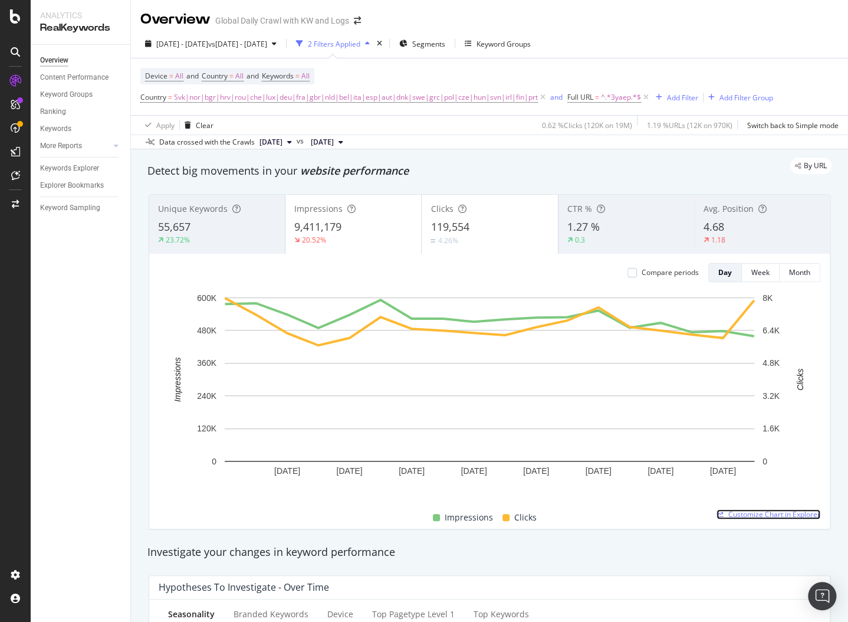
click at [766, 514] on span "Customize Chart in Explorer" at bounding box center [775, 514] width 92 height 10
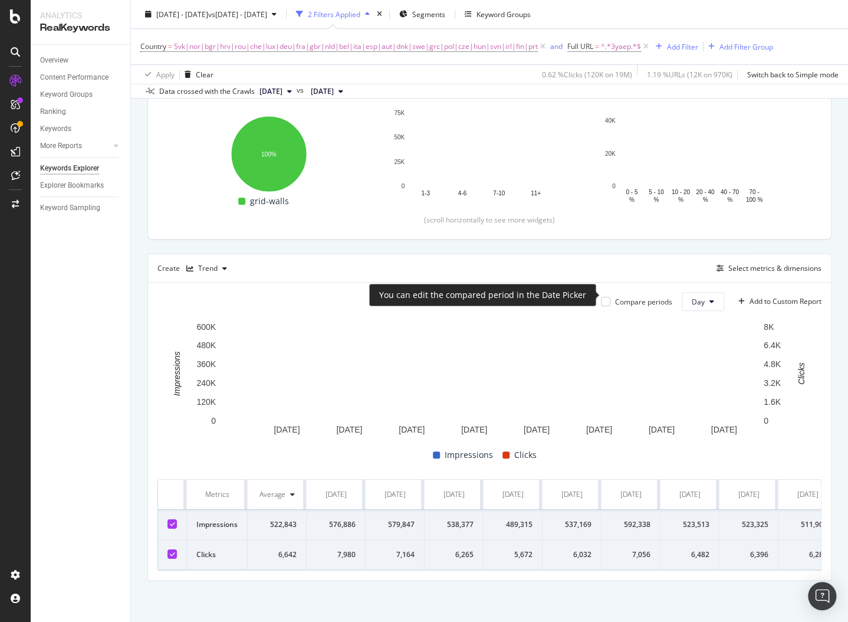
click at [611, 290] on div "Compare periods Day Add to Custom Report [DATE] [DATE] [DATE] [DATE] [DATE] [DA…" at bounding box center [489, 431] width 683 height 297
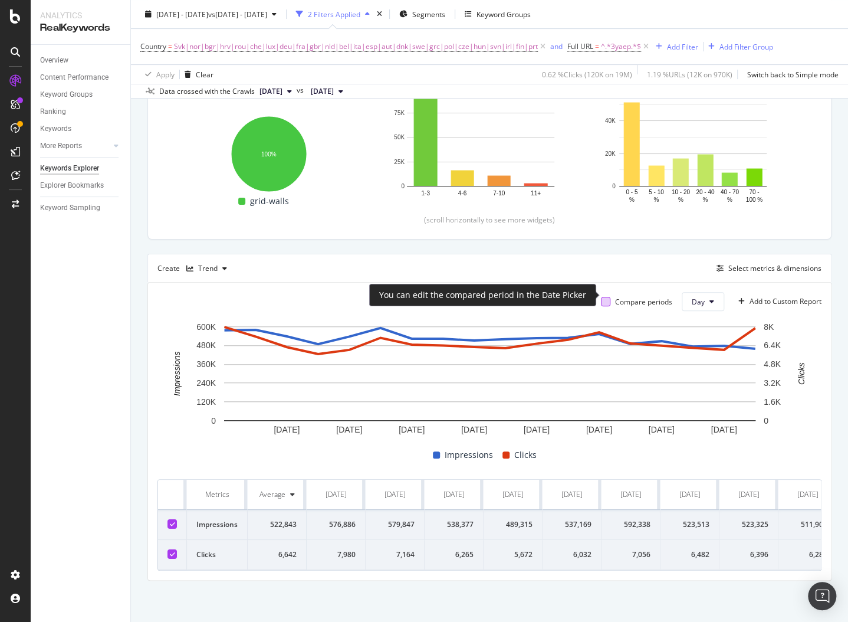
click at [608, 297] on div at bounding box center [605, 301] width 9 height 9
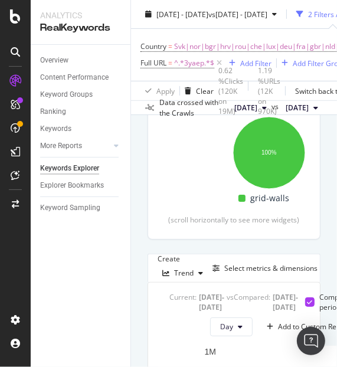
scroll to position [202, 0]
